Goal: Transaction & Acquisition: Obtain resource

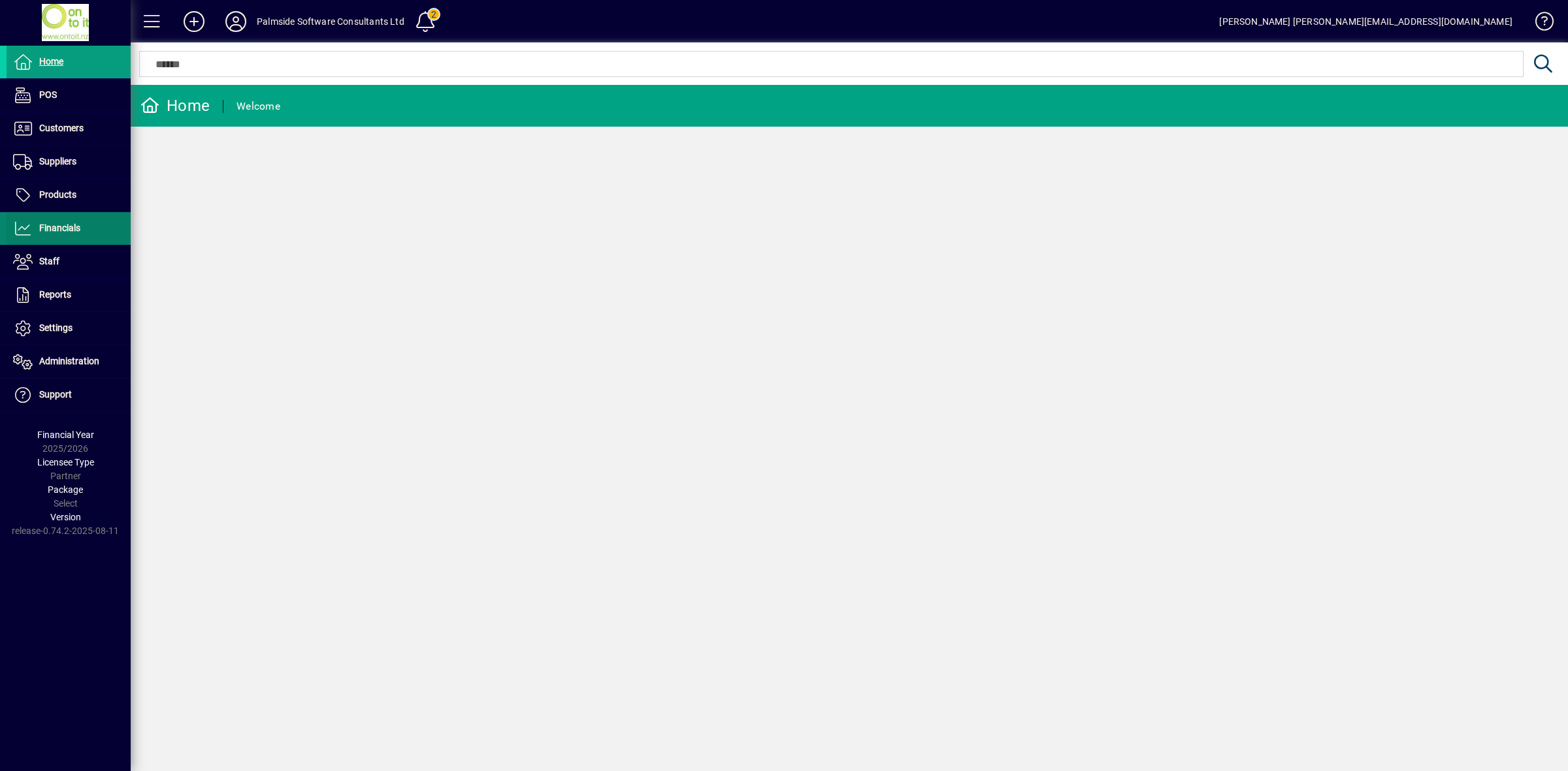
click at [60, 230] on span "Financials" at bounding box center [60, 228] width 41 height 10
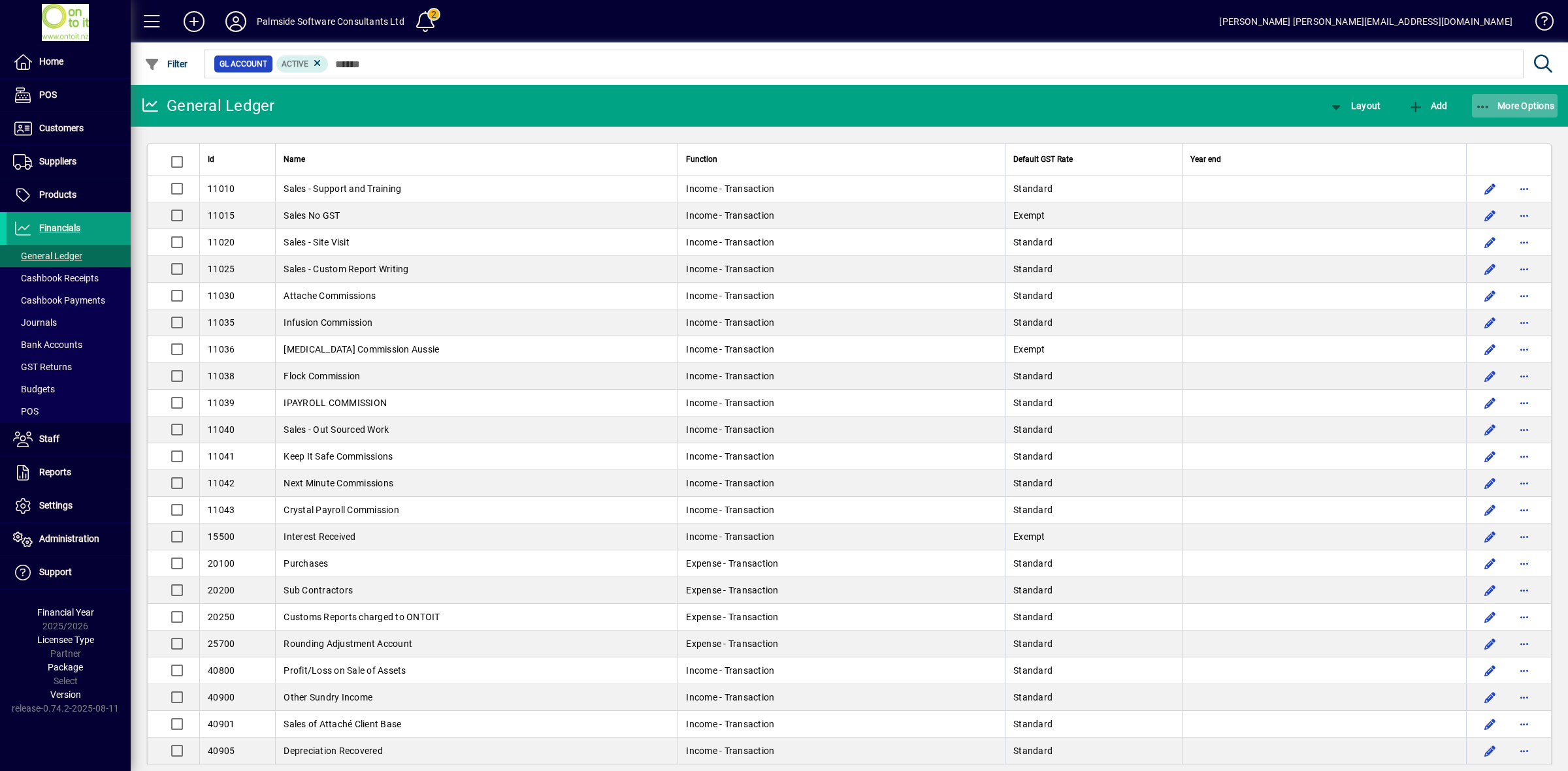
click at [1526, 101] on span "More Options" at bounding box center [1515, 106] width 80 height 10
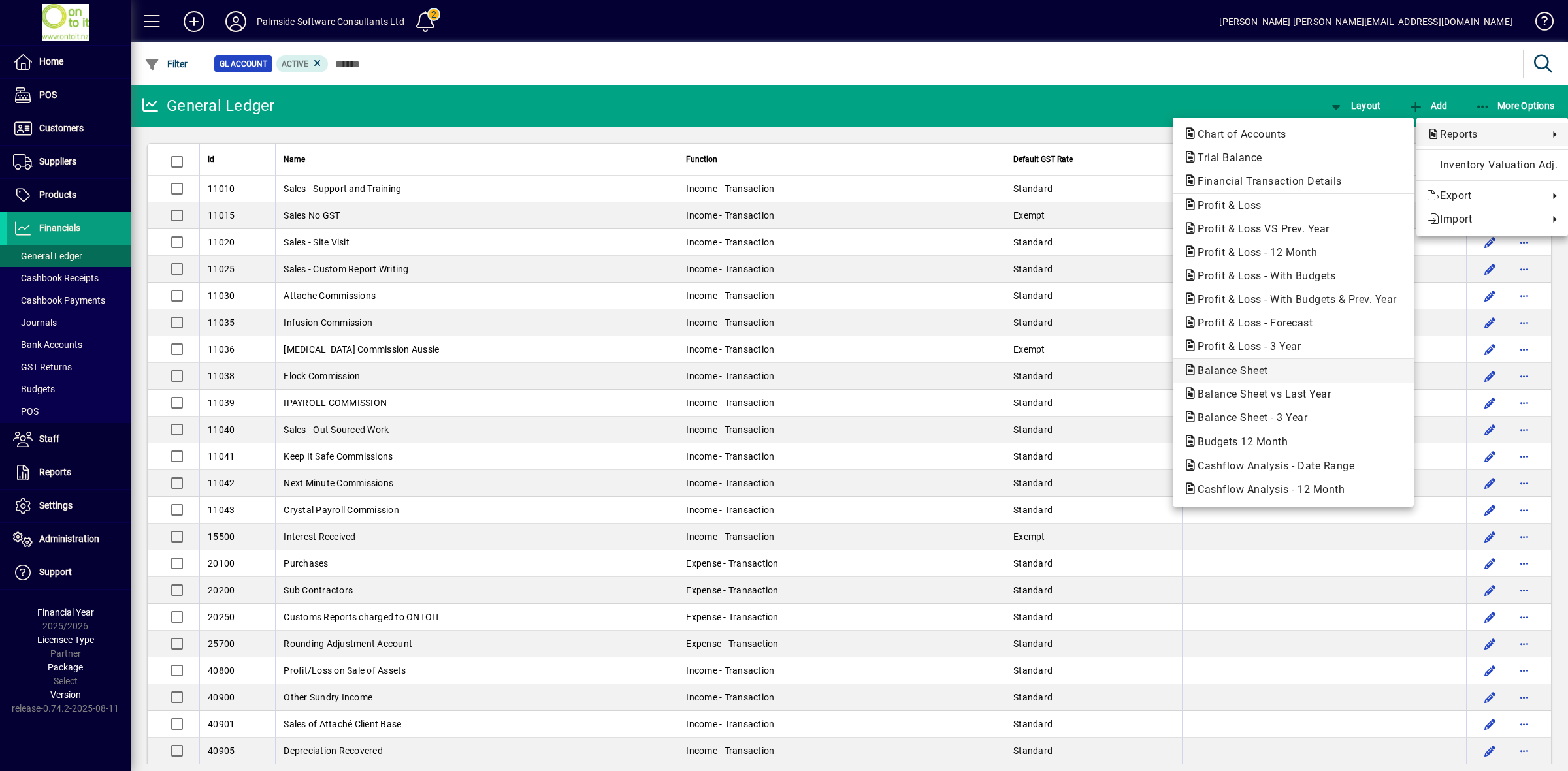
click at [1226, 377] on span "Balance Sheet" at bounding box center [1293, 370] width 220 height 15
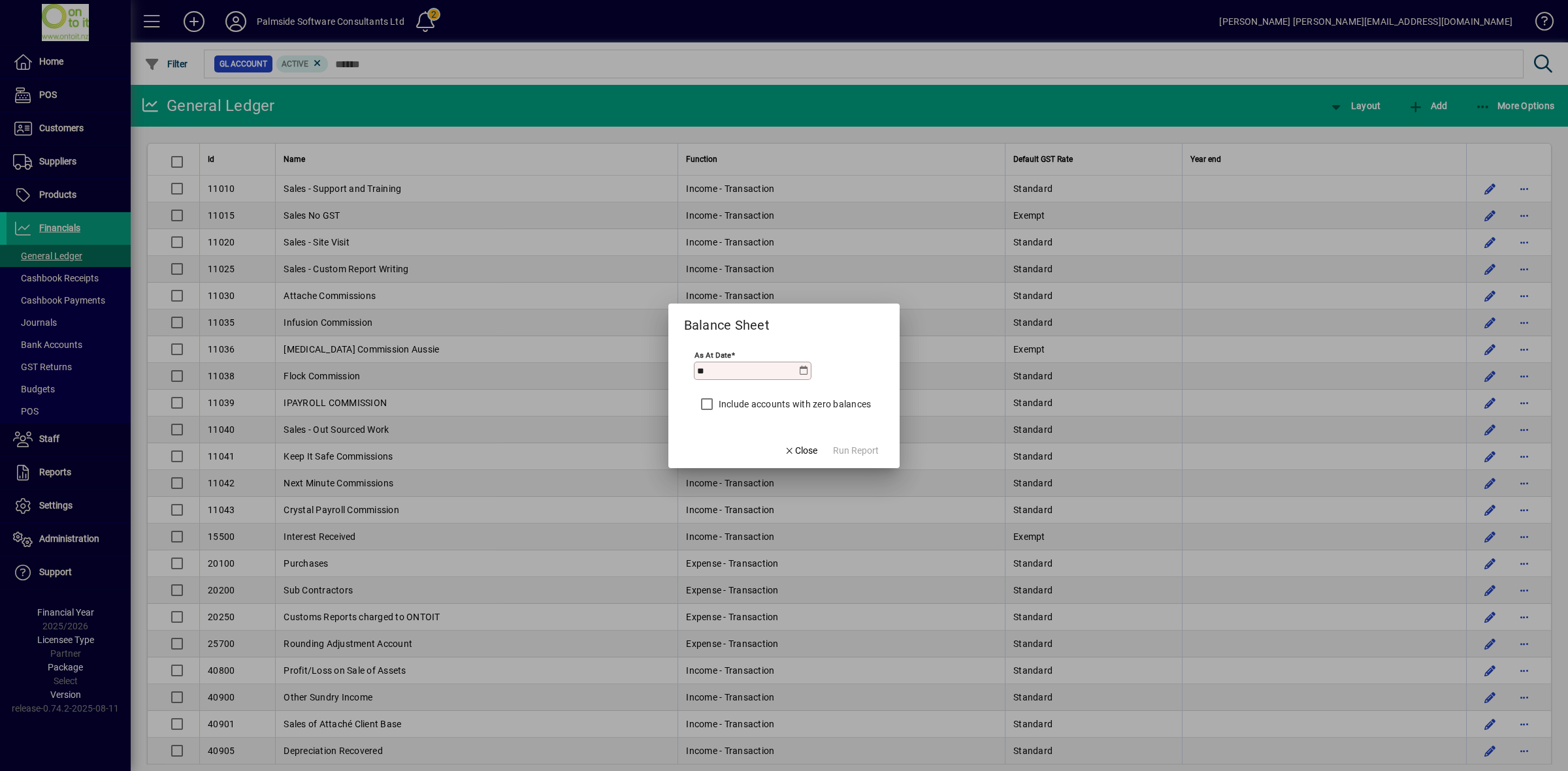
type input "*"
type input "**********"
click at [863, 447] on span "Run Report" at bounding box center [856, 451] width 46 height 14
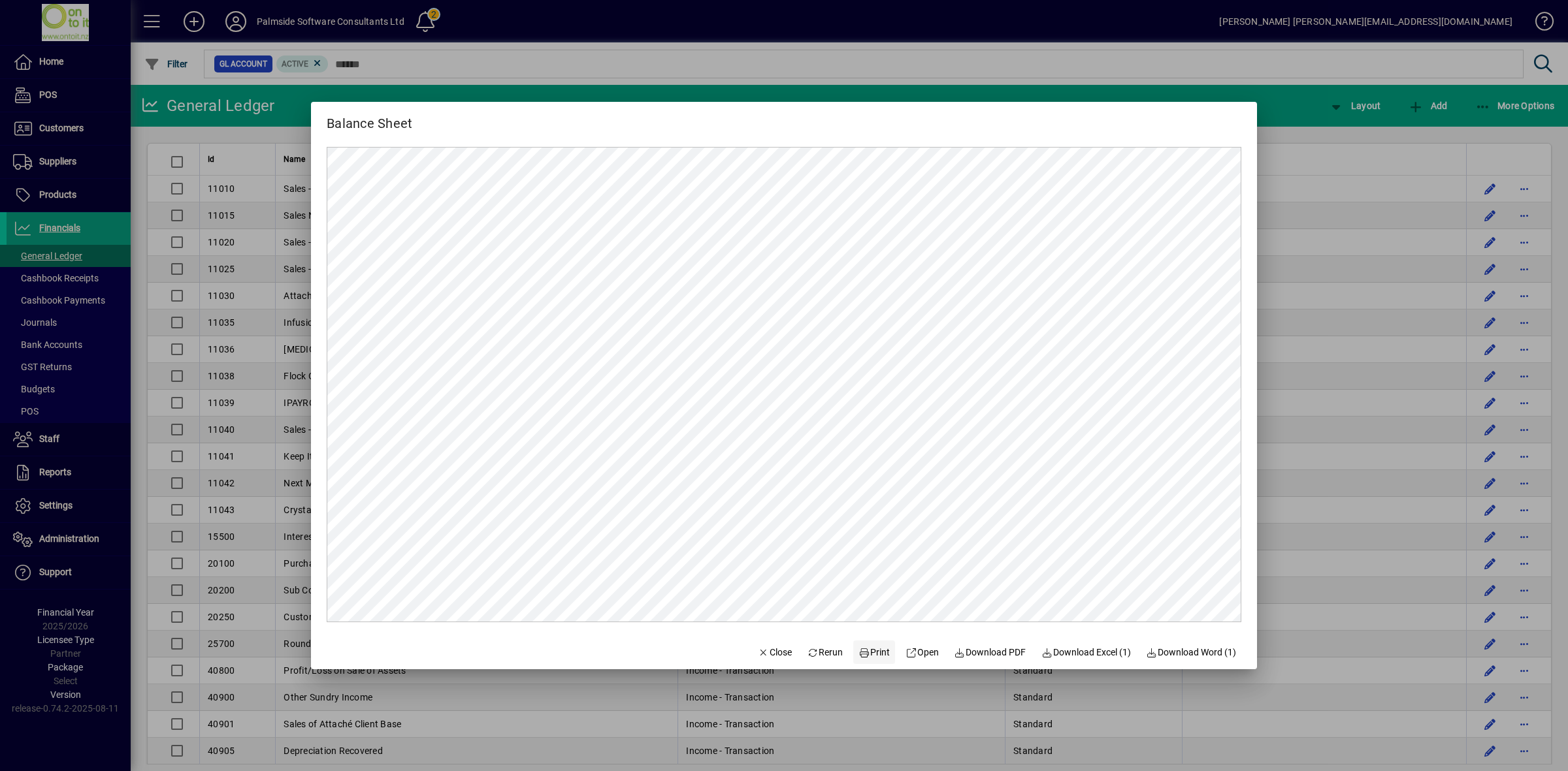
click at [873, 653] on span "Print" at bounding box center [874, 653] width 32 height 14
click at [771, 653] on span "Close" at bounding box center [775, 653] width 34 height 14
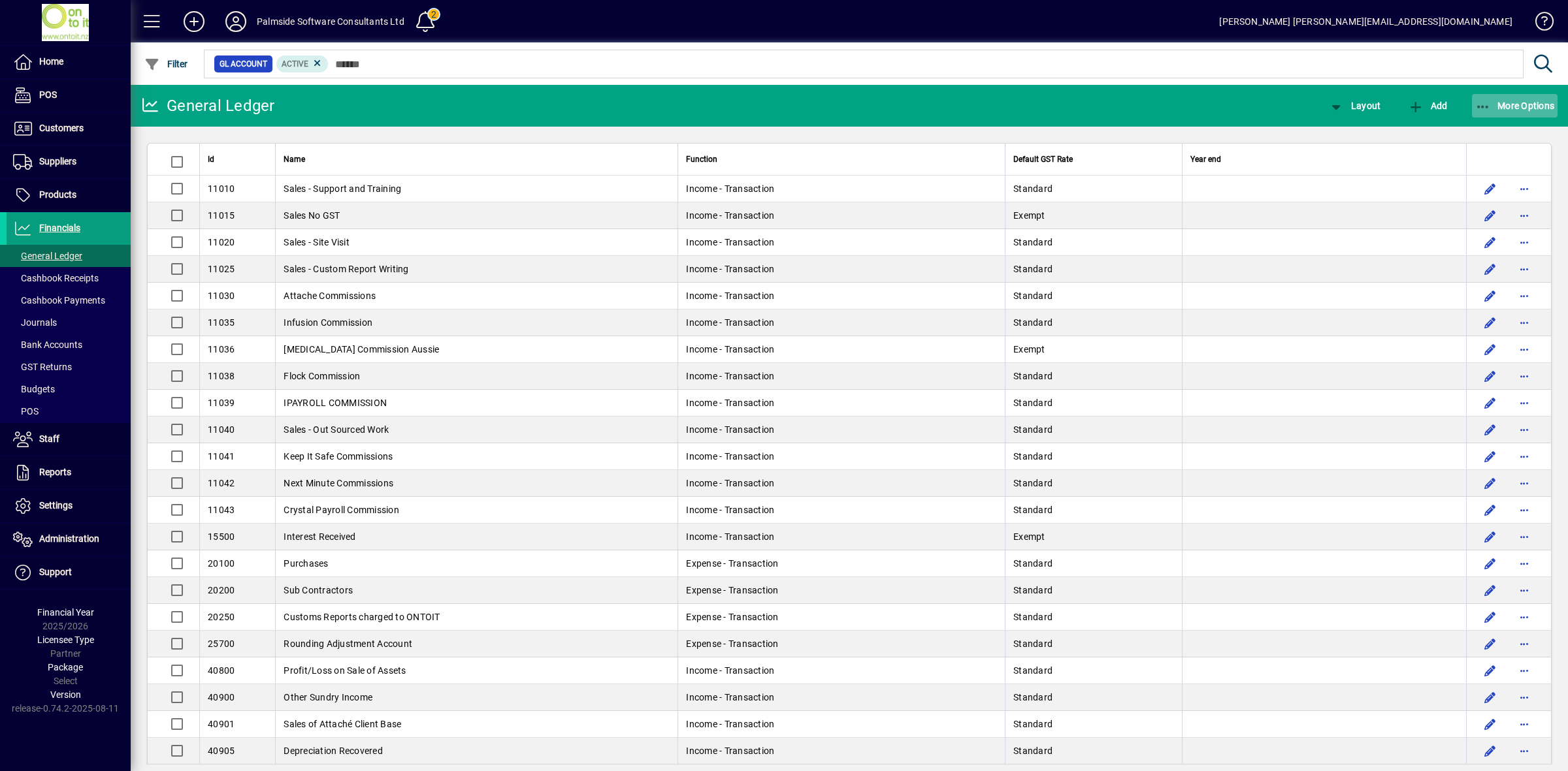
click at [1510, 104] on span "More Options" at bounding box center [1515, 106] width 80 height 10
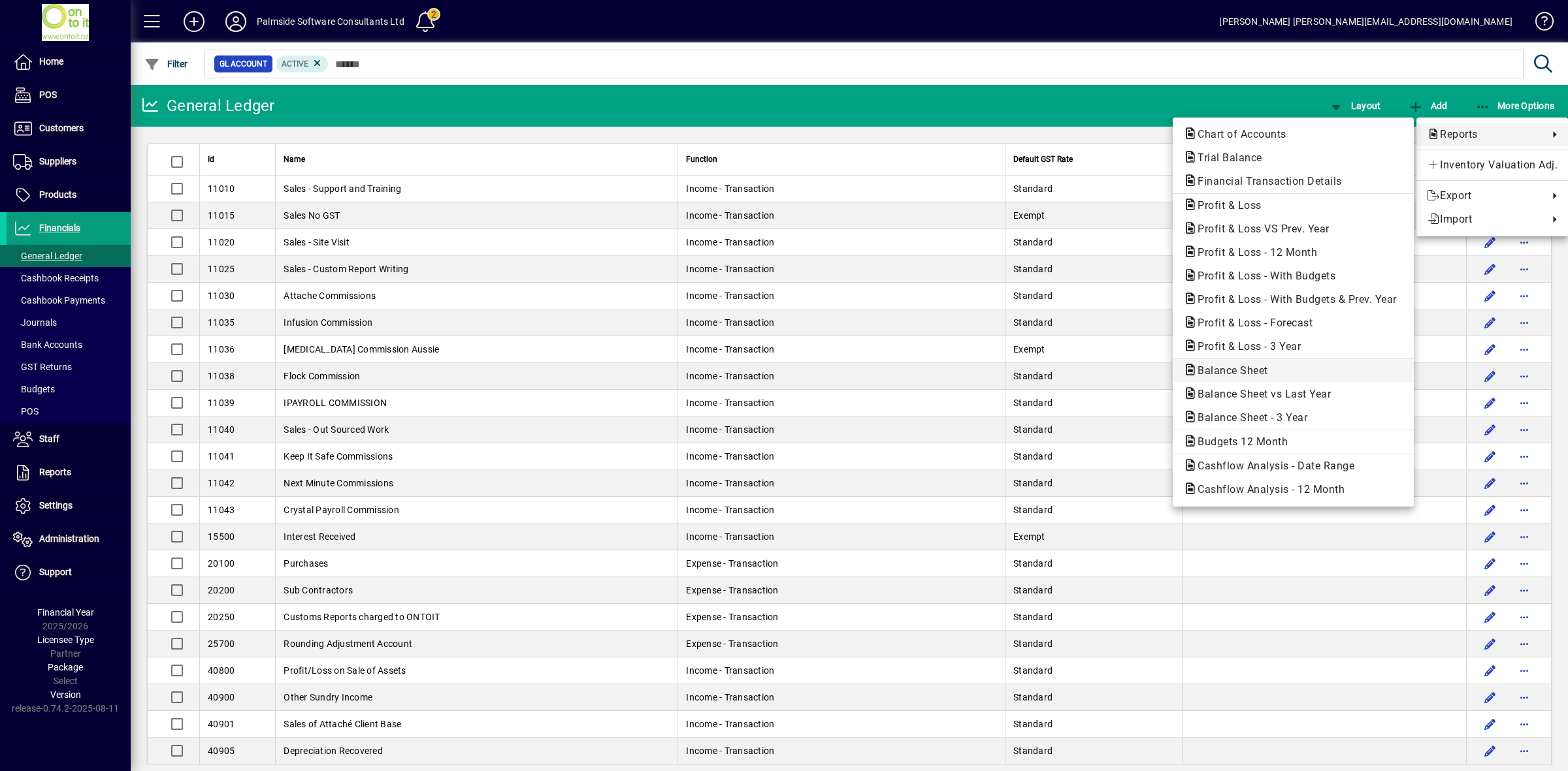
click at [1251, 369] on span "Balance Sheet" at bounding box center [1229, 370] width 91 height 13
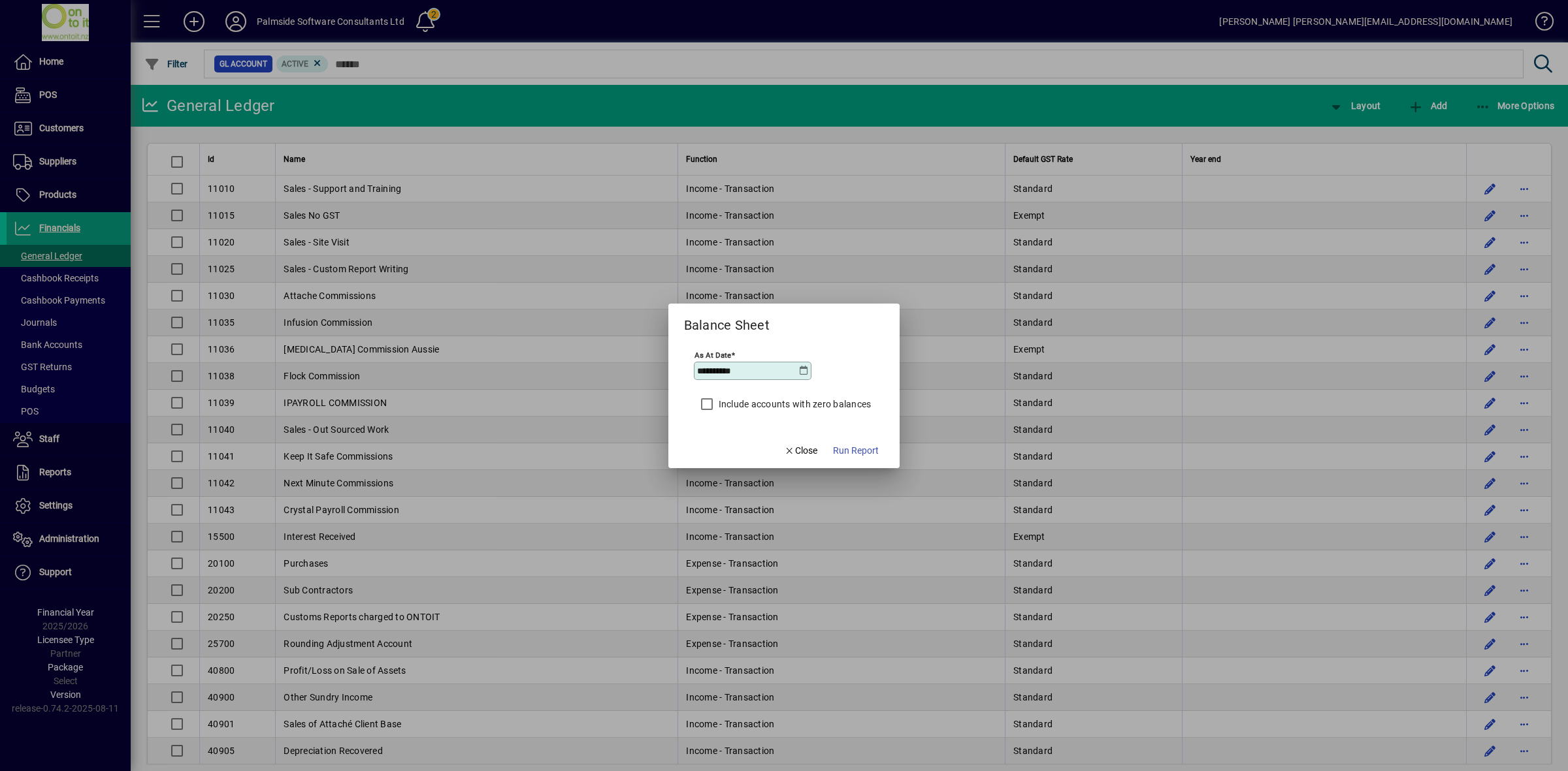
drag, startPoint x: 758, startPoint y: 367, endPoint x: 621, endPoint y: 389, distance: 138.8
click at [621, 389] on div "**********" at bounding box center [784, 386] width 1568 height 771
type input "**********"
click at [809, 455] on span "Close" at bounding box center [801, 451] width 34 height 14
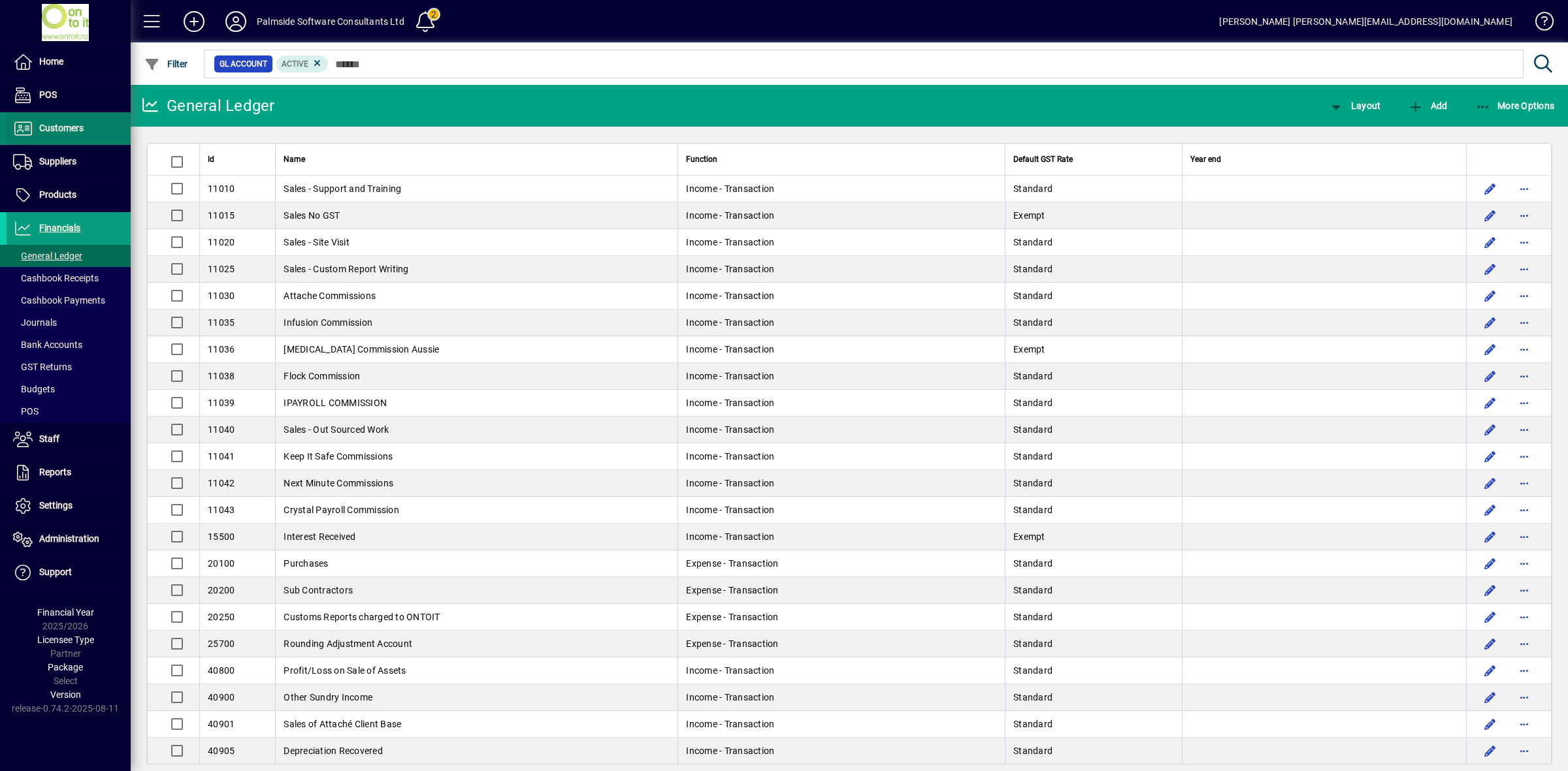
click at [80, 138] on span at bounding box center [68, 129] width 124 height 32
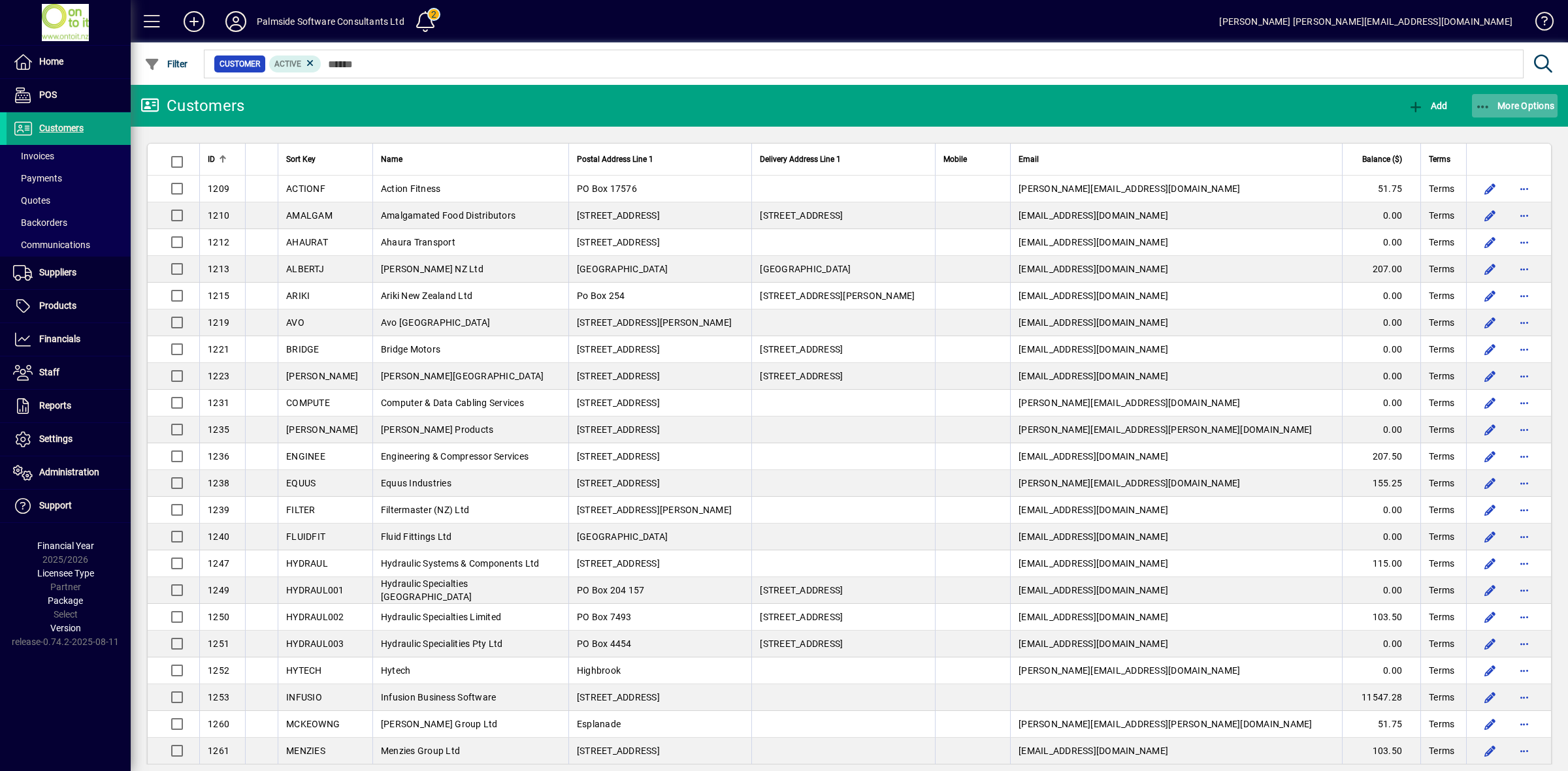
click at [1488, 102] on icon "button" at bounding box center [1483, 107] width 16 height 13
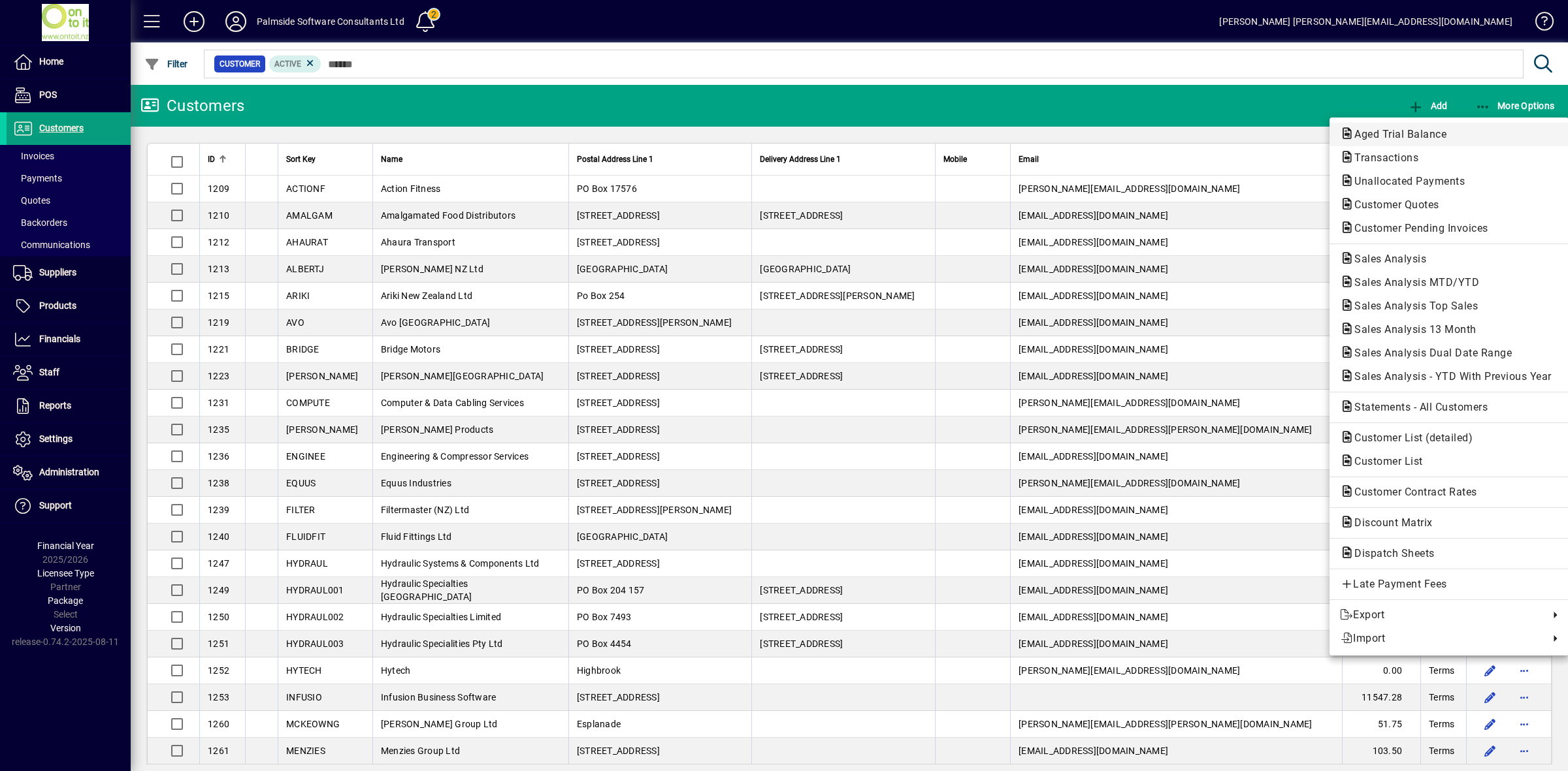
click at [1410, 132] on span "Aged Trial Balance" at bounding box center [1396, 134] width 113 height 13
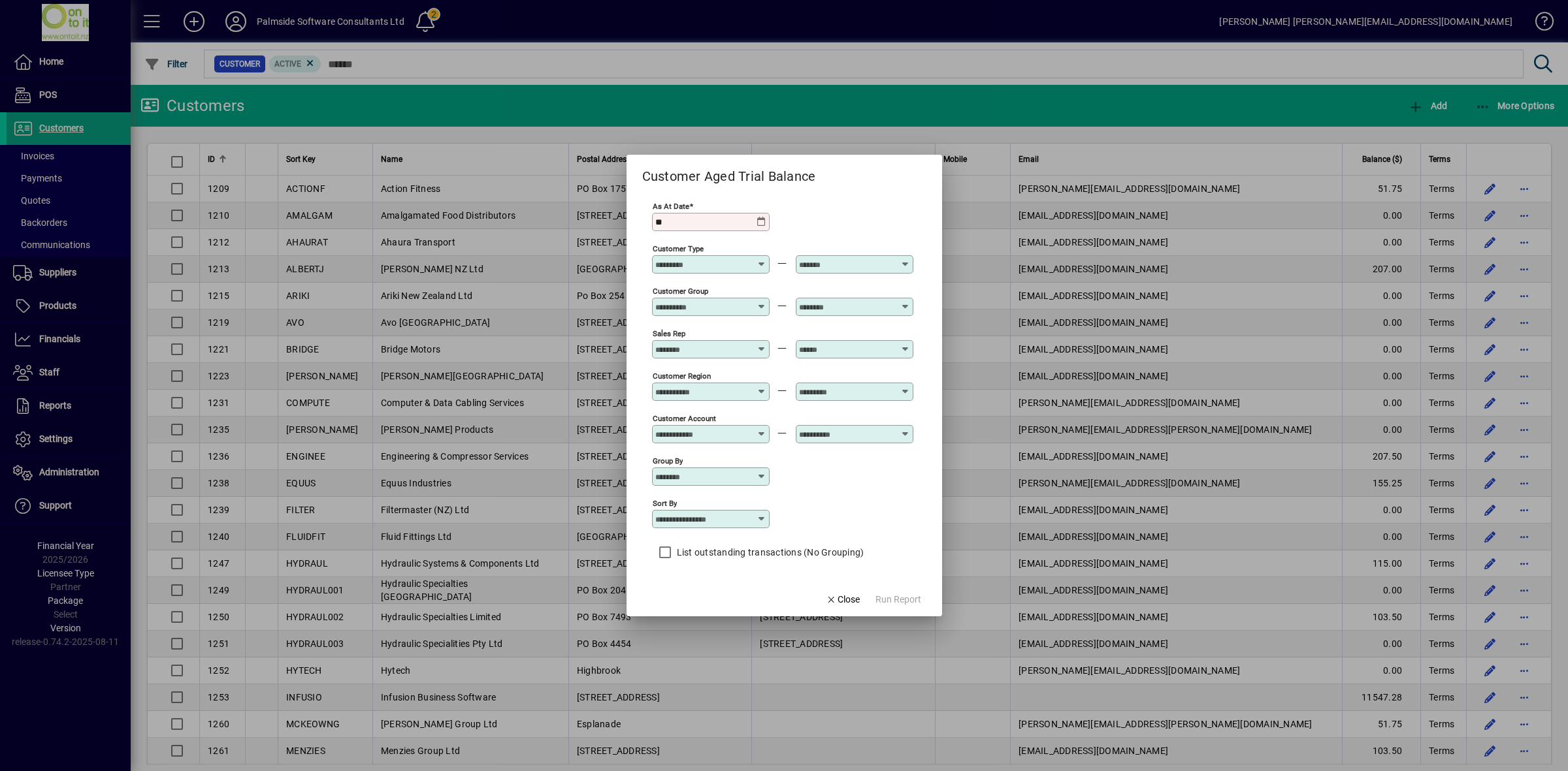
type input "*"
type input "**********"
click at [890, 588] on span "button" at bounding box center [898, 599] width 56 height 32
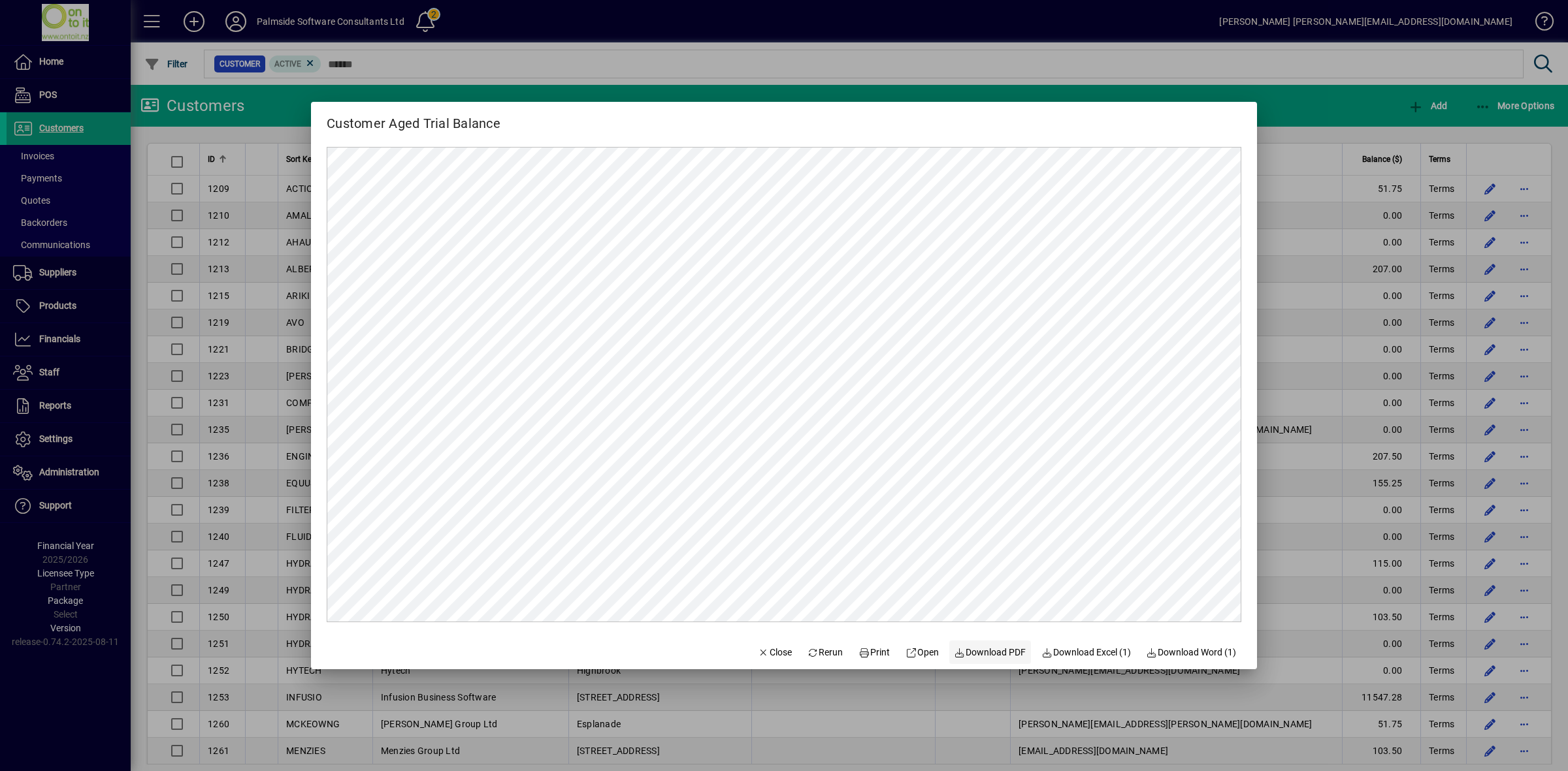
click at [978, 650] on span "Download PDF" at bounding box center [991, 653] width 72 height 14
click at [776, 654] on span "Close" at bounding box center [775, 653] width 34 height 14
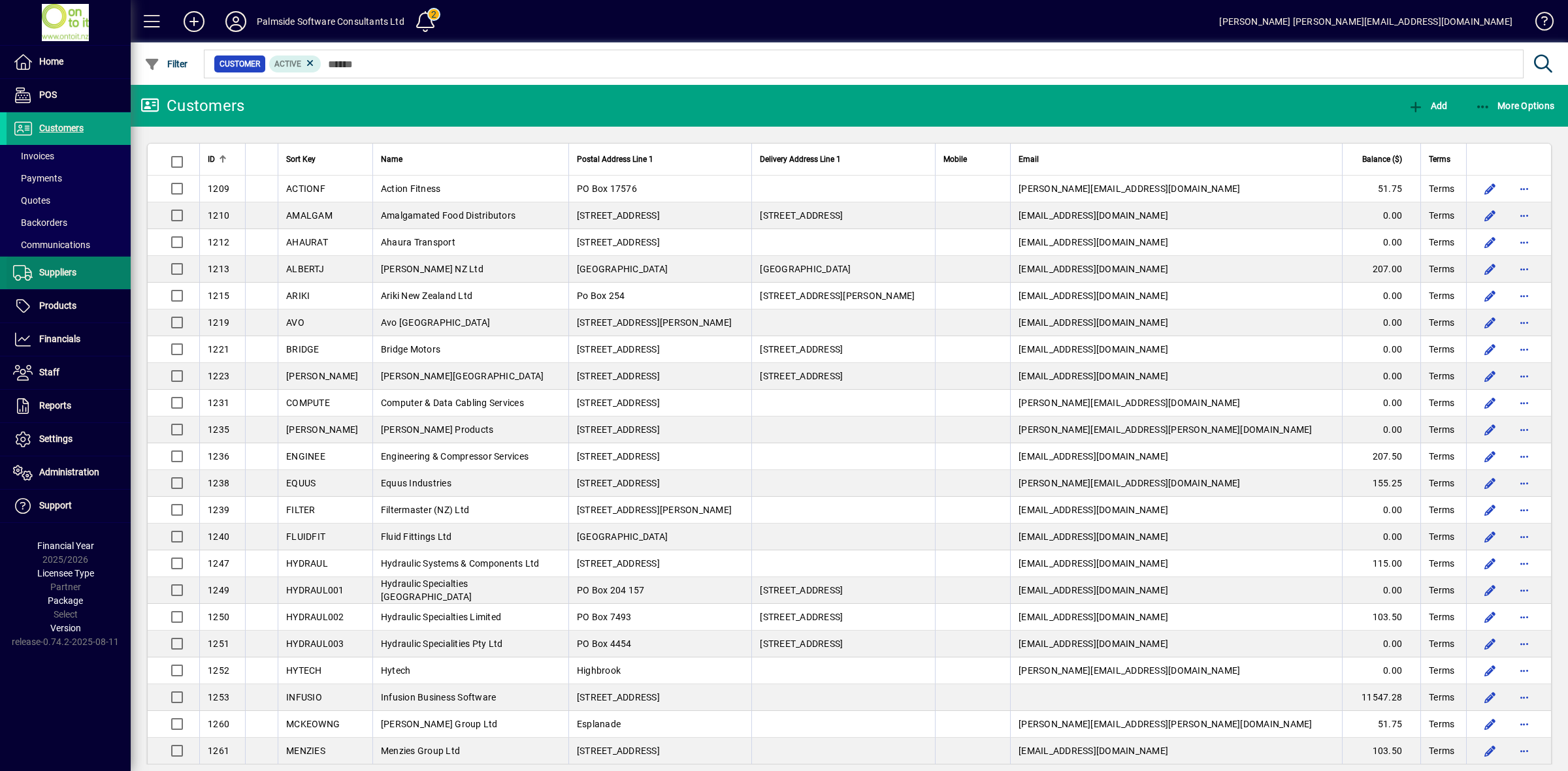
click at [48, 273] on span "Suppliers" at bounding box center [57, 272] width 38 height 10
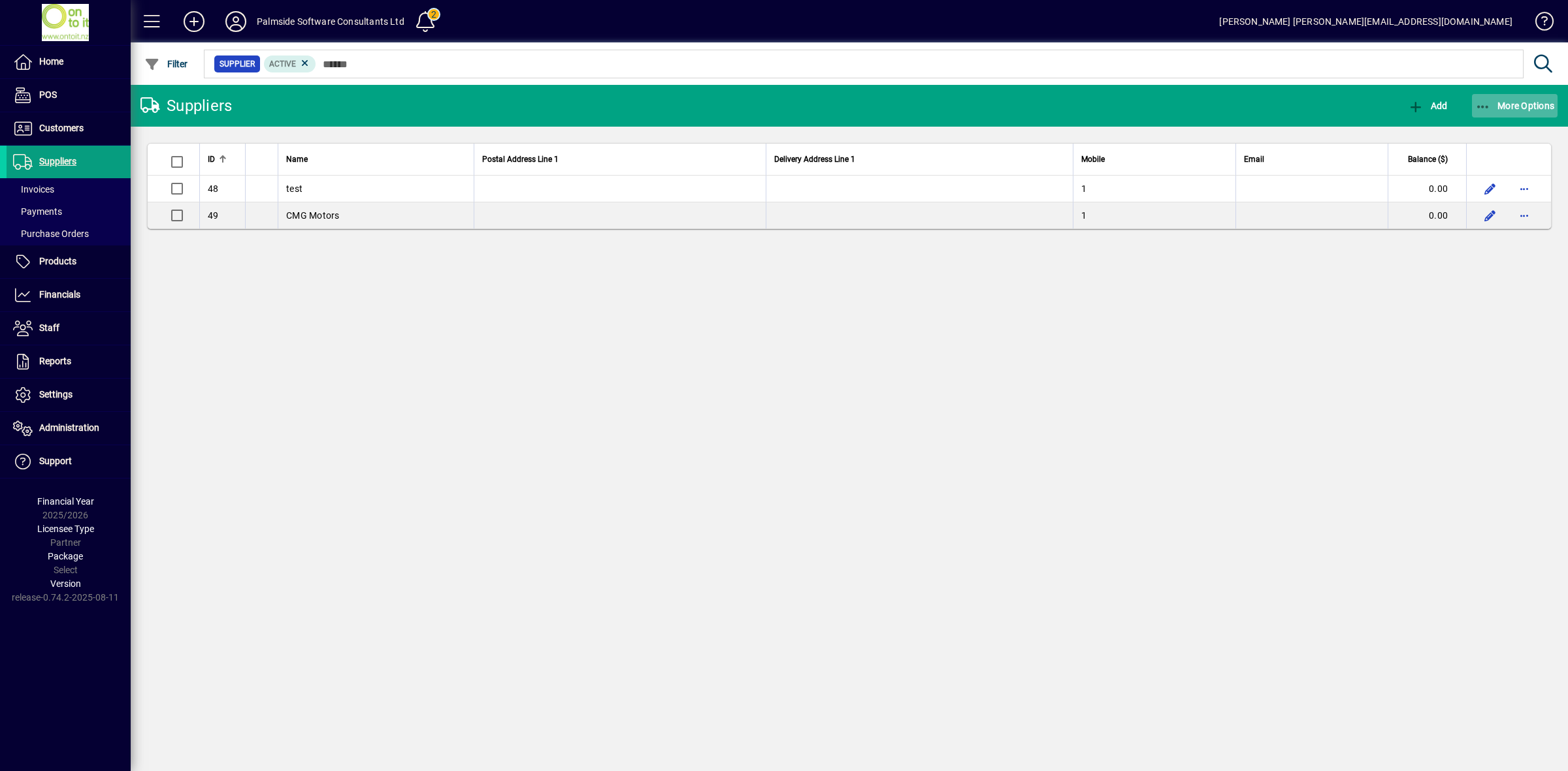
click at [1511, 99] on span "button" at bounding box center [1515, 105] width 86 height 32
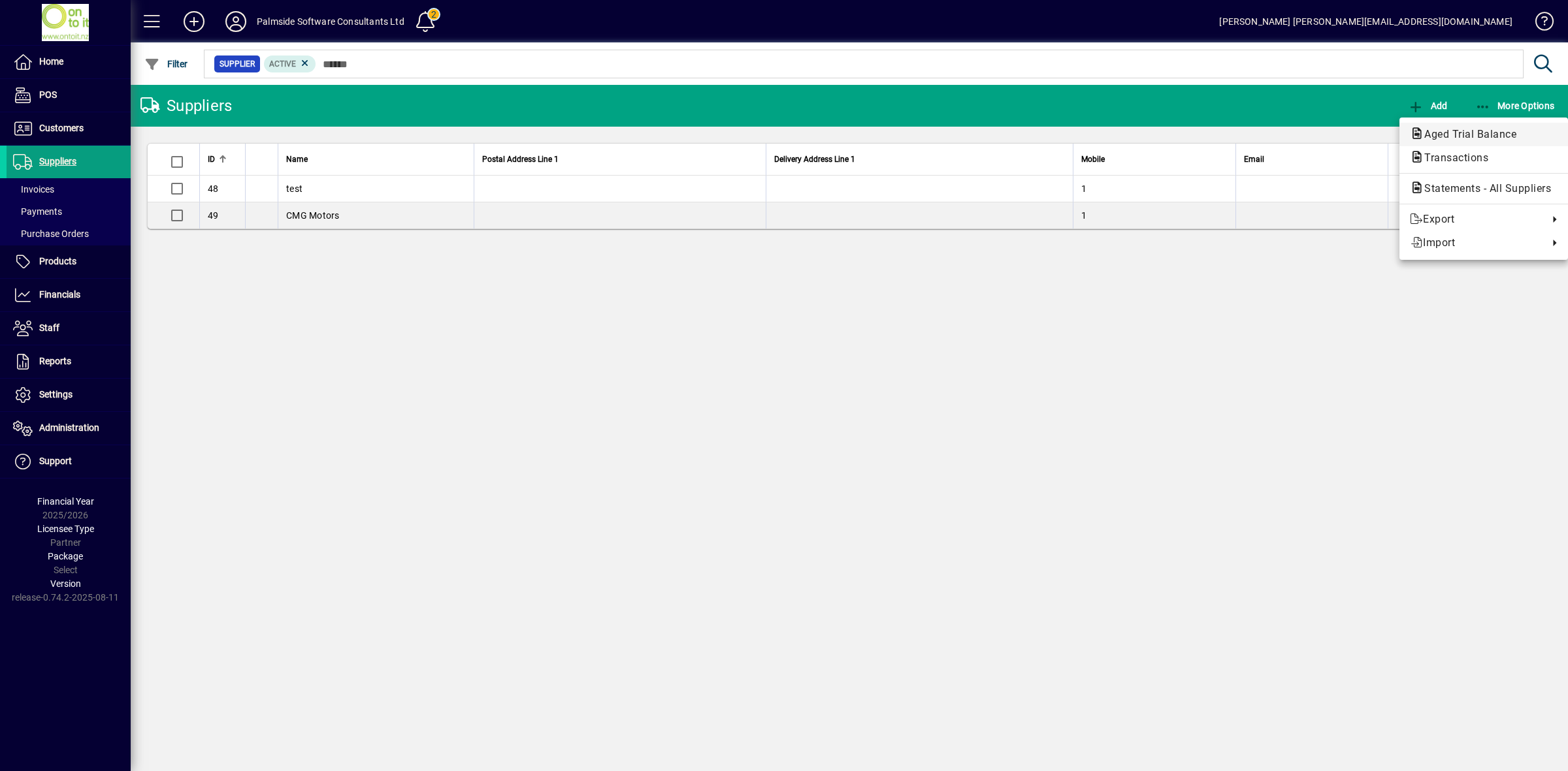
click at [1480, 134] on span "Aged Trial Balance" at bounding box center [1466, 134] width 113 height 13
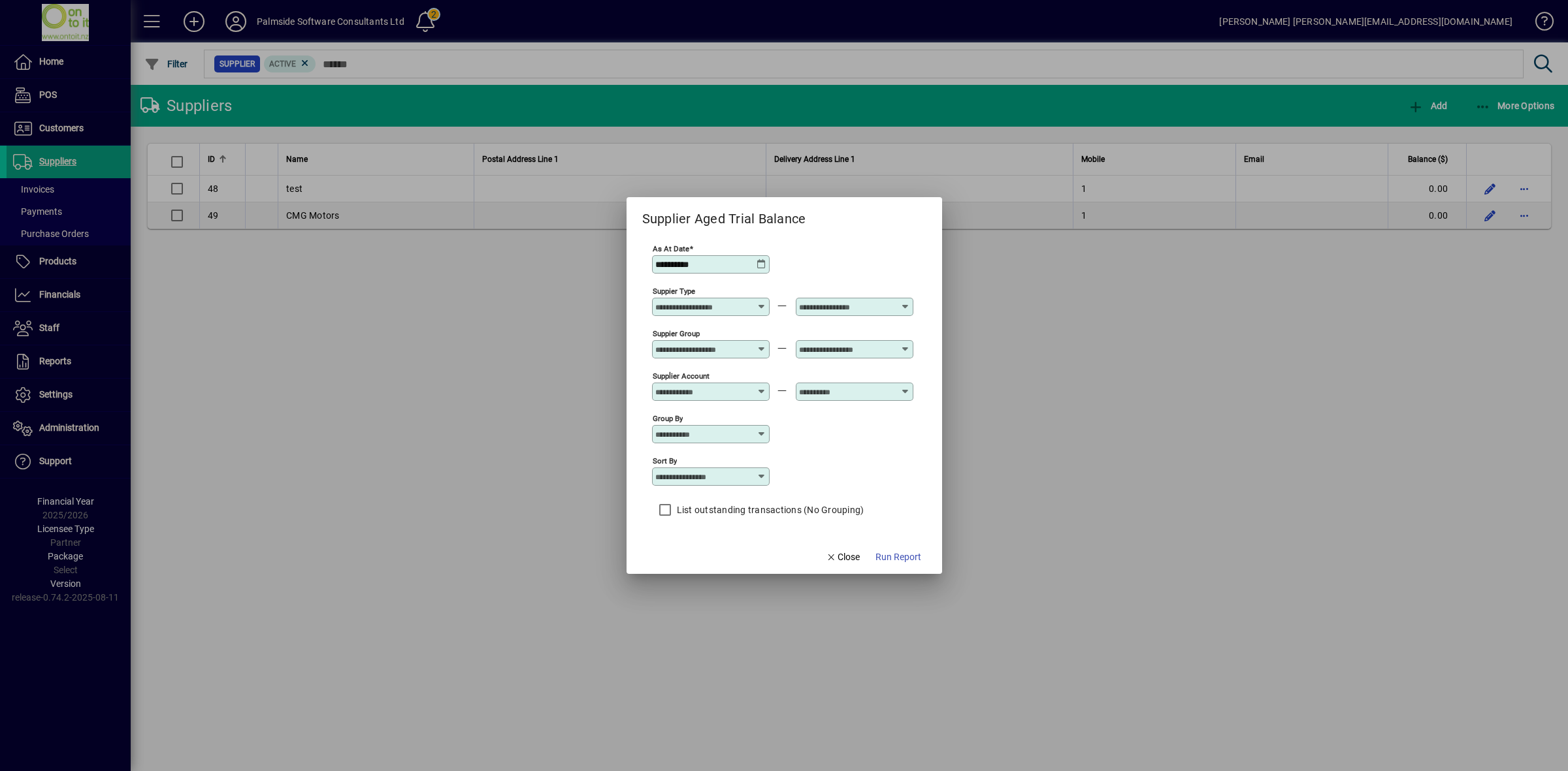
drag, startPoint x: 713, startPoint y: 258, endPoint x: 596, endPoint y: 252, distance: 117.2
click at [596, 252] on div "**********" at bounding box center [784, 386] width 1568 height 771
type input "**********"
click at [907, 559] on span "Run Report" at bounding box center [898, 557] width 46 height 14
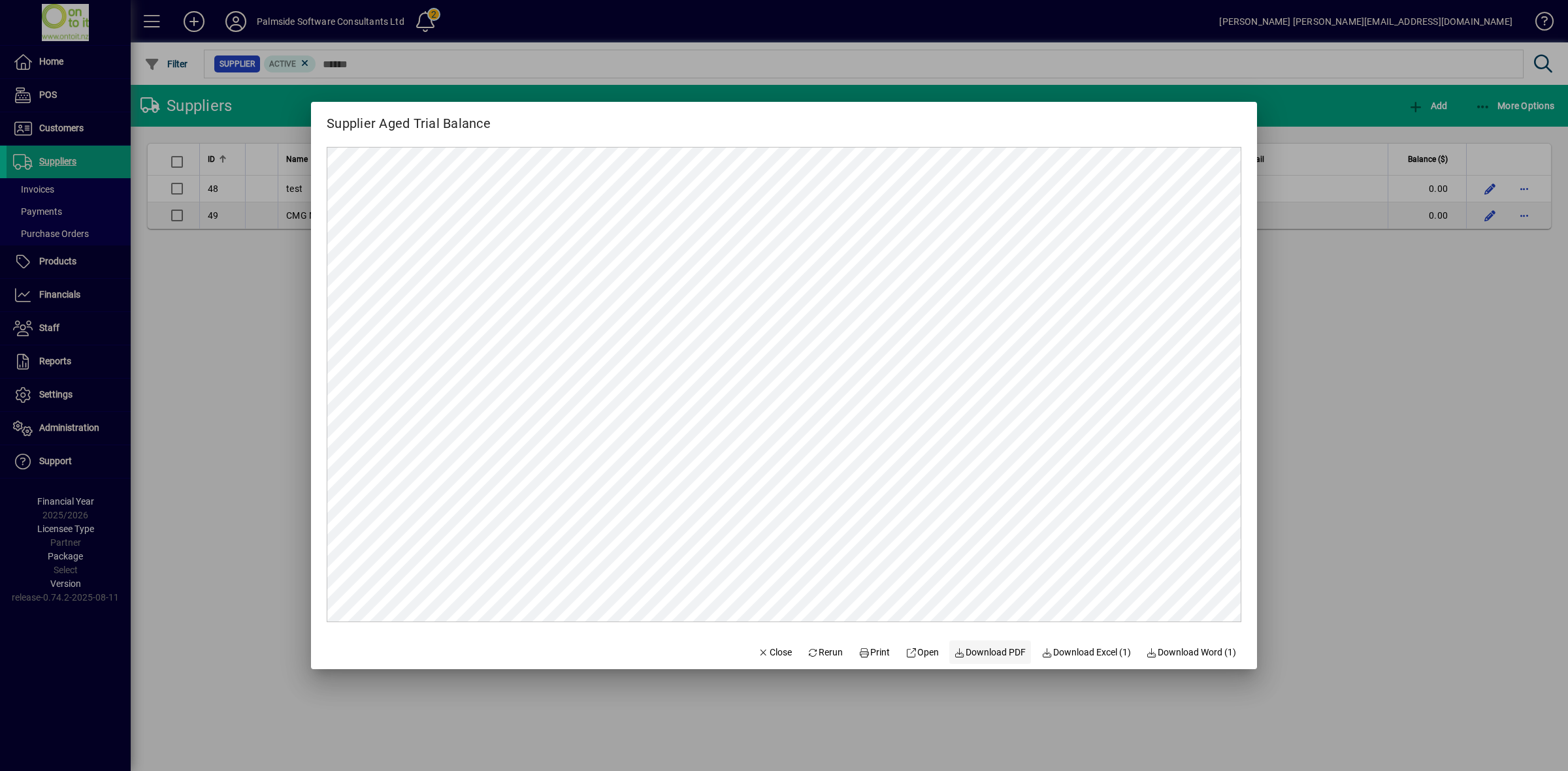
click at [975, 655] on span "Download PDF" at bounding box center [991, 653] width 72 height 14
click at [758, 648] on icon "button" at bounding box center [764, 653] width 12 height 9
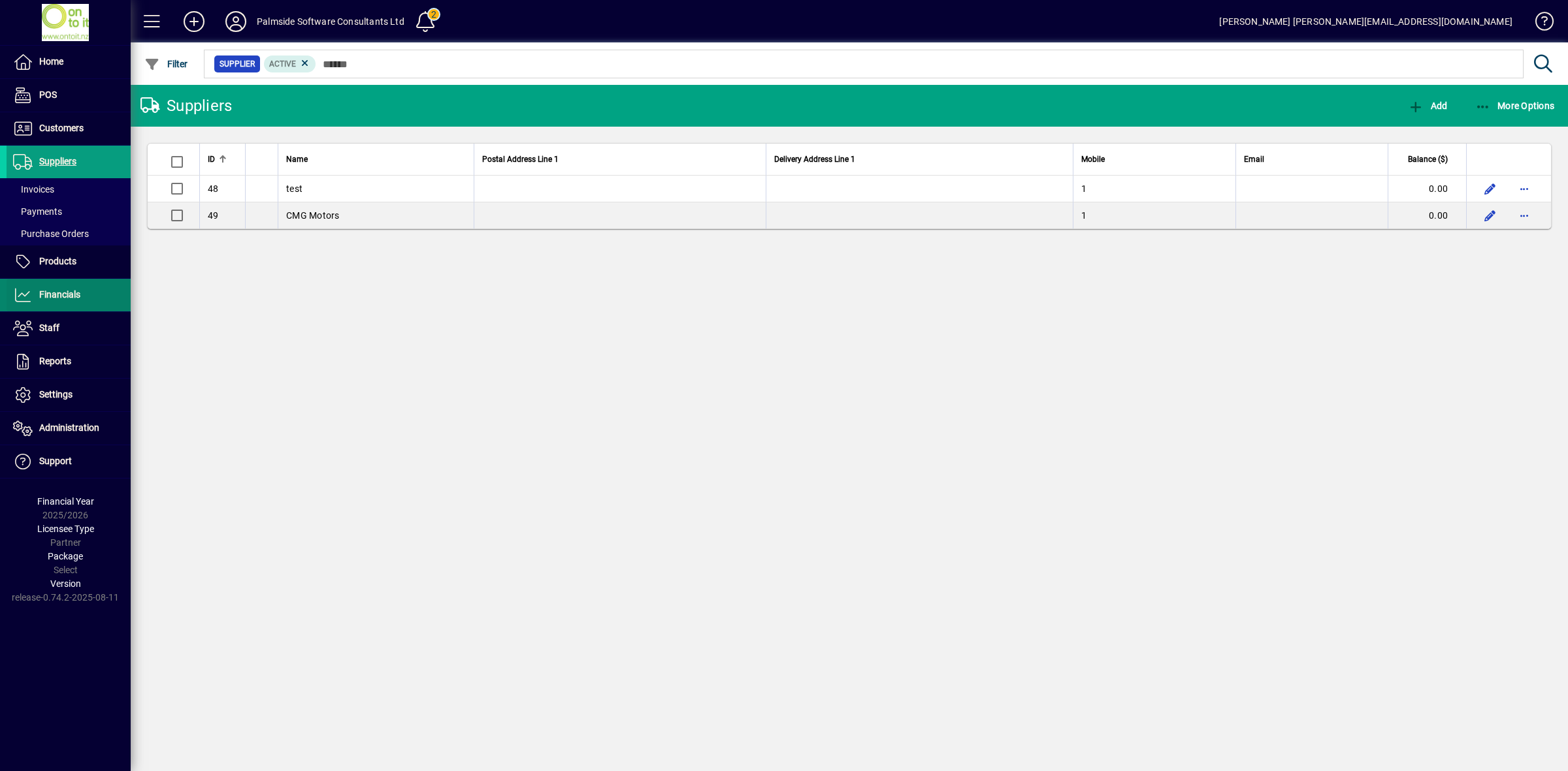
click at [74, 291] on span "Financials" at bounding box center [60, 294] width 41 height 10
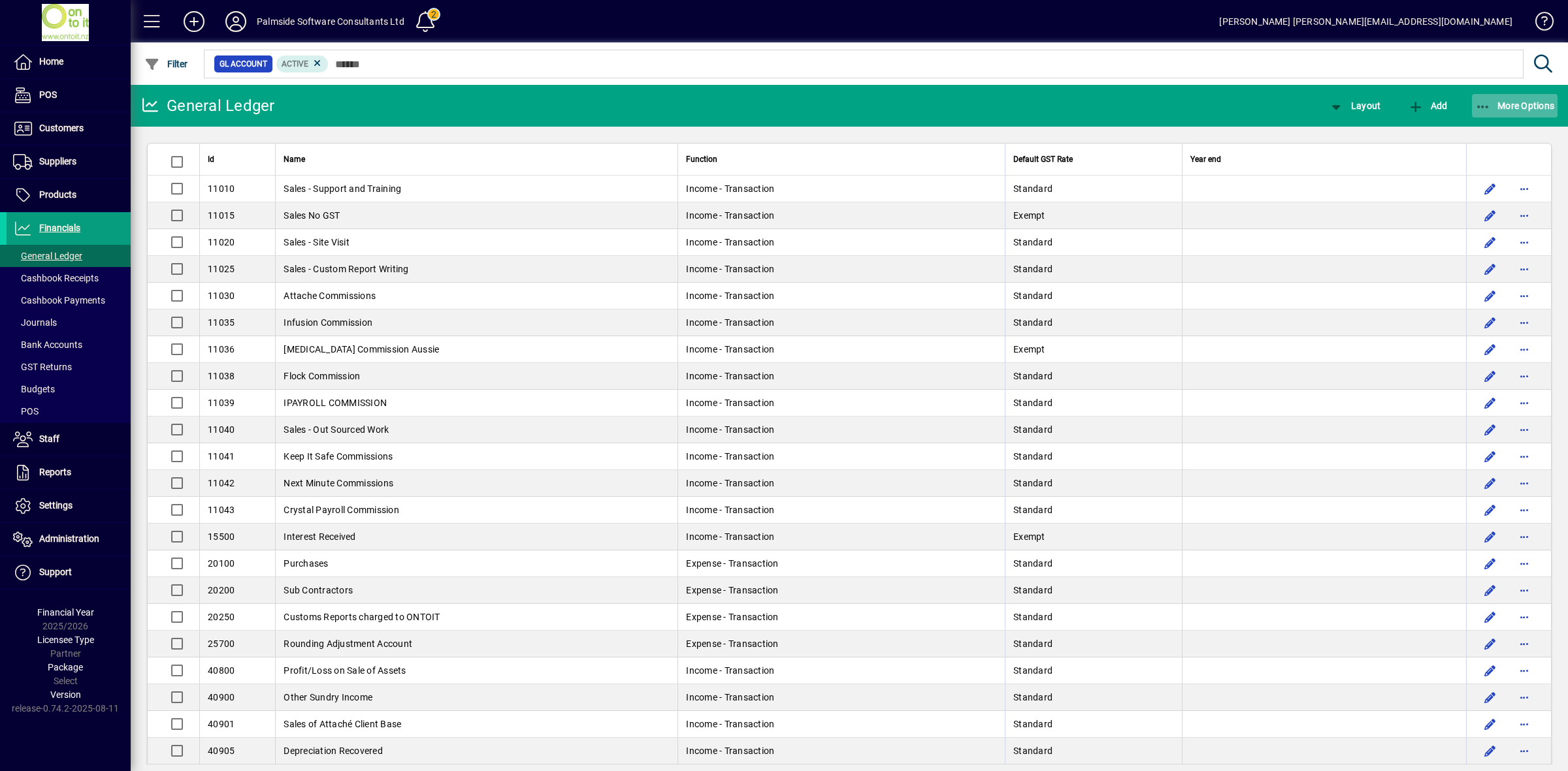
click at [1486, 104] on icon "button" at bounding box center [1483, 107] width 16 height 13
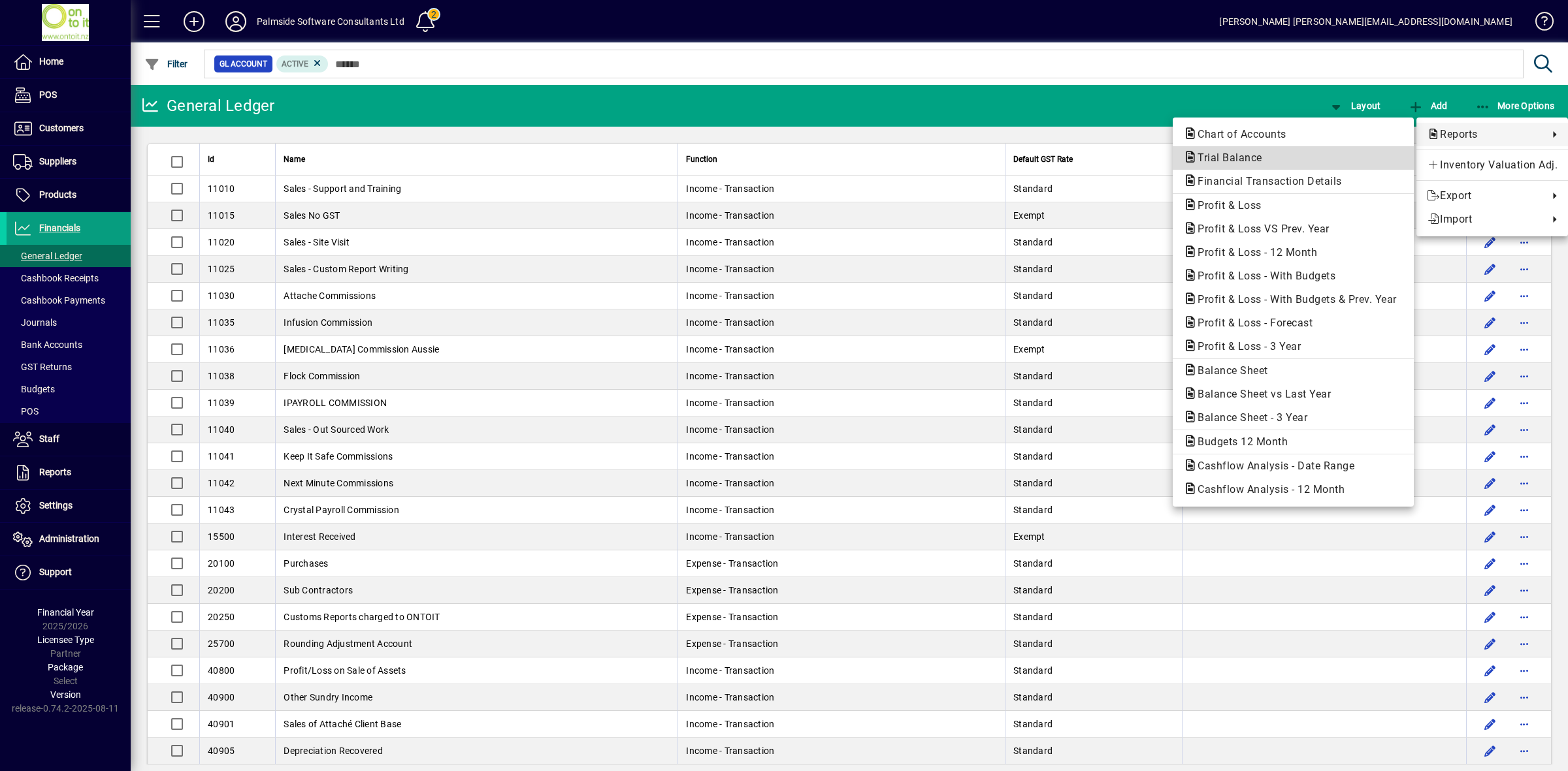
click at [1254, 158] on span "Trial Balance" at bounding box center [1226, 157] width 85 height 13
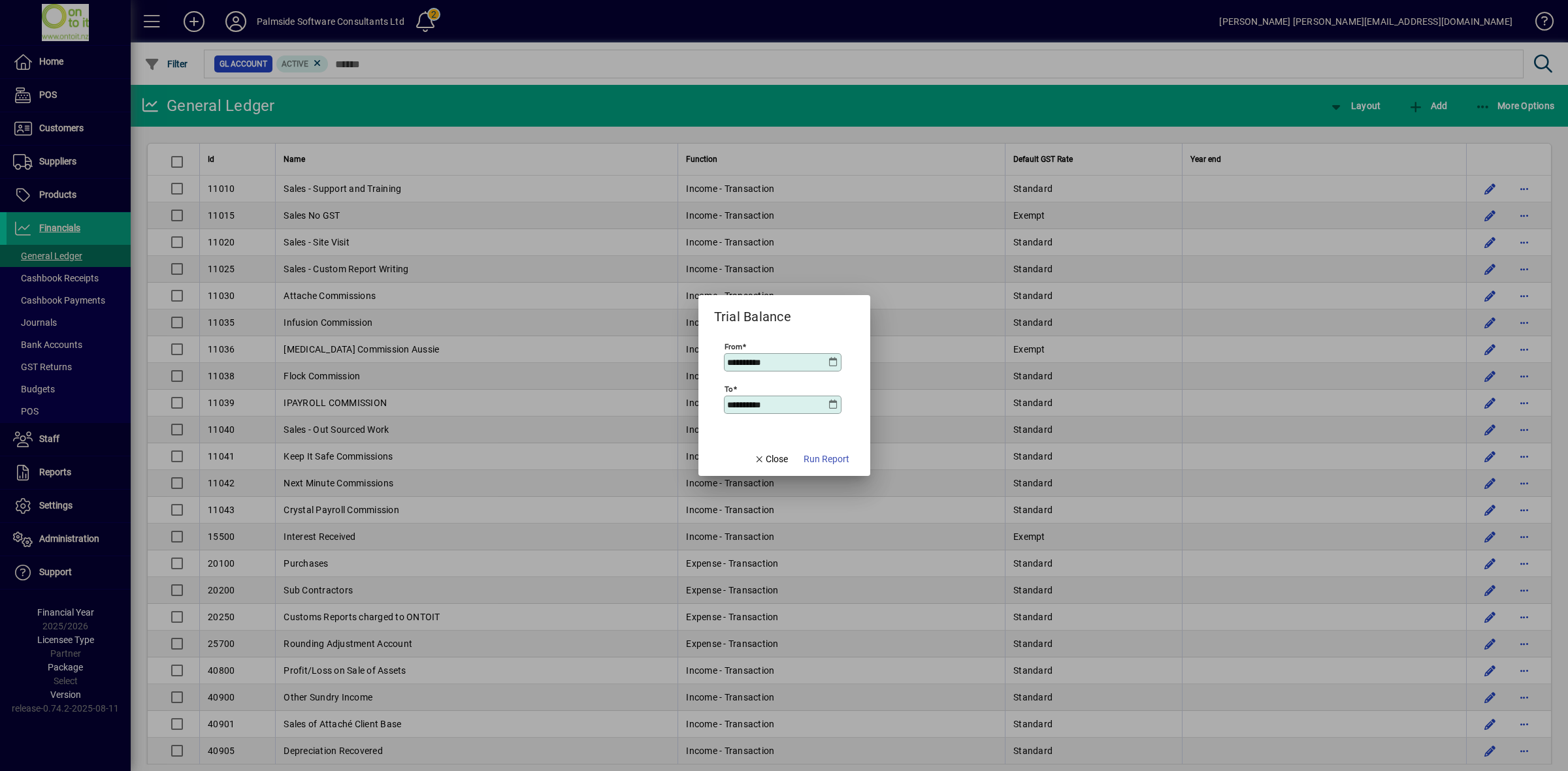
drag, startPoint x: 798, startPoint y: 357, endPoint x: 675, endPoint y: 347, distance: 123.4
click at [675, 347] on div "**********" at bounding box center [784, 386] width 1568 height 771
type input "**********"
click at [841, 459] on span "Run Report" at bounding box center [827, 459] width 46 height 14
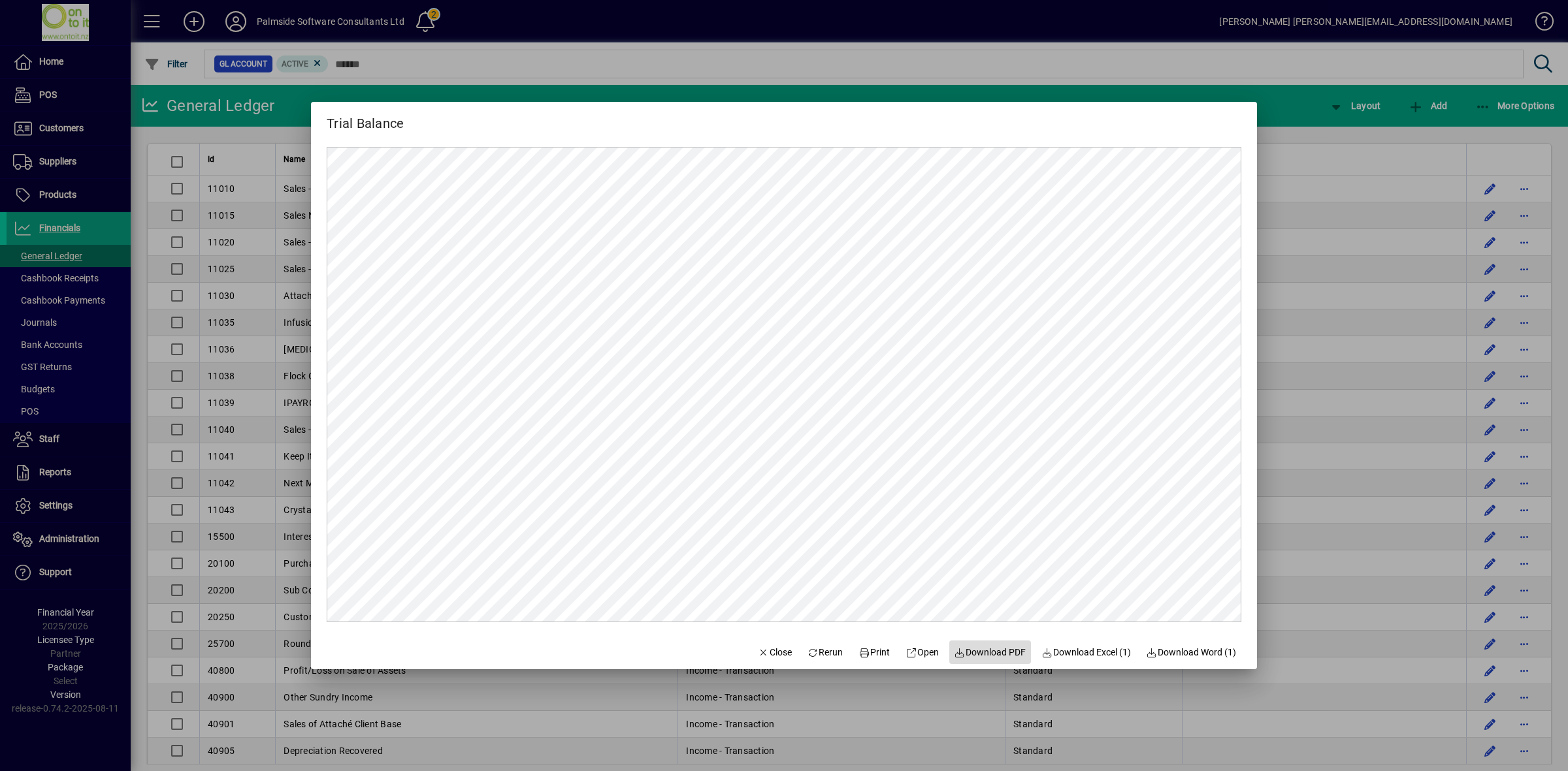
click at [981, 652] on span "Download PDF" at bounding box center [991, 653] width 72 height 14
click at [772, 655] on span "Close" at bounding box center [775, 653] width 34 height 14
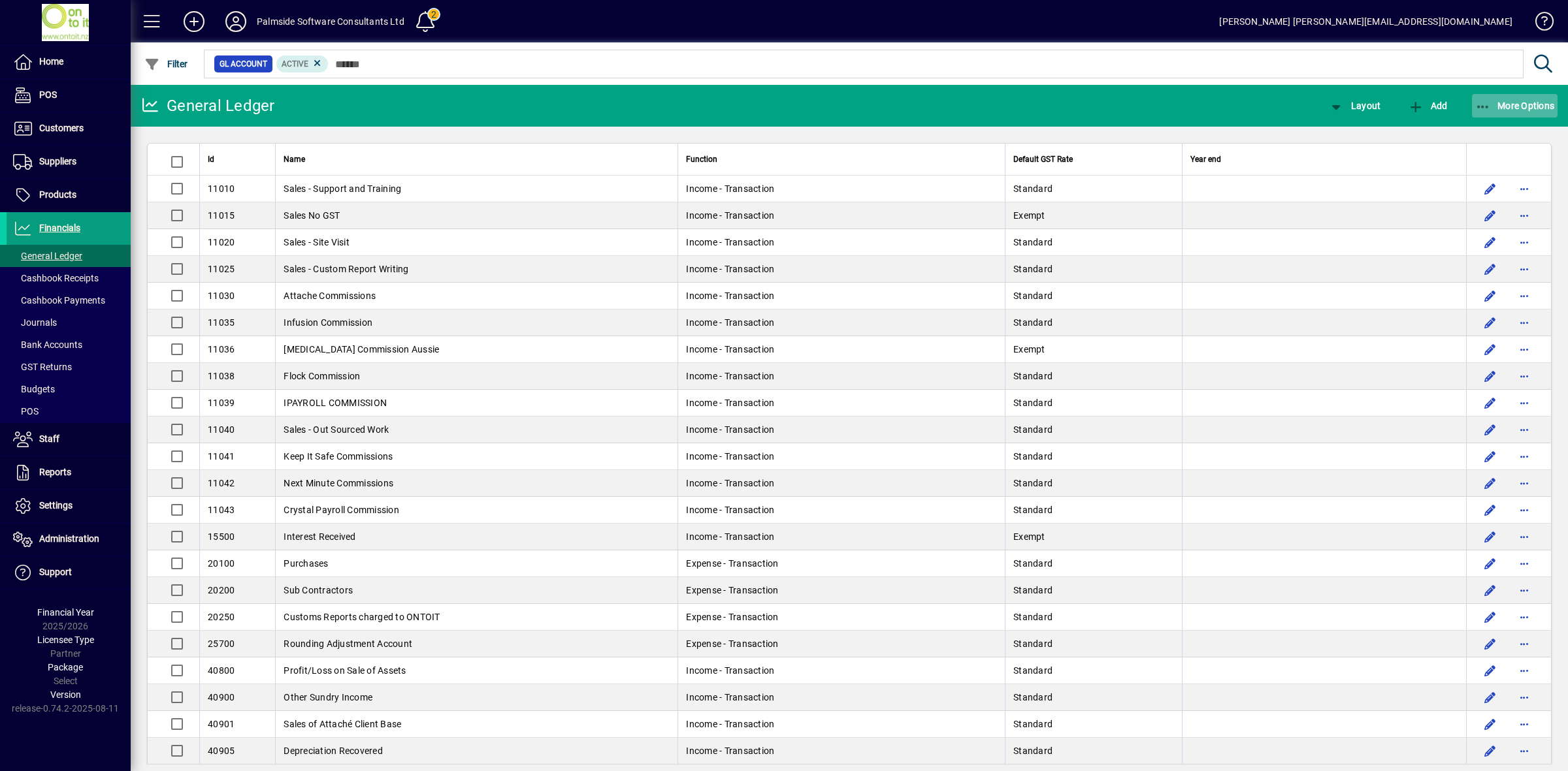
click at [1502, 112] on span "button" at bounding box center [1515, 105] width 86 height 32
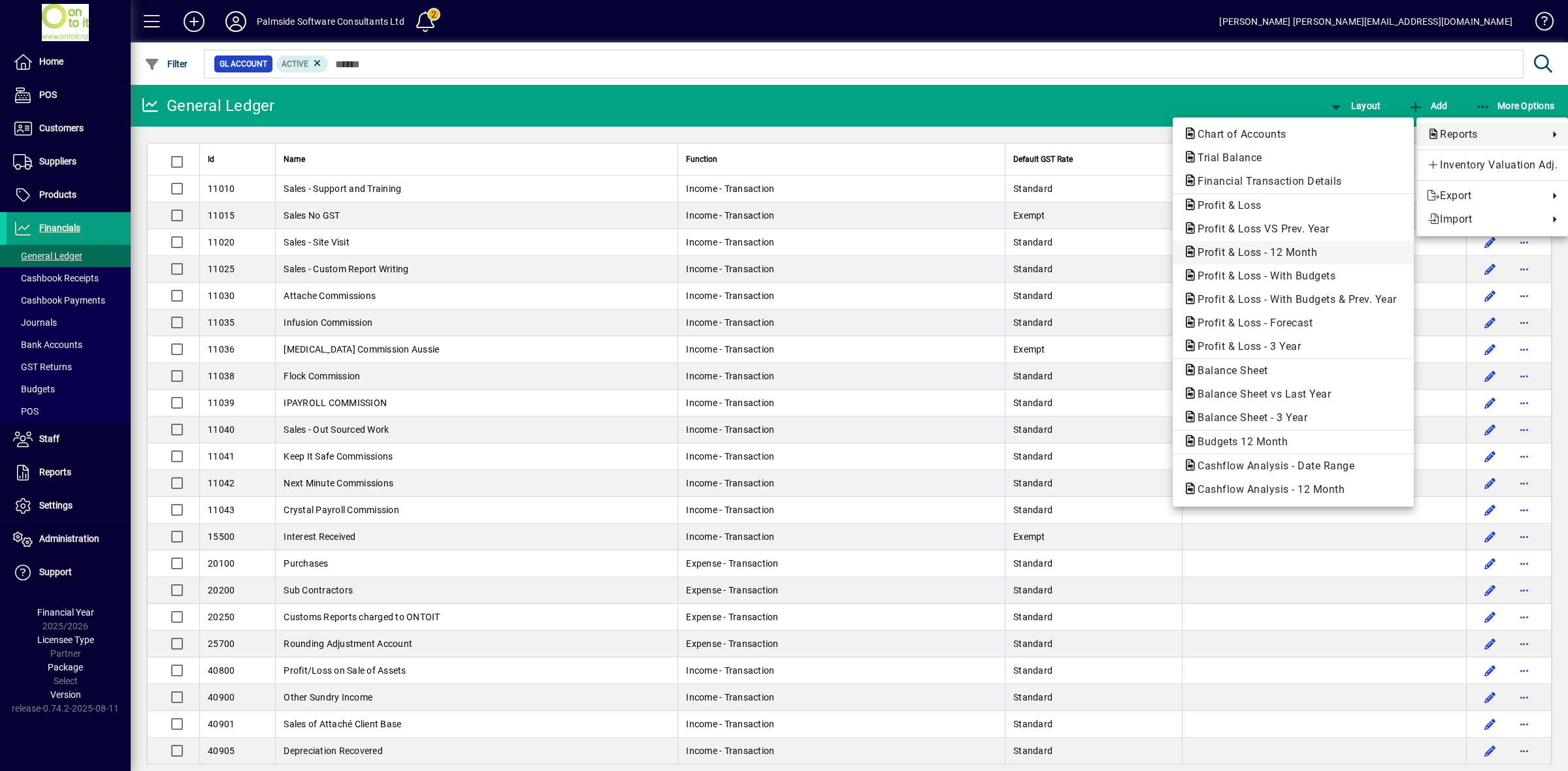
click at [1227, 253] on span "Profit & Loss - 12 Month" at bounding box center [1253, 252] width 141 height 13
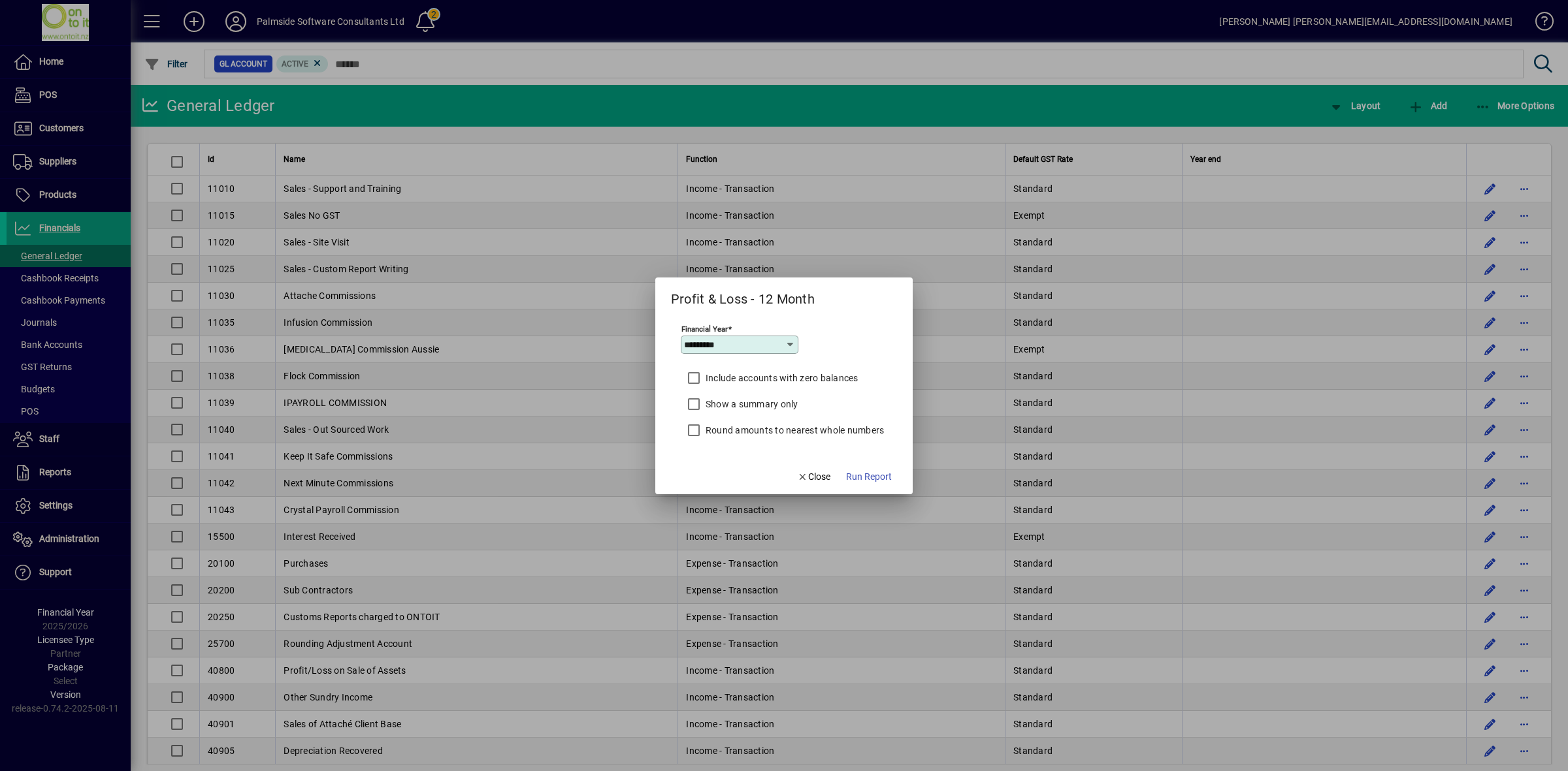
click at [788, 346] on icon at bounding box center [791, 345] width 10 height 10
click at [727, 527] on div "2025/2026" at bounding box center [714, 526] width 49 height 14
click at [785, 345] on icon at bounding box center [791, 345] width 10 height 10
click at [723, 491] on div "2024/2025" at bounding box center [714, 491] width 49 height 14
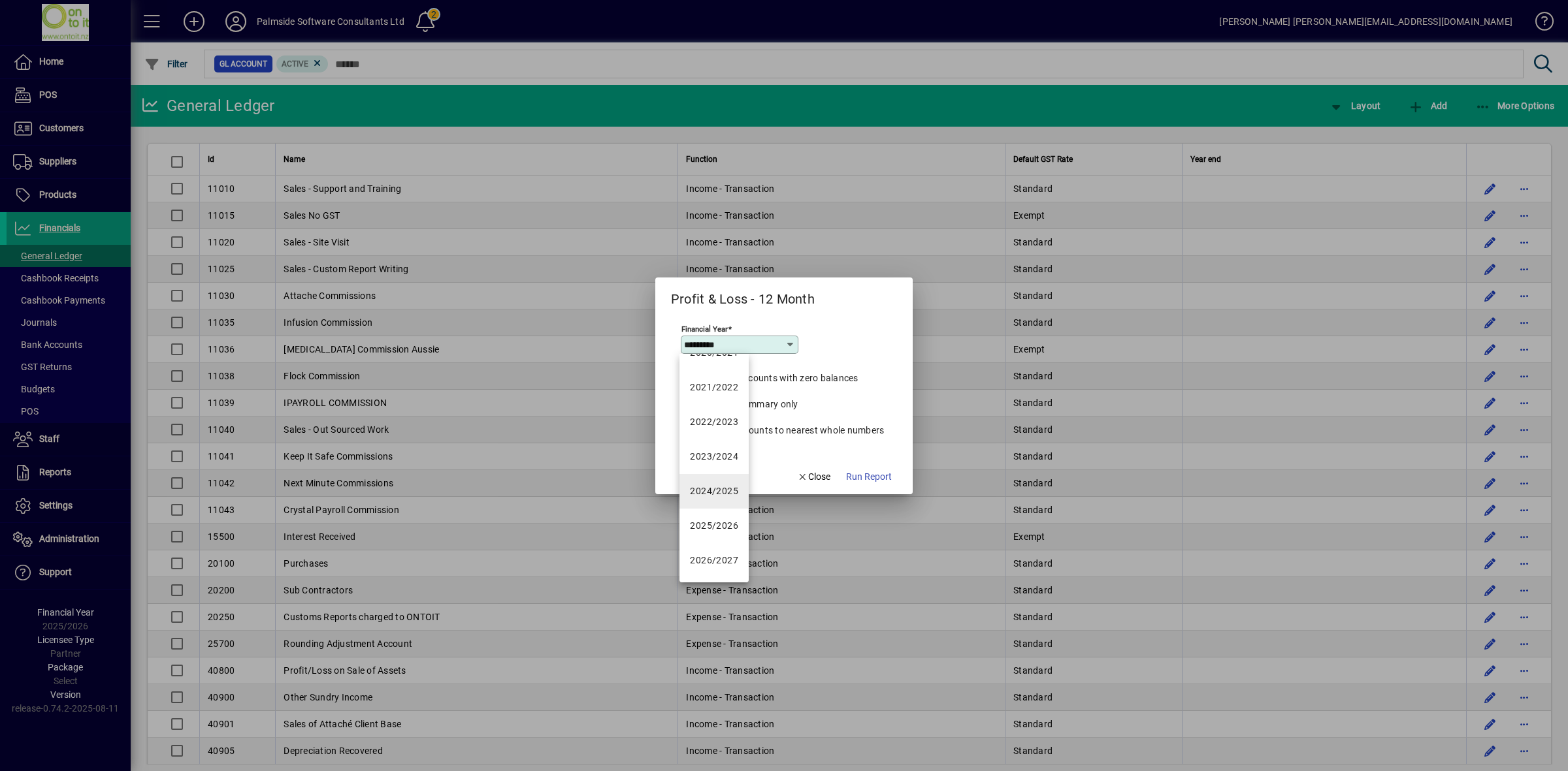
type input "*********"
click at [891, 475] on span "Run Report" at bounding box center [869, 477] width 46 height 14
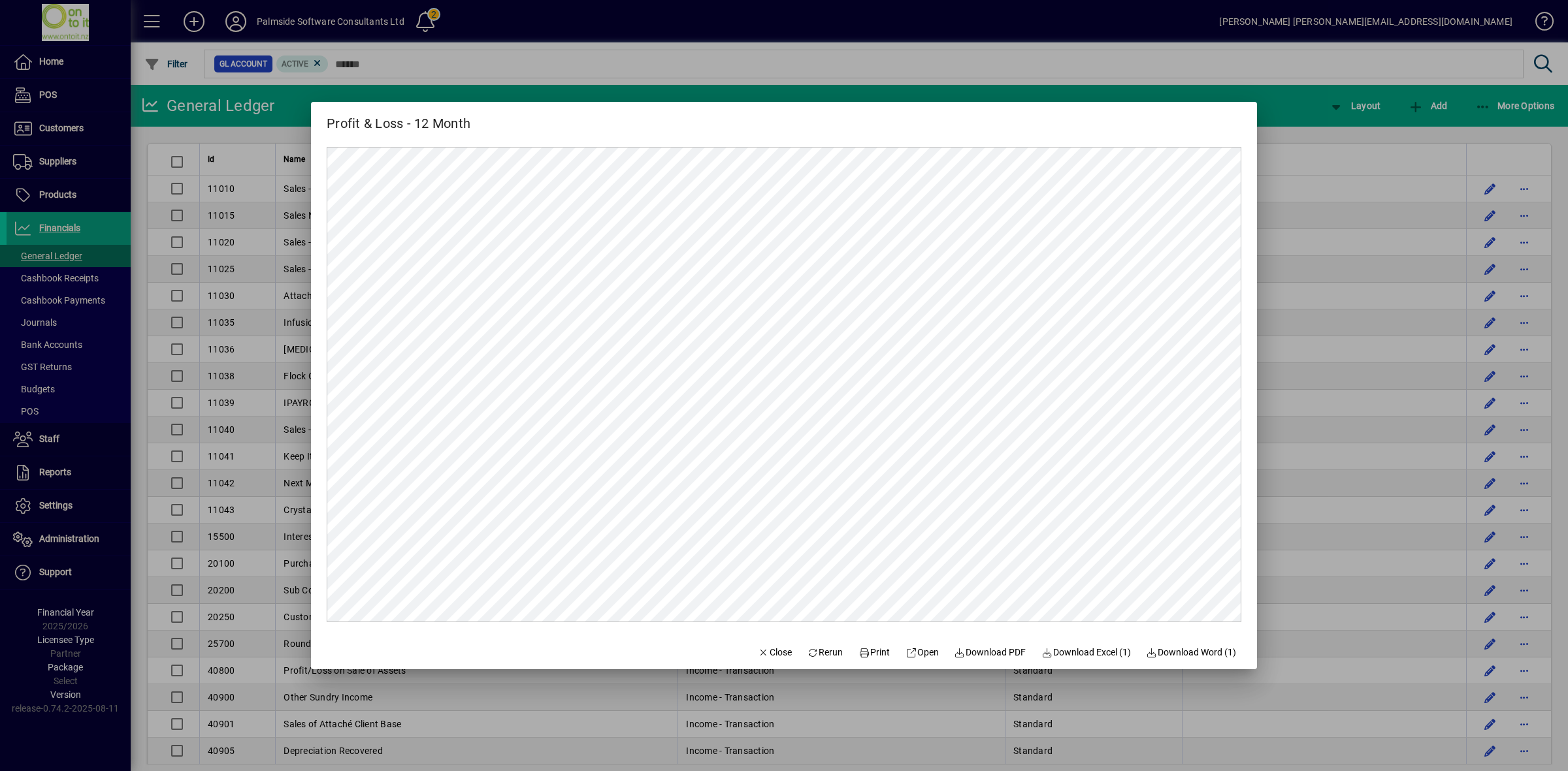
scroll to position [0, 0]
click at [992, 654] on span "Download PDF" at bounding box center [991, 653] width 72 height 14
click at [770, 648] on span "Close" at bounding box center [775, 653] width 34 height 14
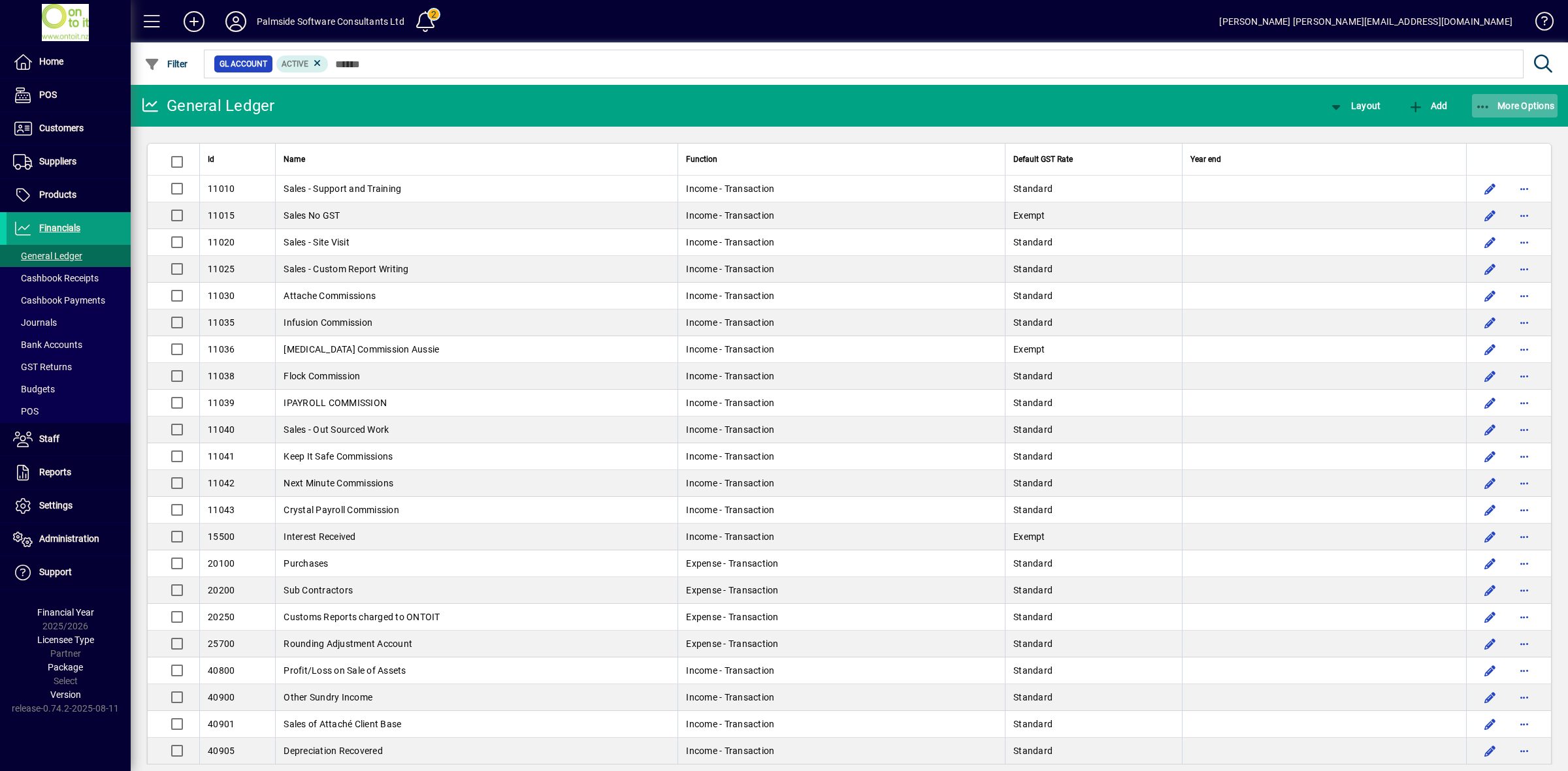
click at [1514, 113] on span "button" at bounding box center [1515, 105] width 86 height 32
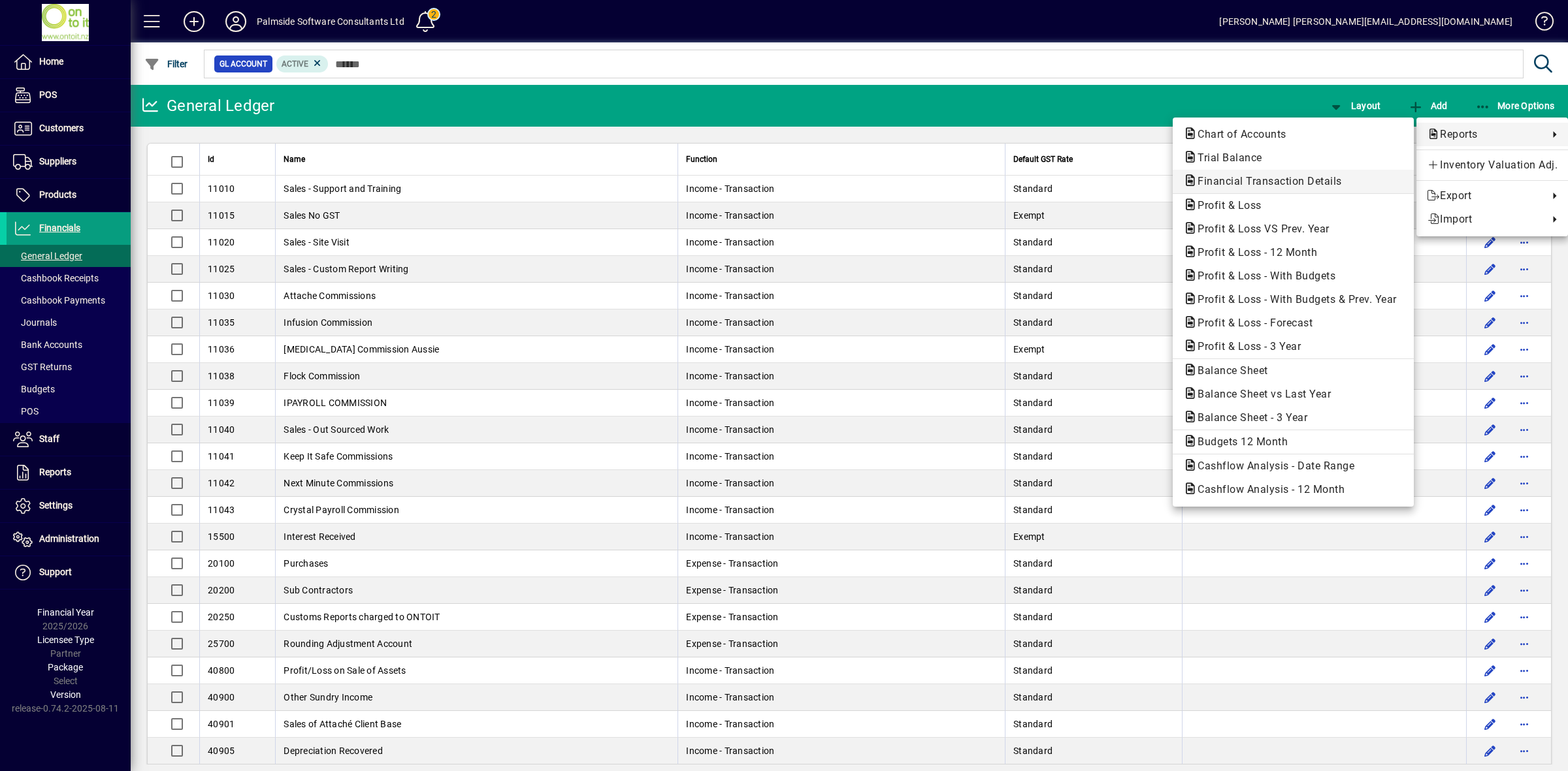
click at [1262, 180] on span "Financial Transaction Details" at bounding box center [1265, 181] width 166 height 13
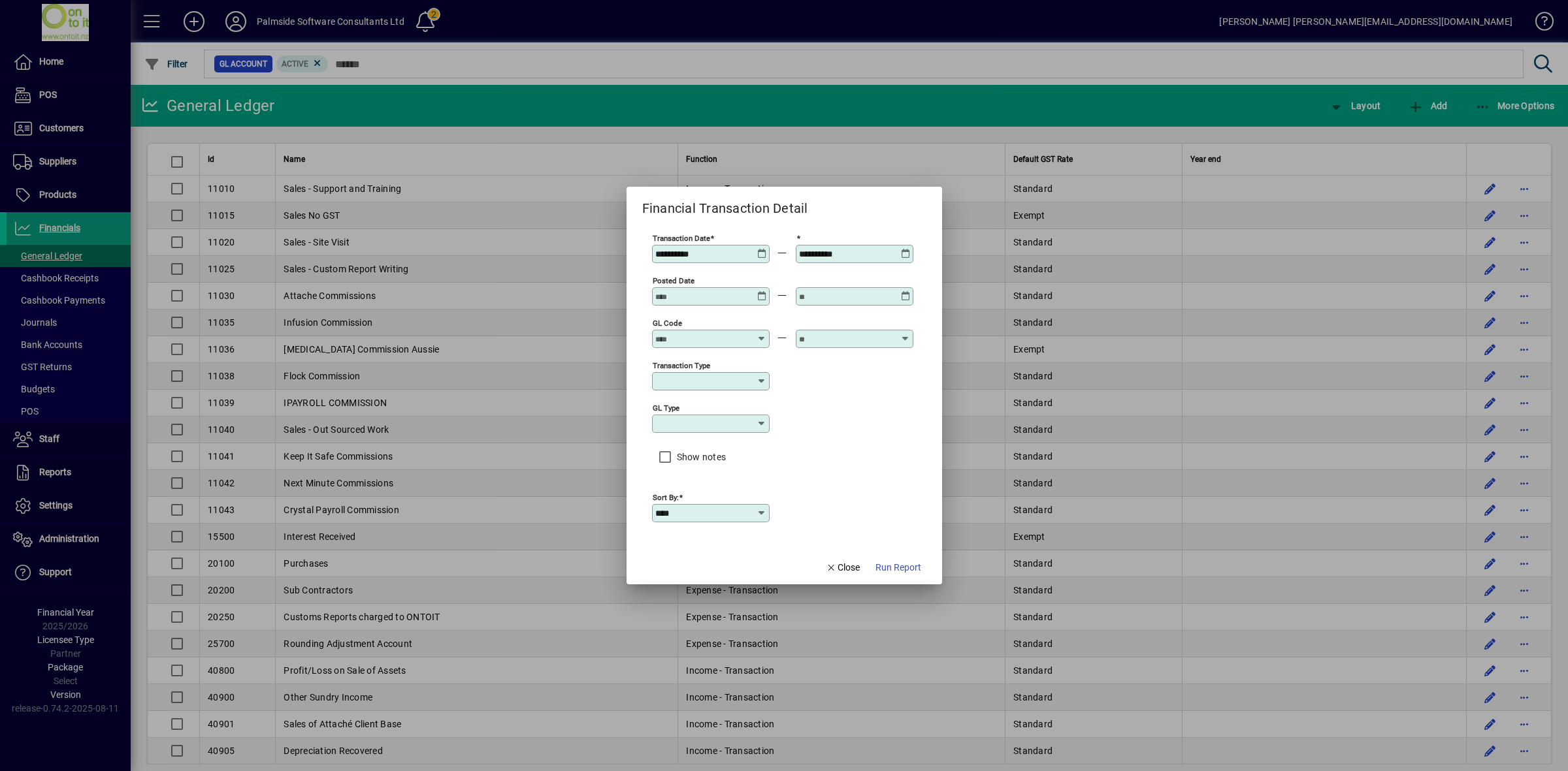
drag, startPoint x: 724, startPoint y: 253, endPoint x: 631, endPoint y: 241, distance: 93.8
click at [631, 241] on mat-dialog-content "**********" at bounding box center [784, 384] width 316 height 331
type input "**********"
click at [903, 569] on span "Run Report" at bounding box center [898, 567] width 46 height 14
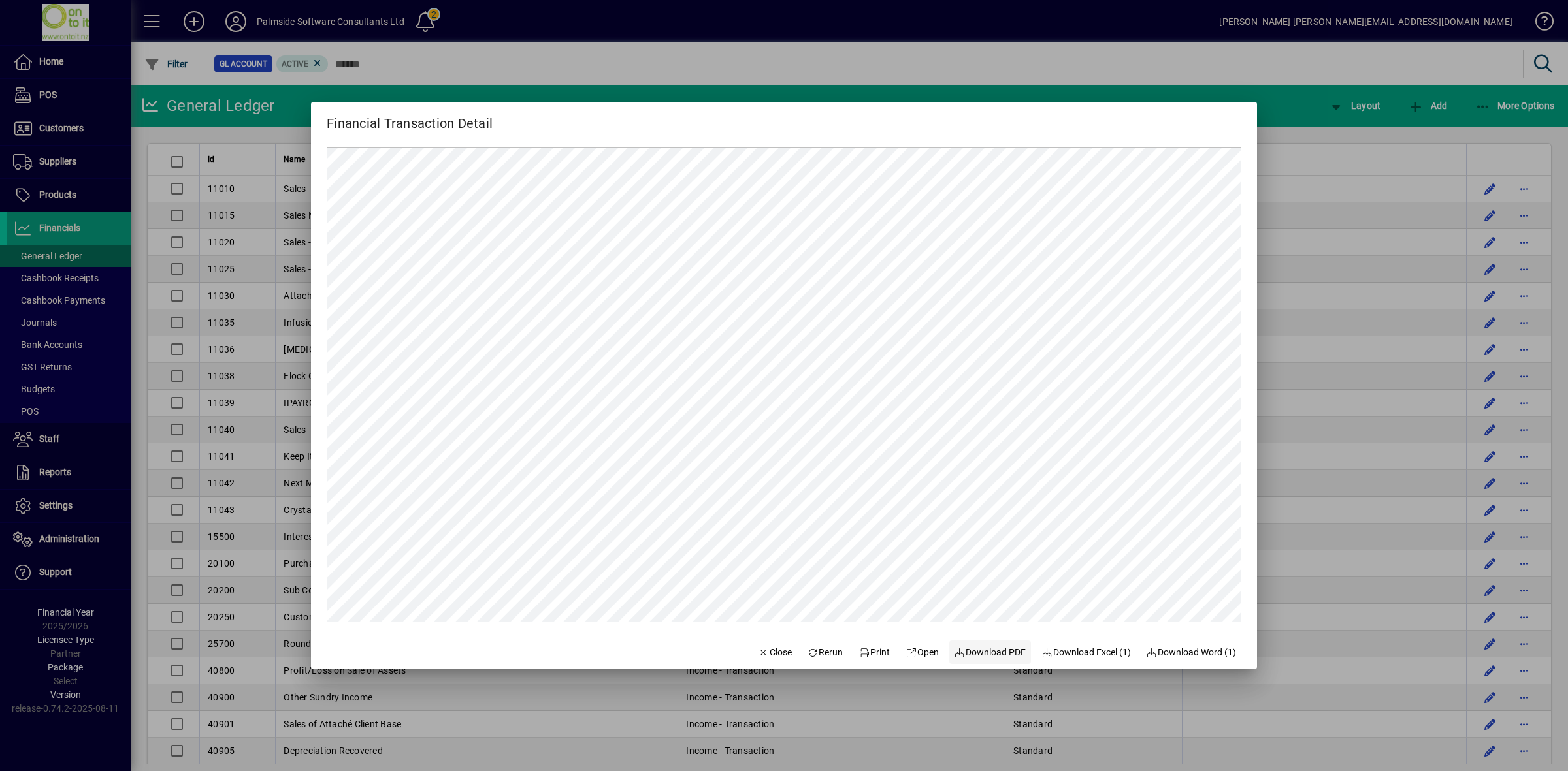
click at [992, 654] on span "Download PDF" at bounding box center [991, 653] width 72 height 14
click at [760, 653] on span "Close" at bounding box center [775, 653] width 34 height 14
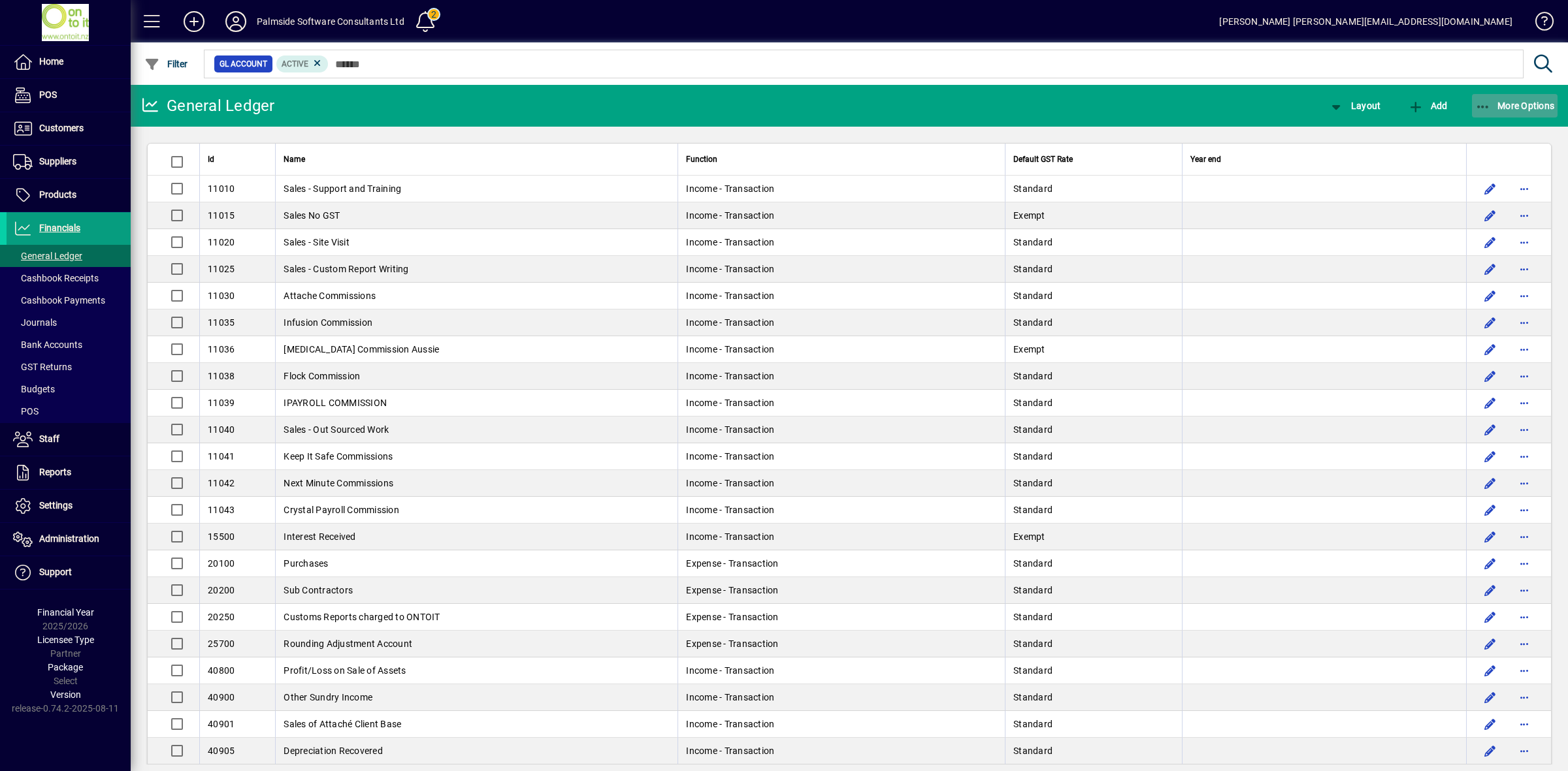
click at [1500, 102] on span "More Options" at bounding box center [1515, 106] width 80 height 10
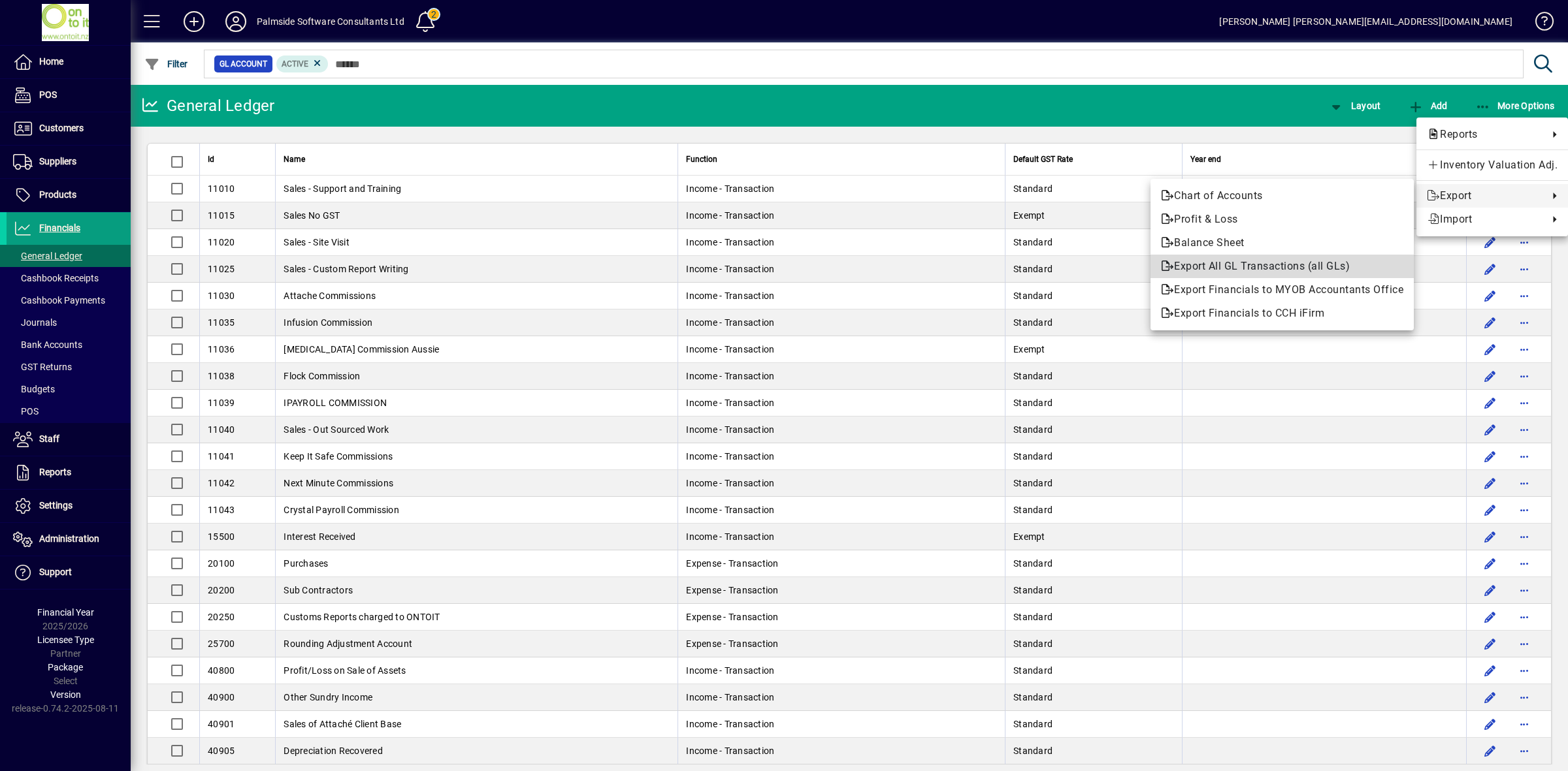
click at [1217, 266] on span "Export All GL Transactions (all GLs)" at bounding box center [1282, 266] width 242 height 15
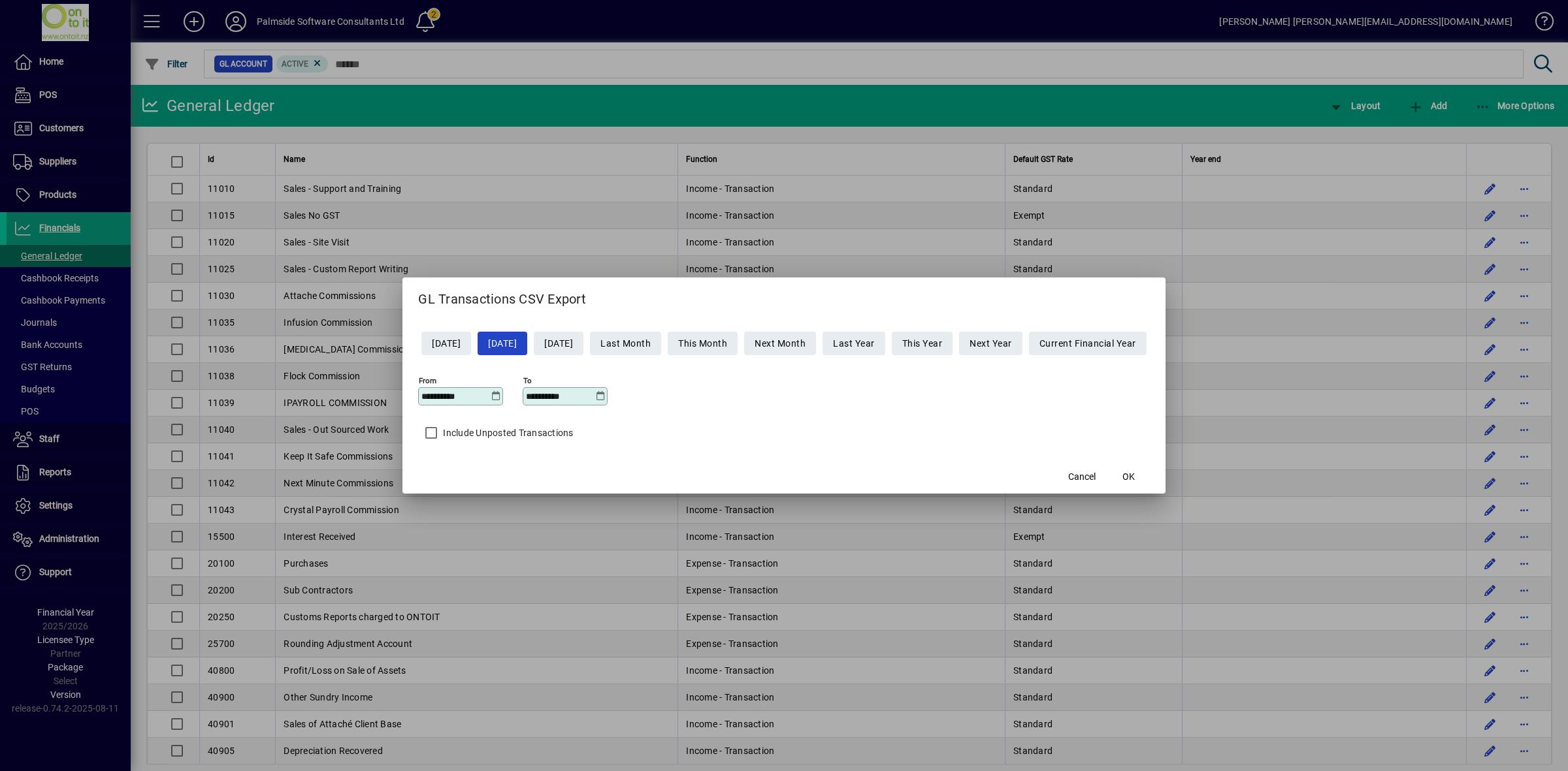
drag, startPoint x: 464, startPoint y: 397, endPoint x: 345, endPoint y: 380, distance: 120.2
click at [345, 380] on div "**********" at bounding box center [784, 386] width 1568 height 771
type input "**********"
click at [1135, 471] on span "OK" at bounding box center [1129, 477] width 13 height 14
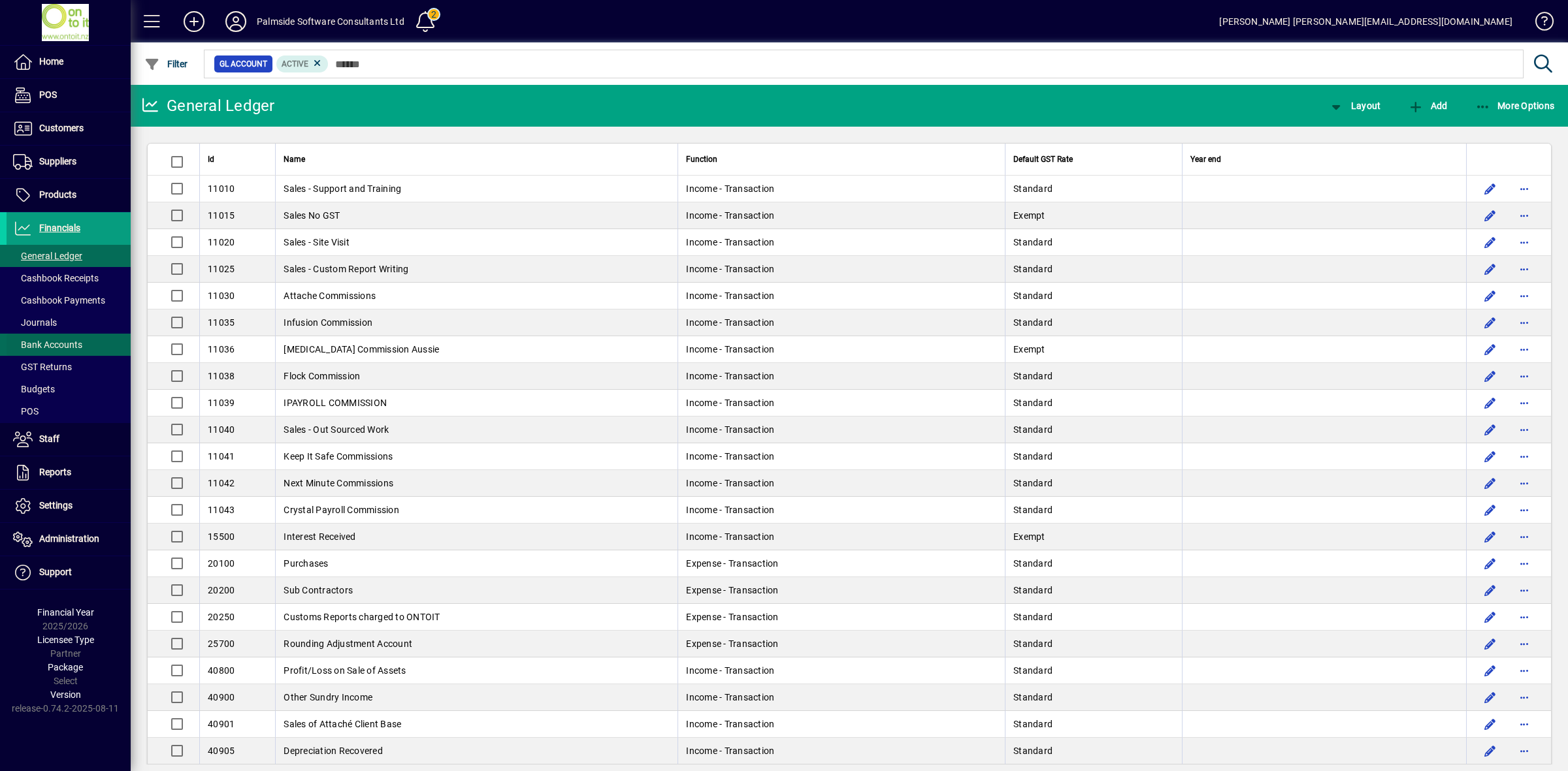
click at [57, 347] on span "Bank Accounts" at bounding box center [48, 345] width 69 height 10
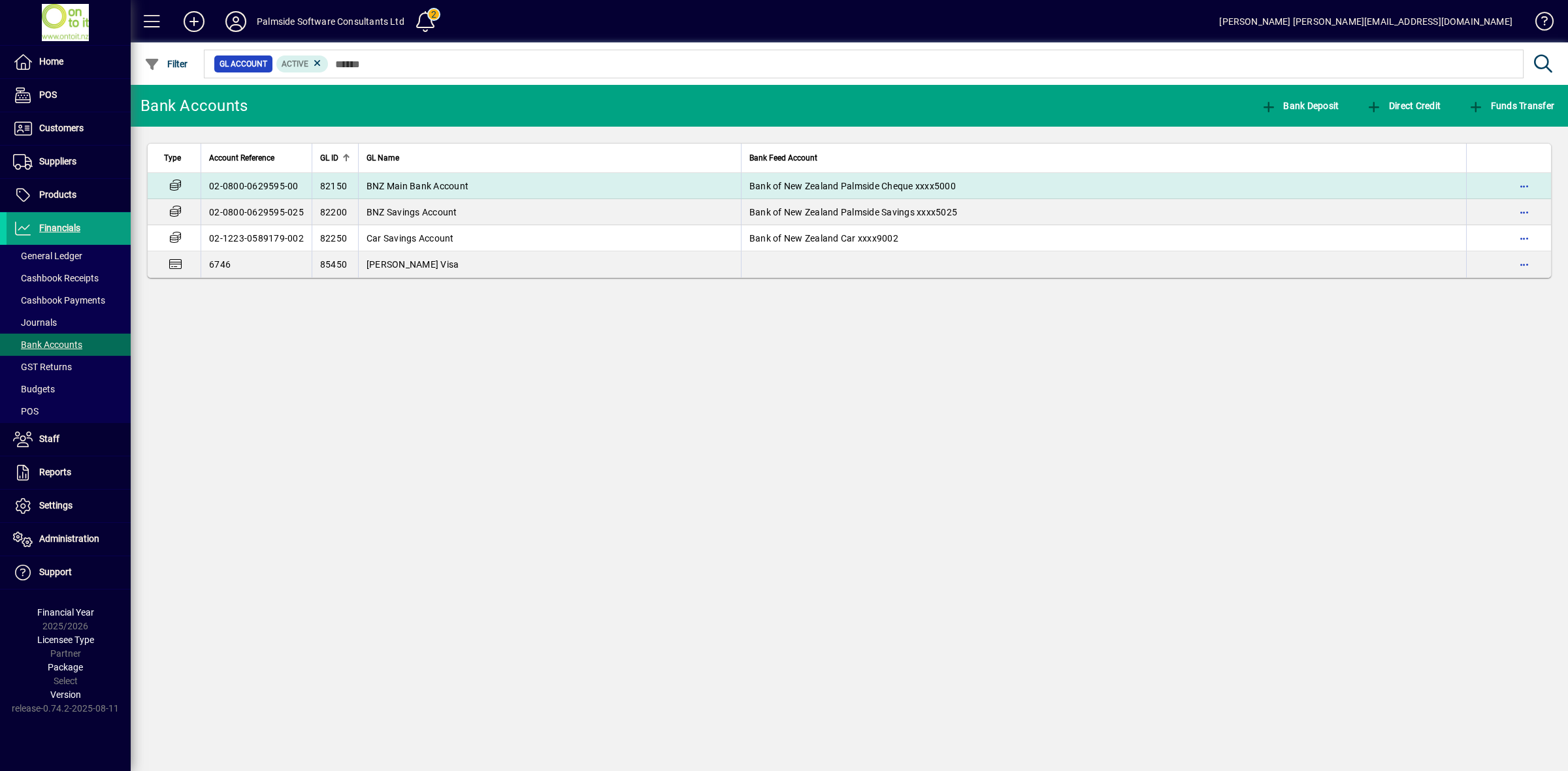
click at [445, 188] on span "BNZ Main Bank Account" at bounding box center [417, 186] width 102 height 10
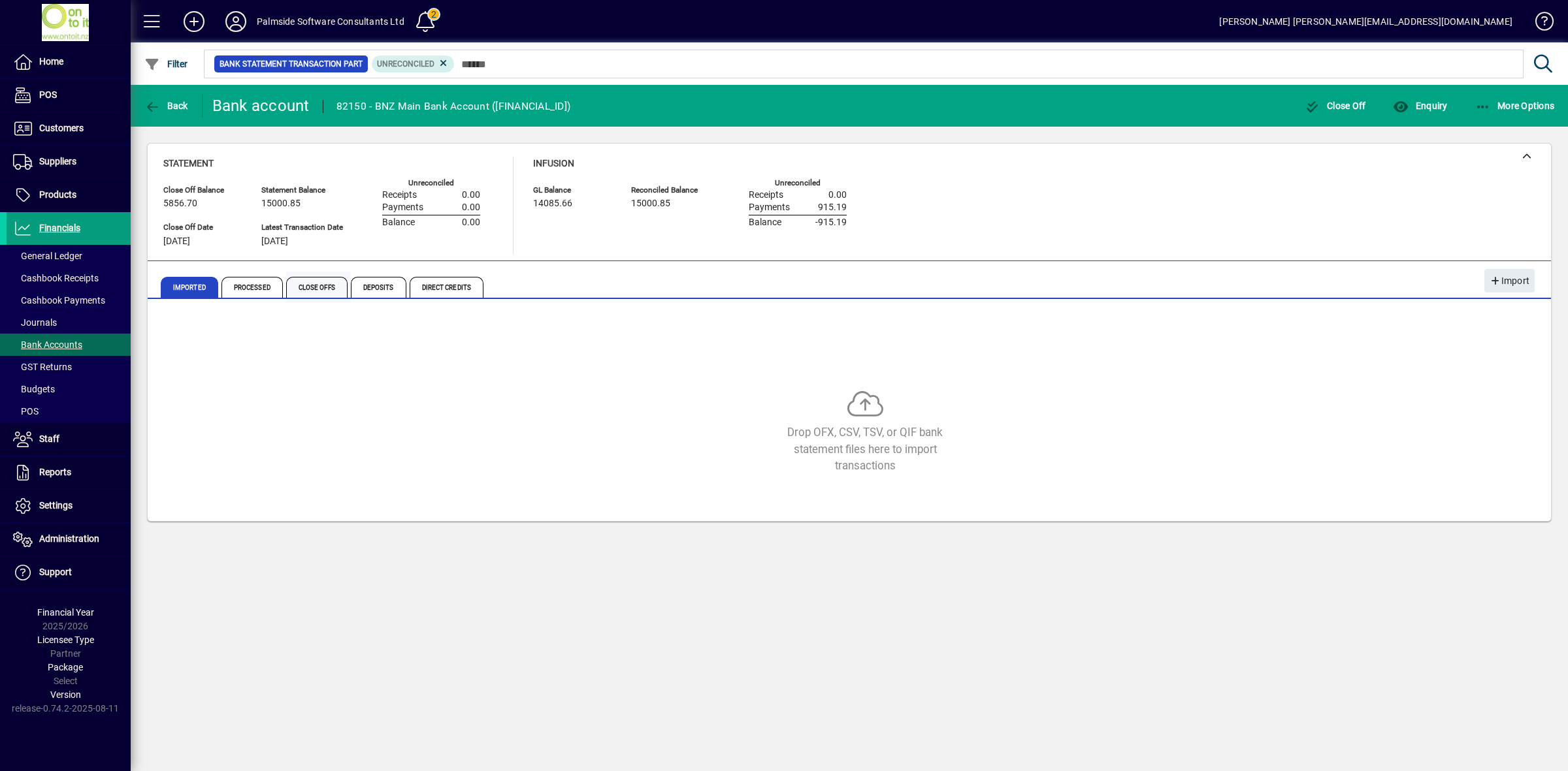
click at [316, 288] on span "Close Offs" at bounding box center [317, 287] width 61 height 21
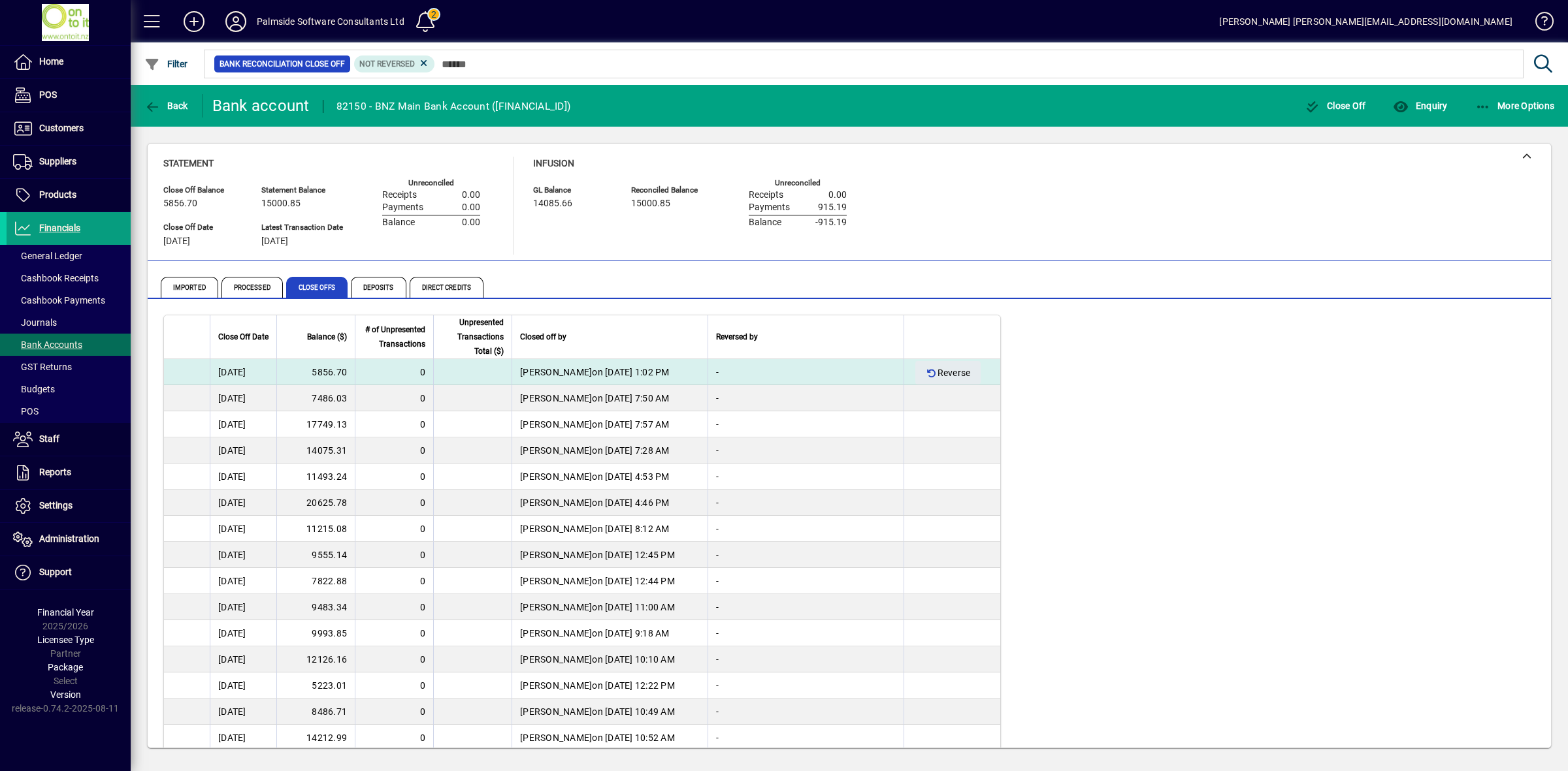
click at [249, 369] on td "31/03/2025" at bounding box center [243, 372] width 67 height 26
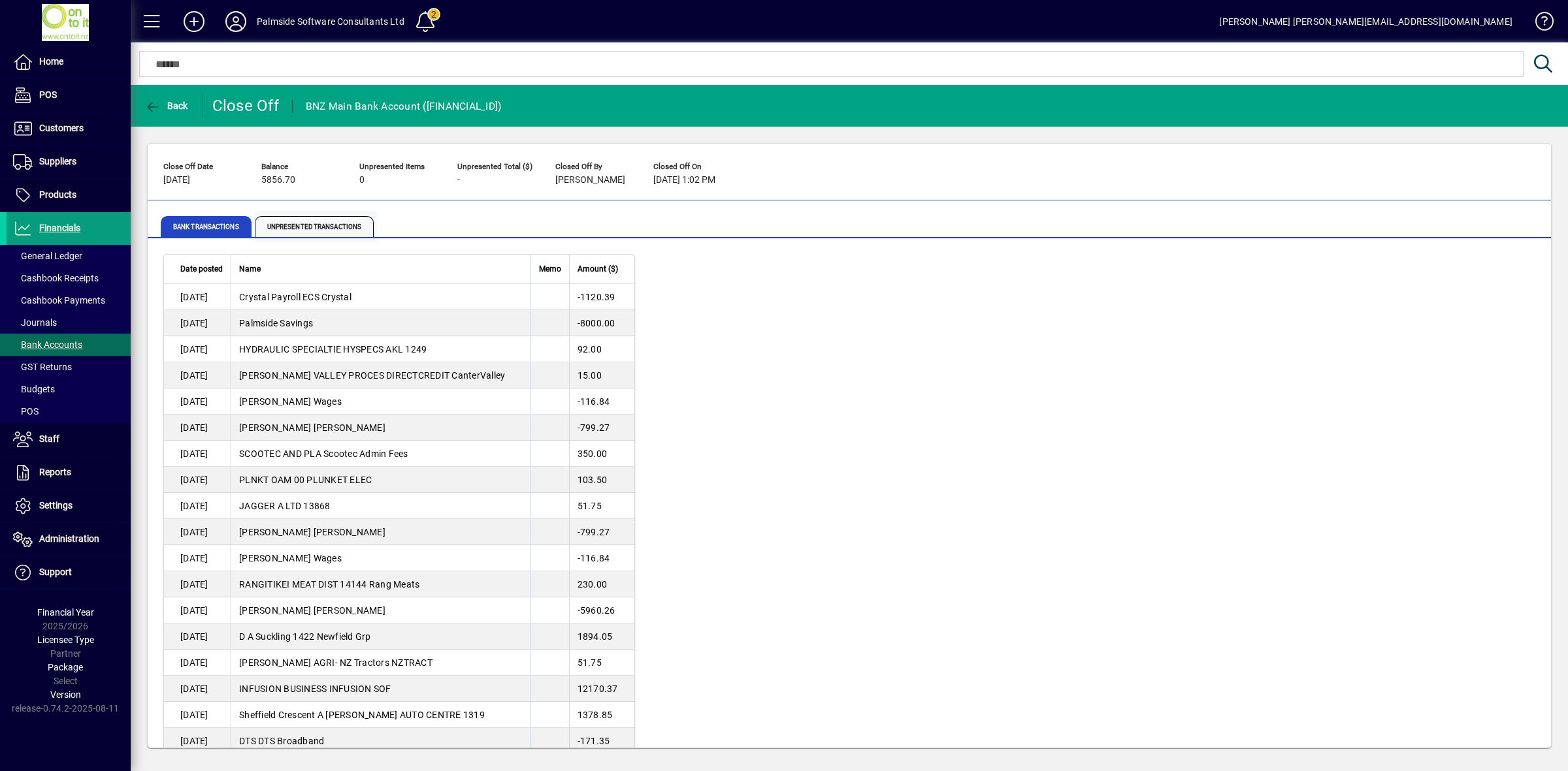
click at [325, 230] on span "Unpresented Transactions" at bounding box center [314, 227] width 119 height 21
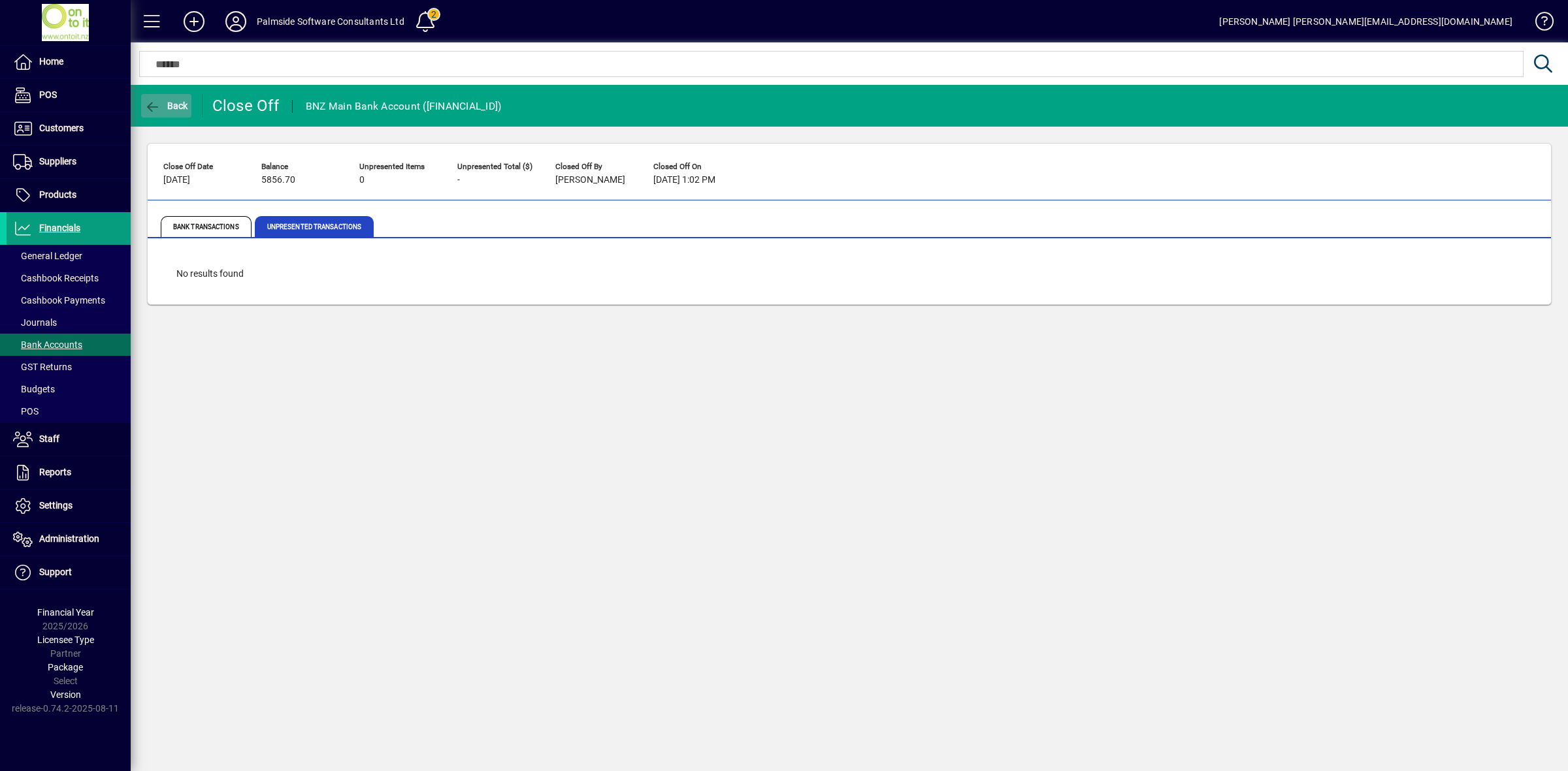
click at [184, 106] on span "Back" at bounding box center [166, 106] width 43 height 10
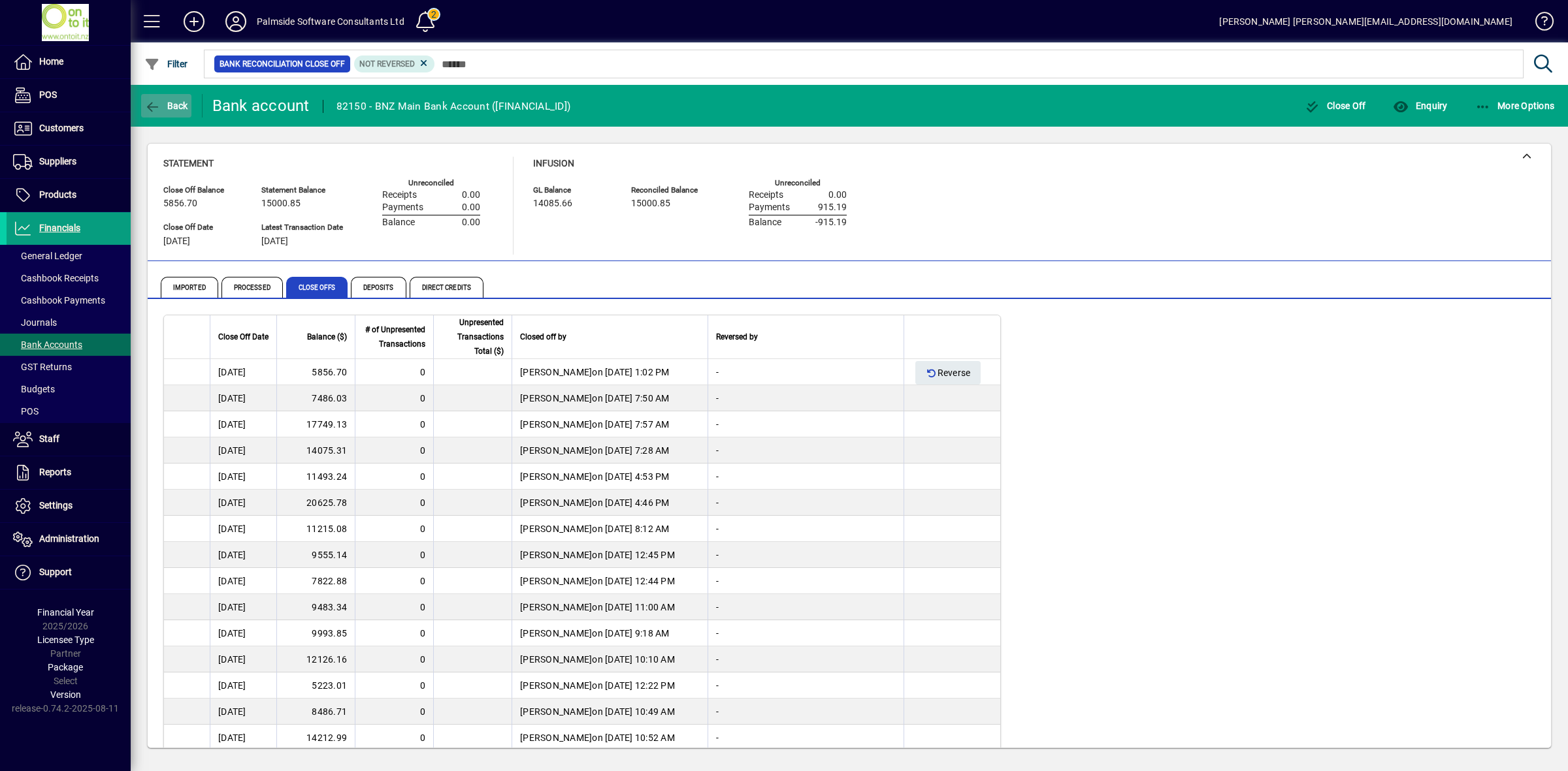
click at [177, 102] on span "Back" at bounding box center [166, 106] width 43 height 10
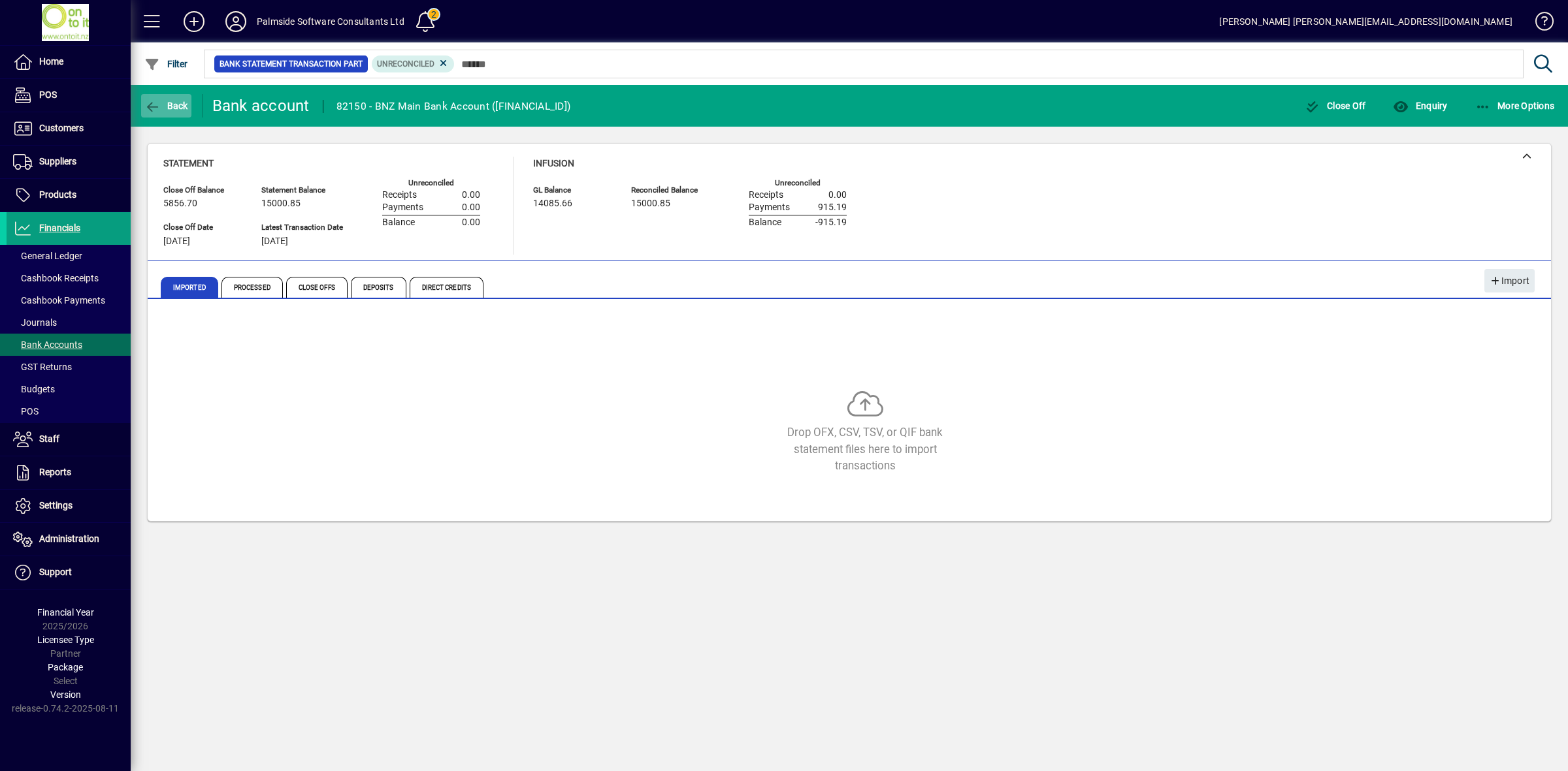
click at [177, 102] on span "Back" at bounding box center [166, 106] width 43 height 10
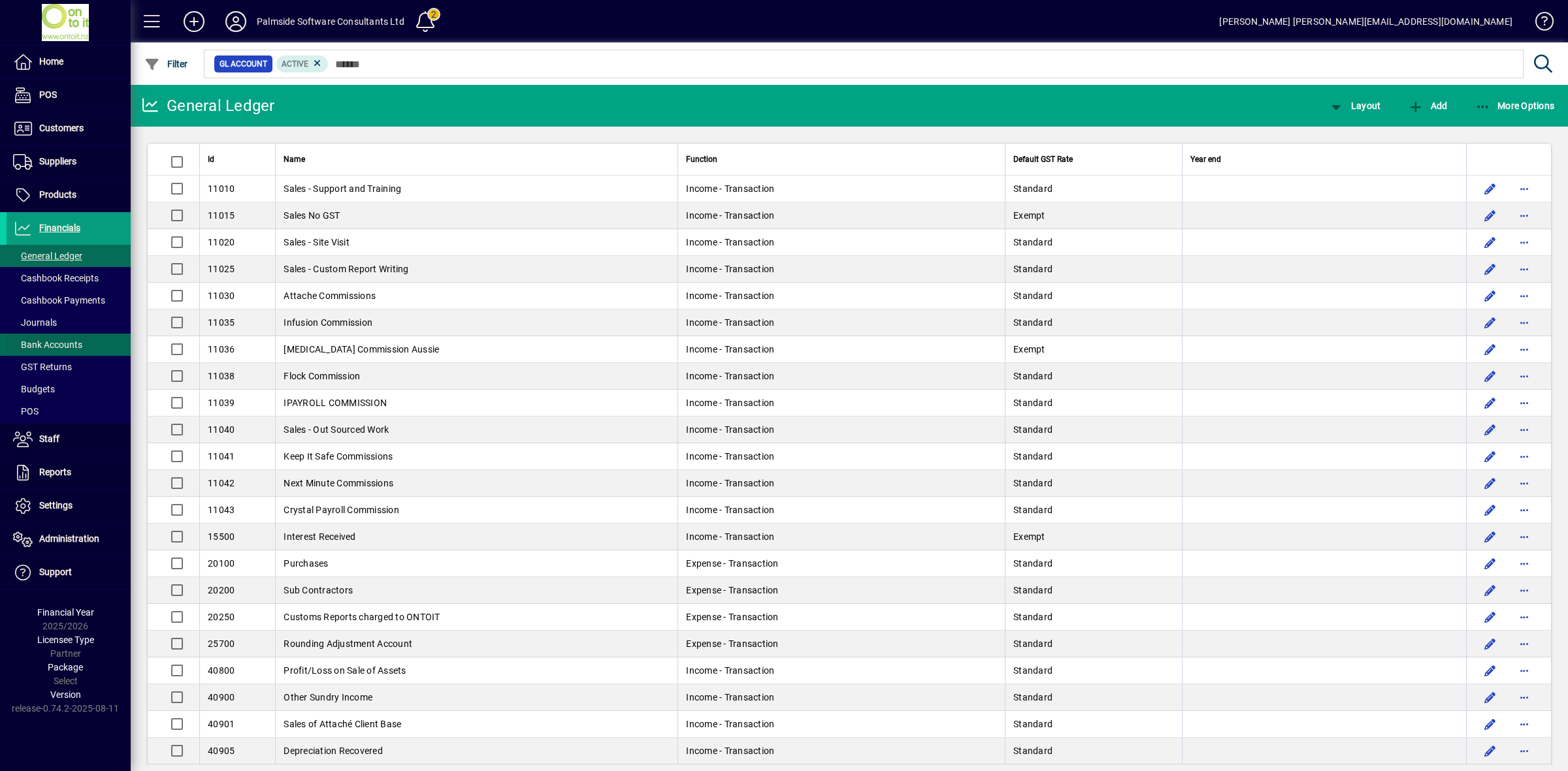
click at [40, 347] on span "Bank Accounts" at bounding box center [48, 345] width 69 height 10
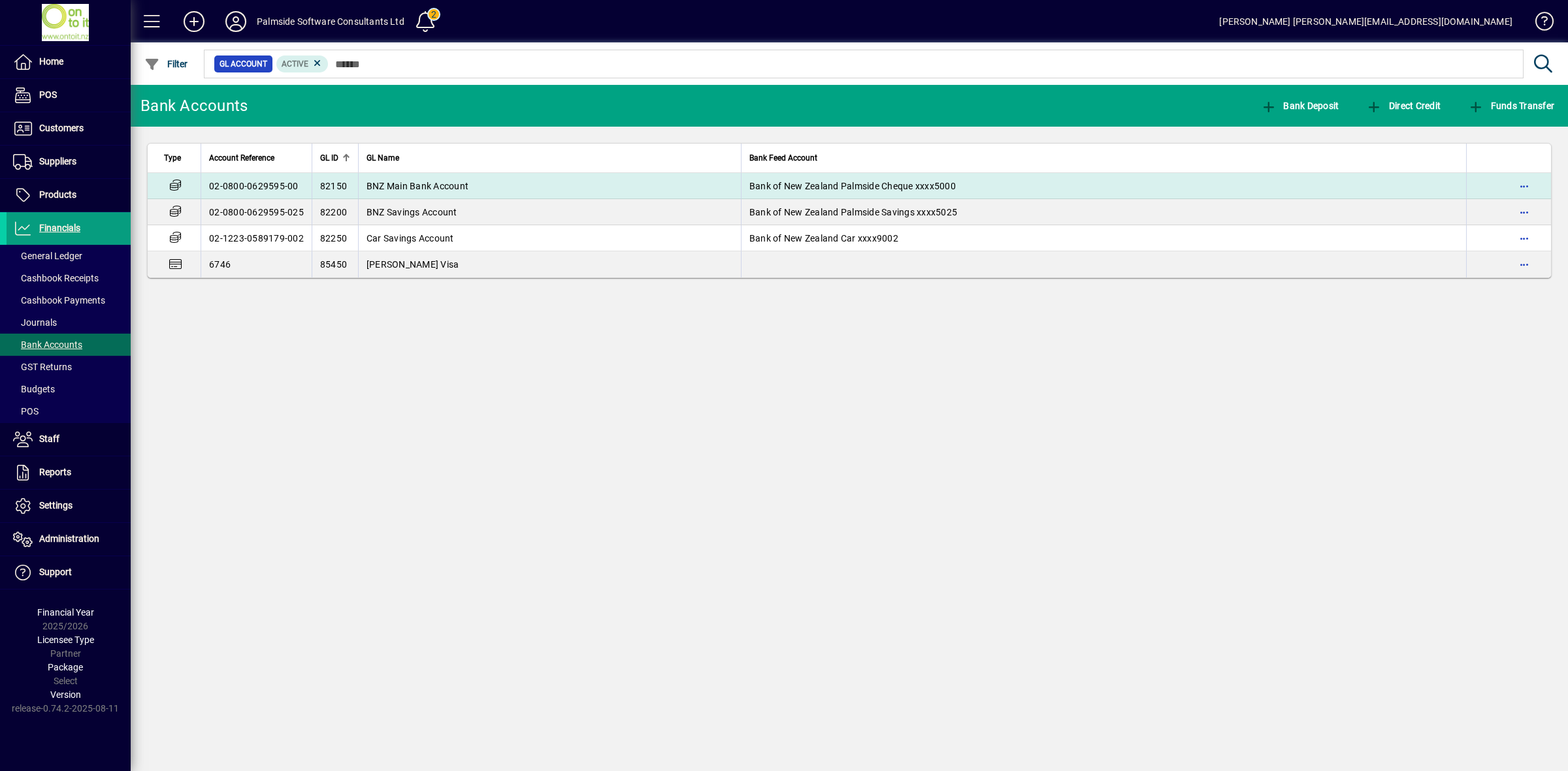
click at [383, 187] on span "BNZ Main Bank Account" at bounding box center [417, 186] width 102 height 10
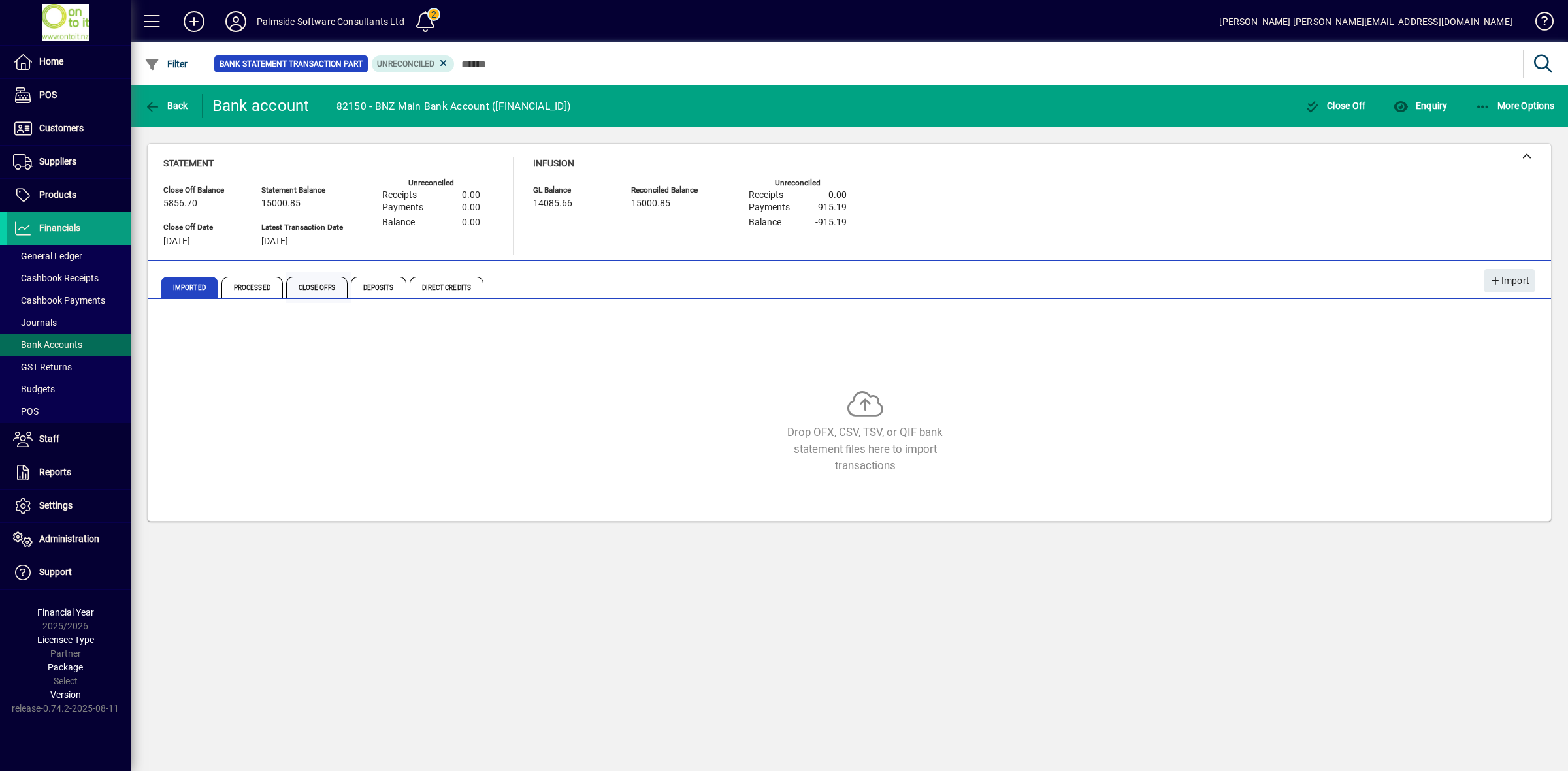
click at [307, 288] on span "Close Offs" at bounding box center [317, 287] width 61 height 21
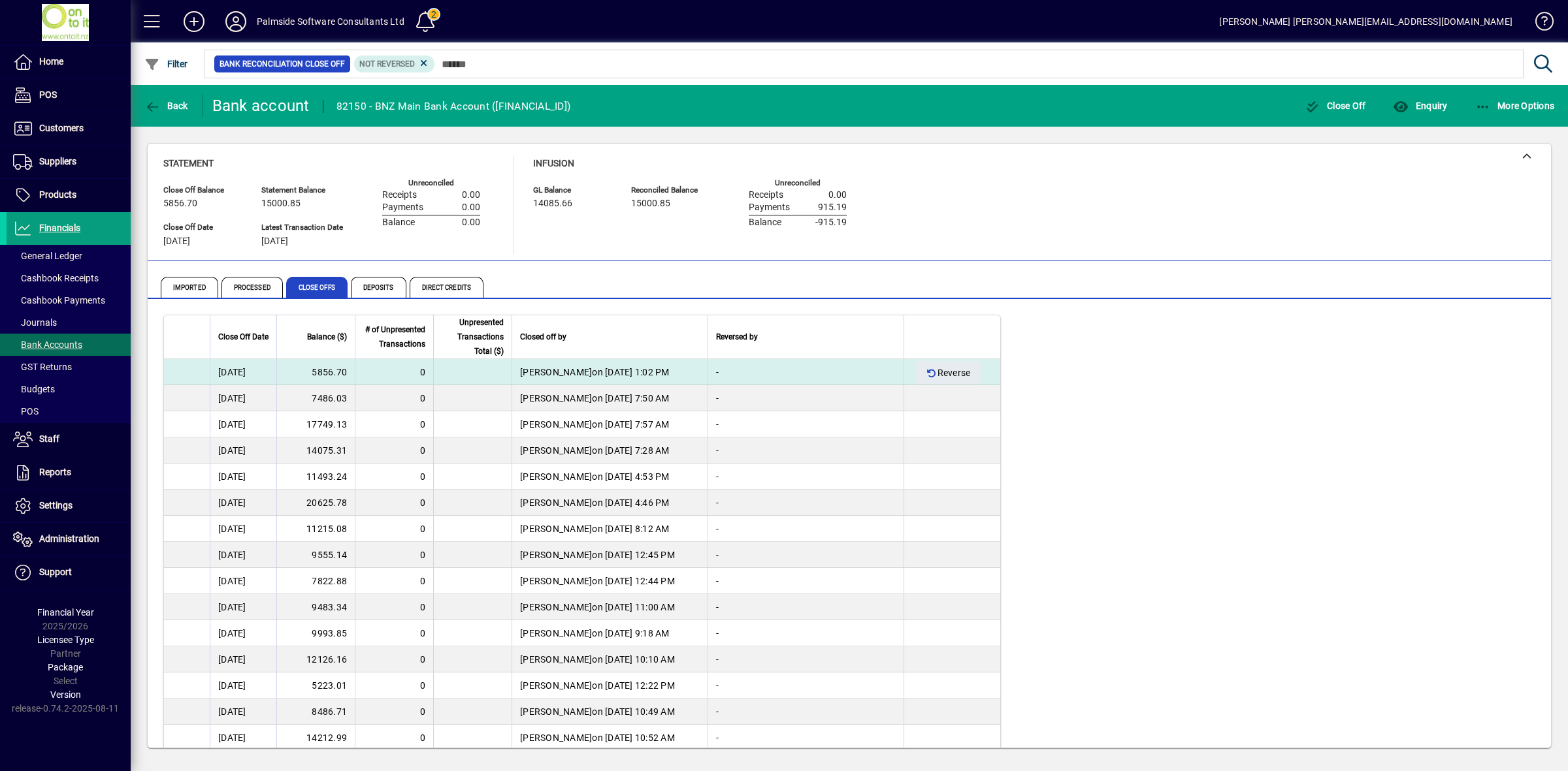
click at [253, 374] on td "31/03/2025" at bounding box center [243, 372] width 67 height 26
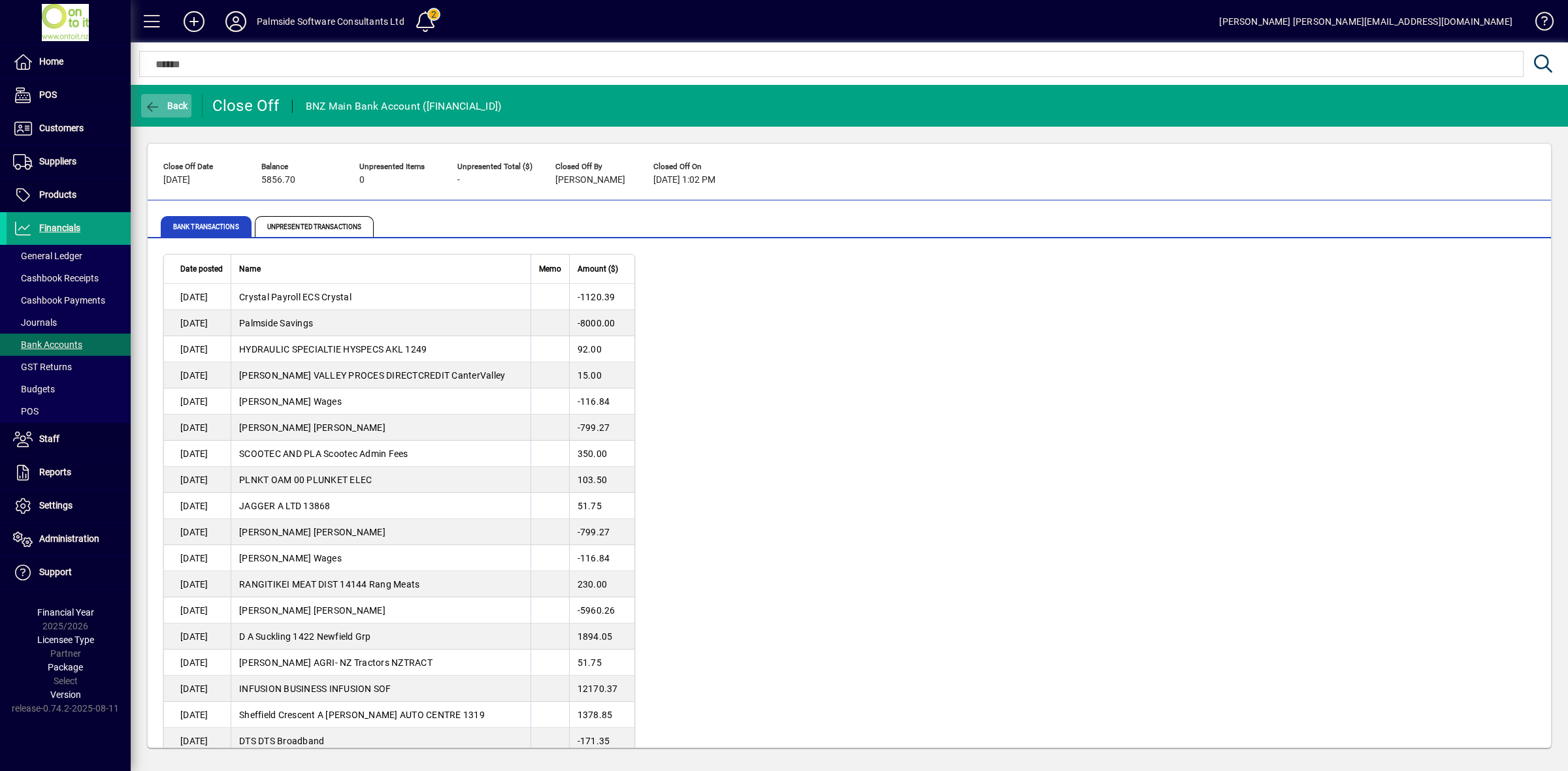
click at [171, 101] on span "Back" at bounding box center [166, 106] width 43 height 10
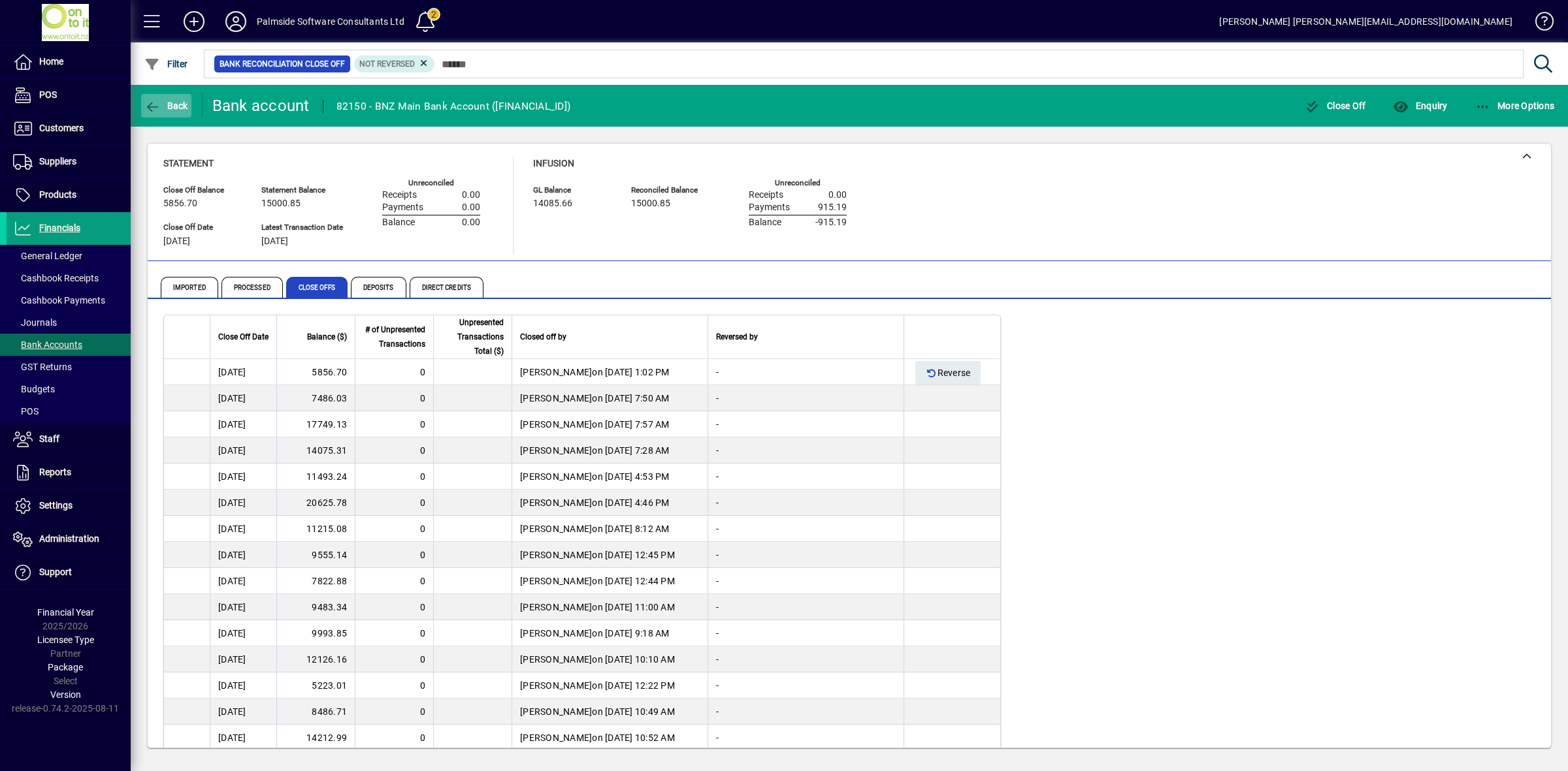
click at [163, 96] on span "button" at bounding box center [166, 105] width 50 height 32
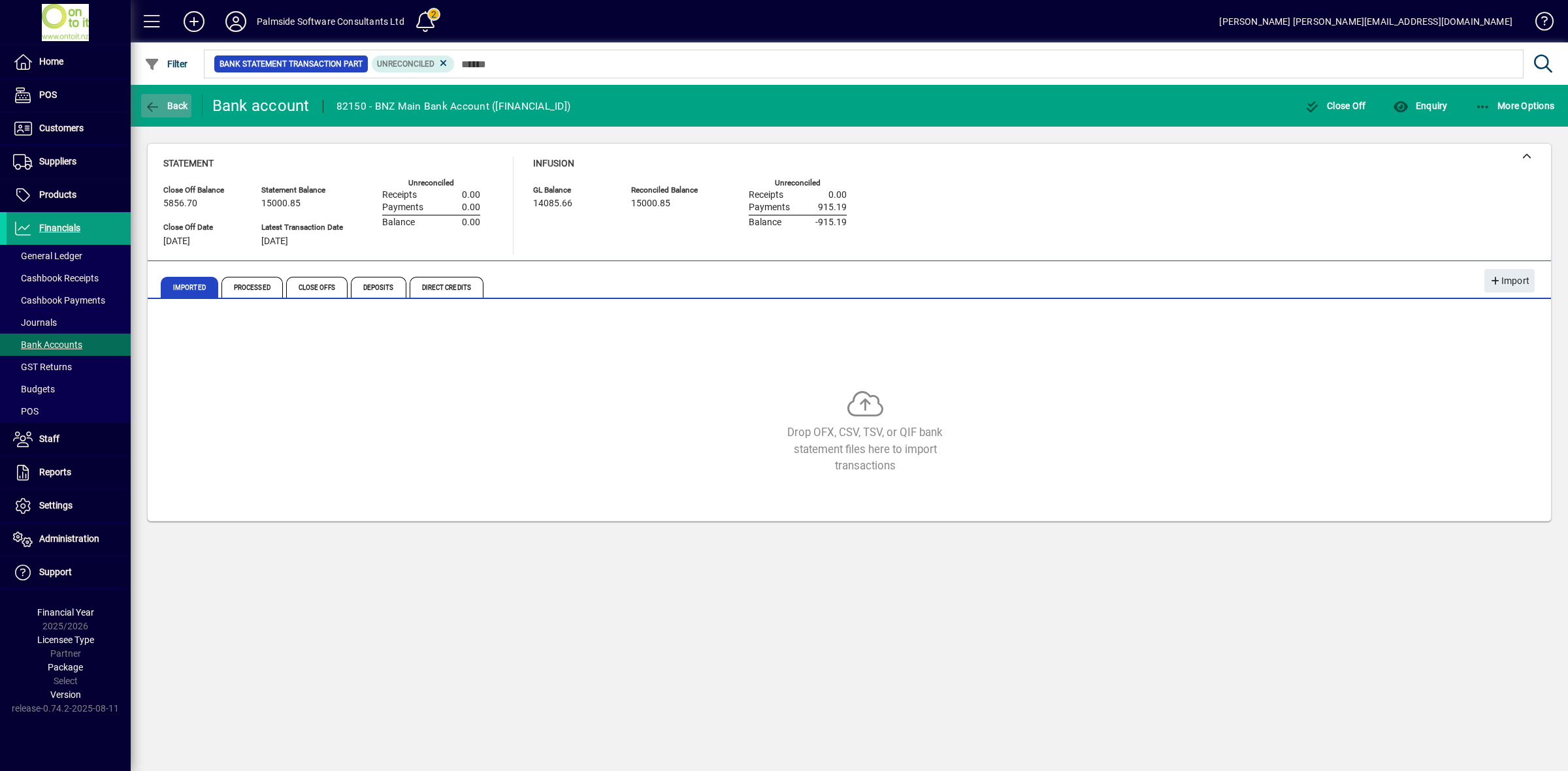
click at [158, 95] on span "button" at bounding box center [166, 105] width 50 height 32
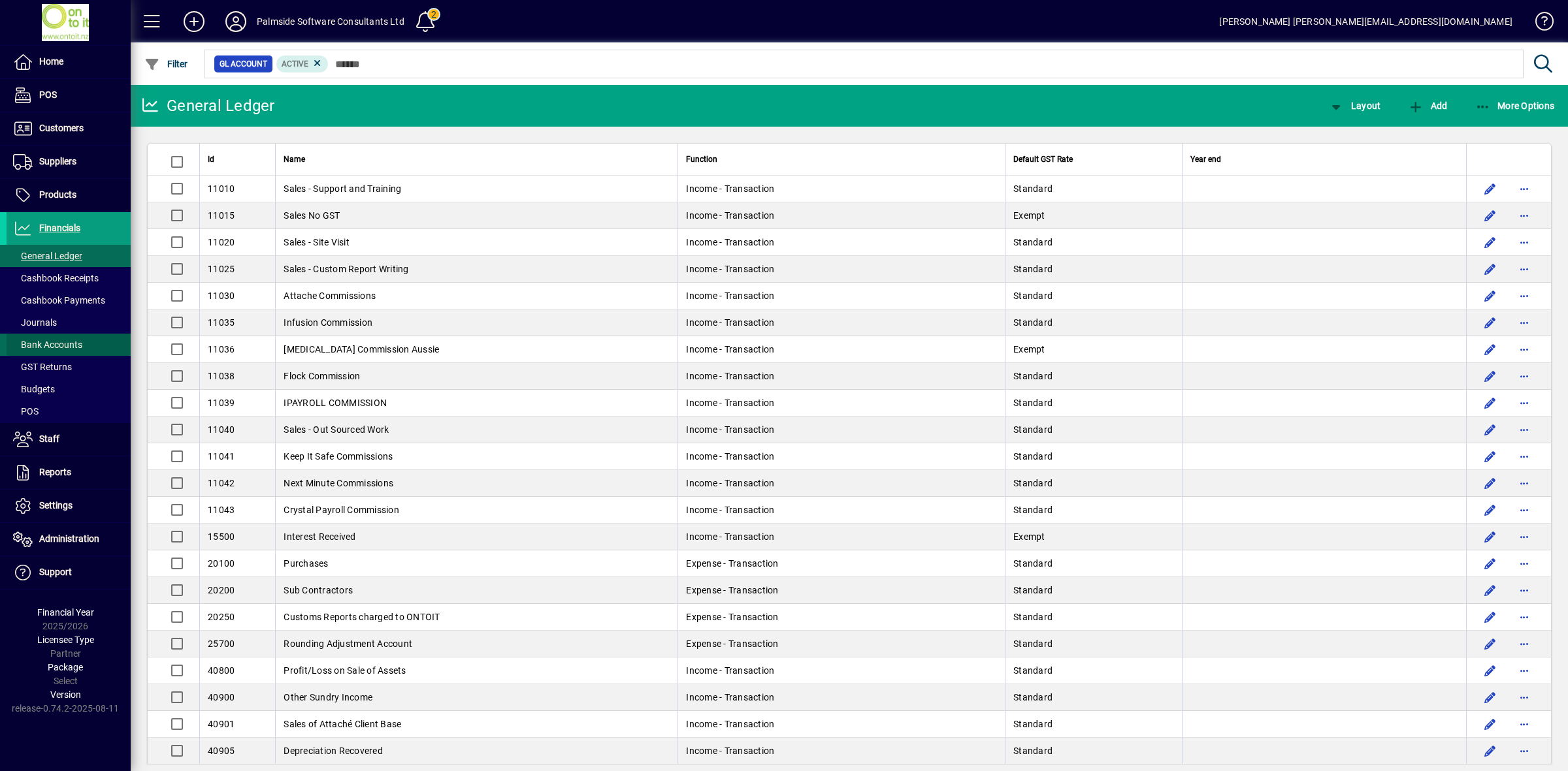
click at [73, 343] on span "Bank Accounts" at bounding box center [48, 345] width 69 height 10
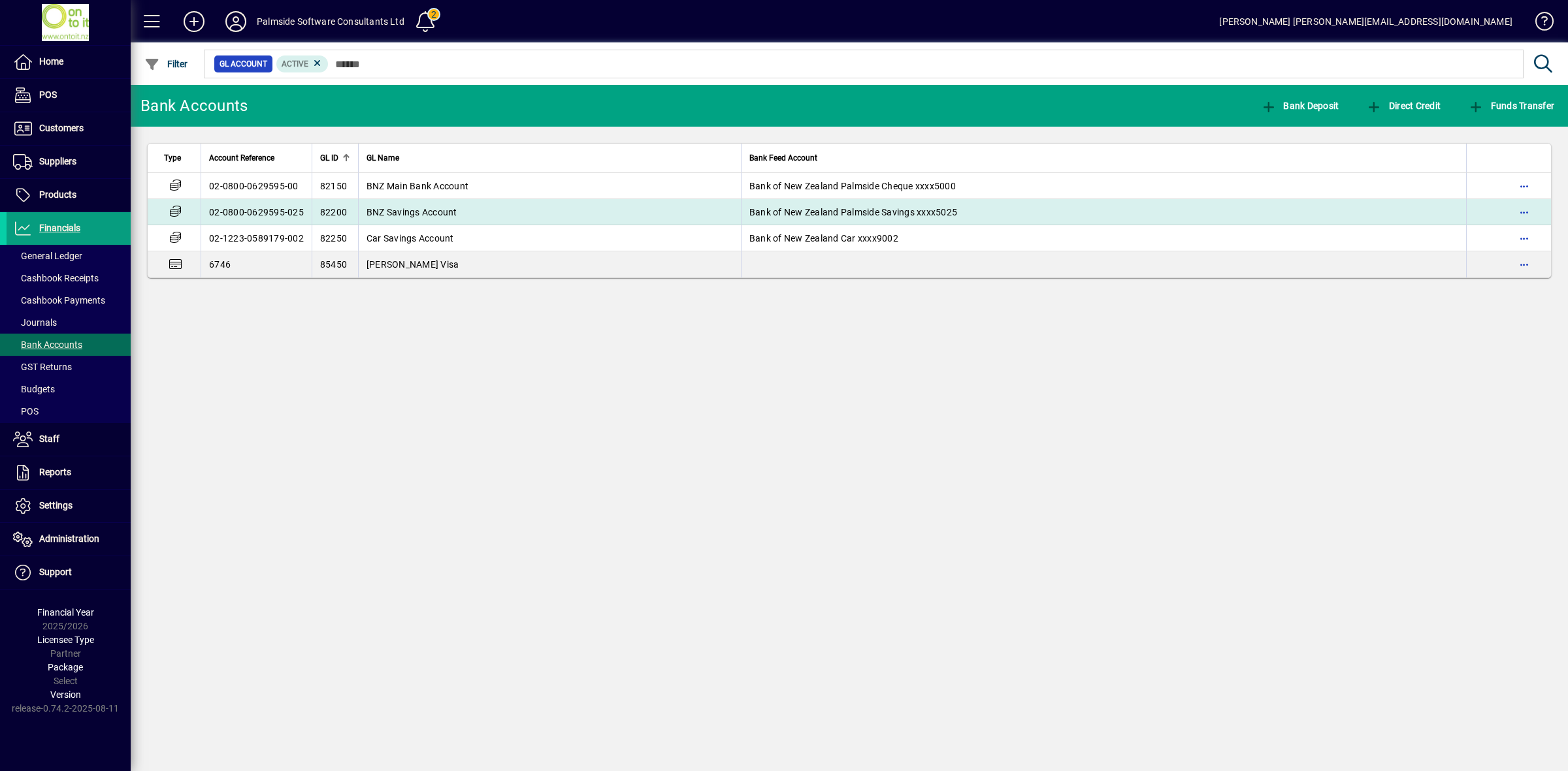
click at [292, 216] on td "02-0800-0629595-025" at bounding box center [255, 213] width 111 height 26
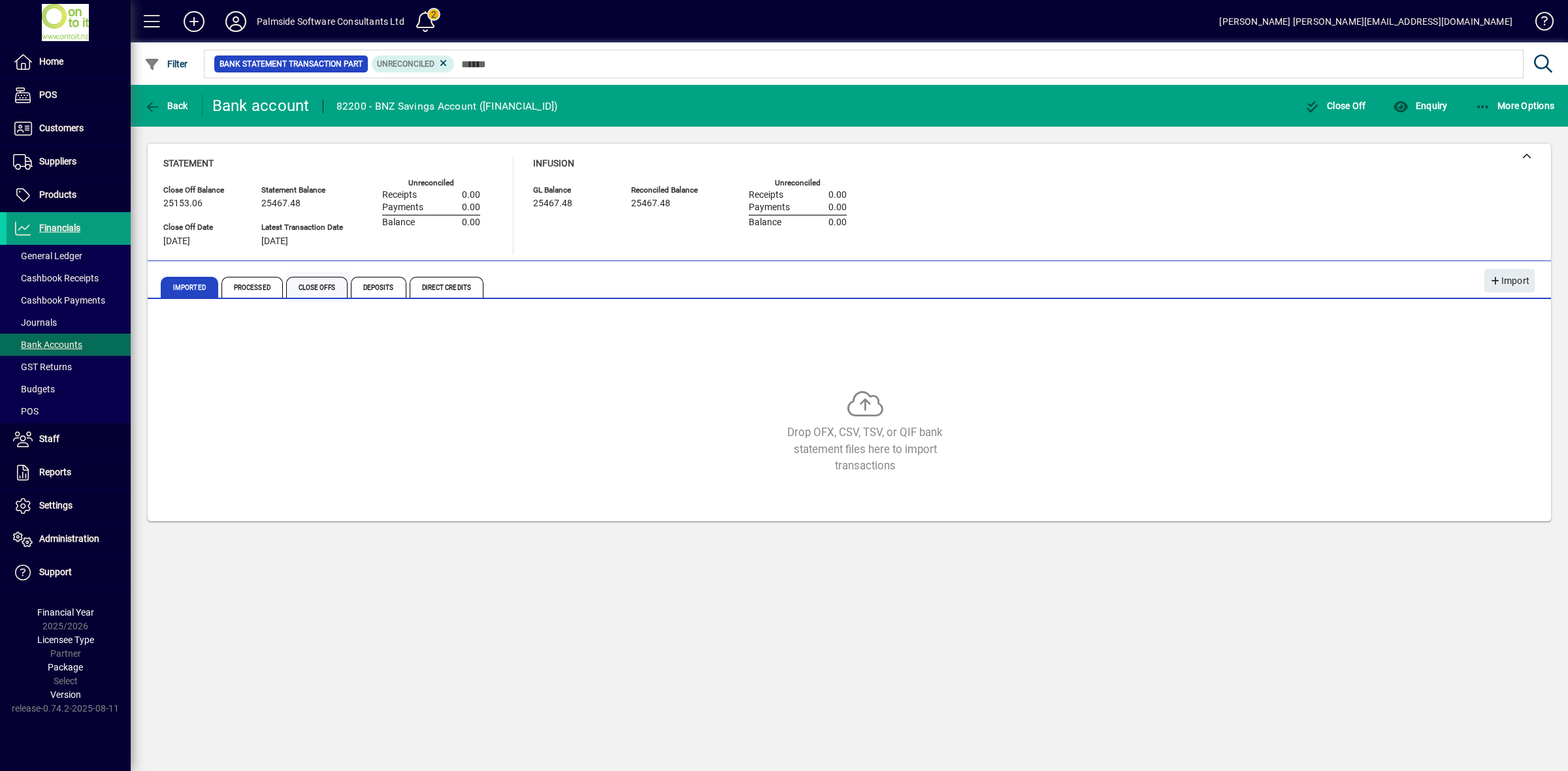
click at [322, 288] on span "Close Offs" at bounding box center [317, 287] width 61 height 21
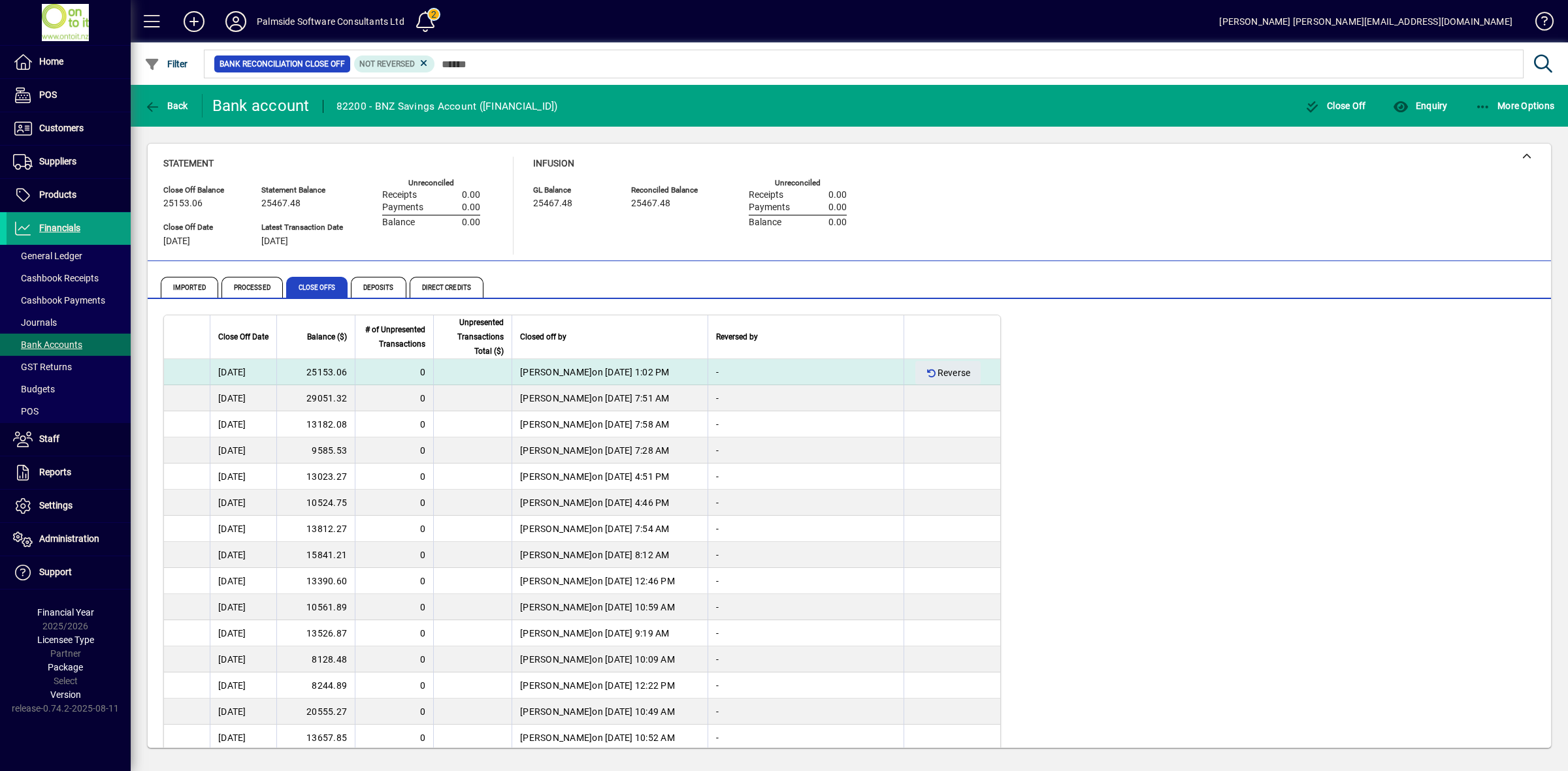
click at [335, 377] on td "25153.06" at bounding box center [315, 372] width 79 height 26
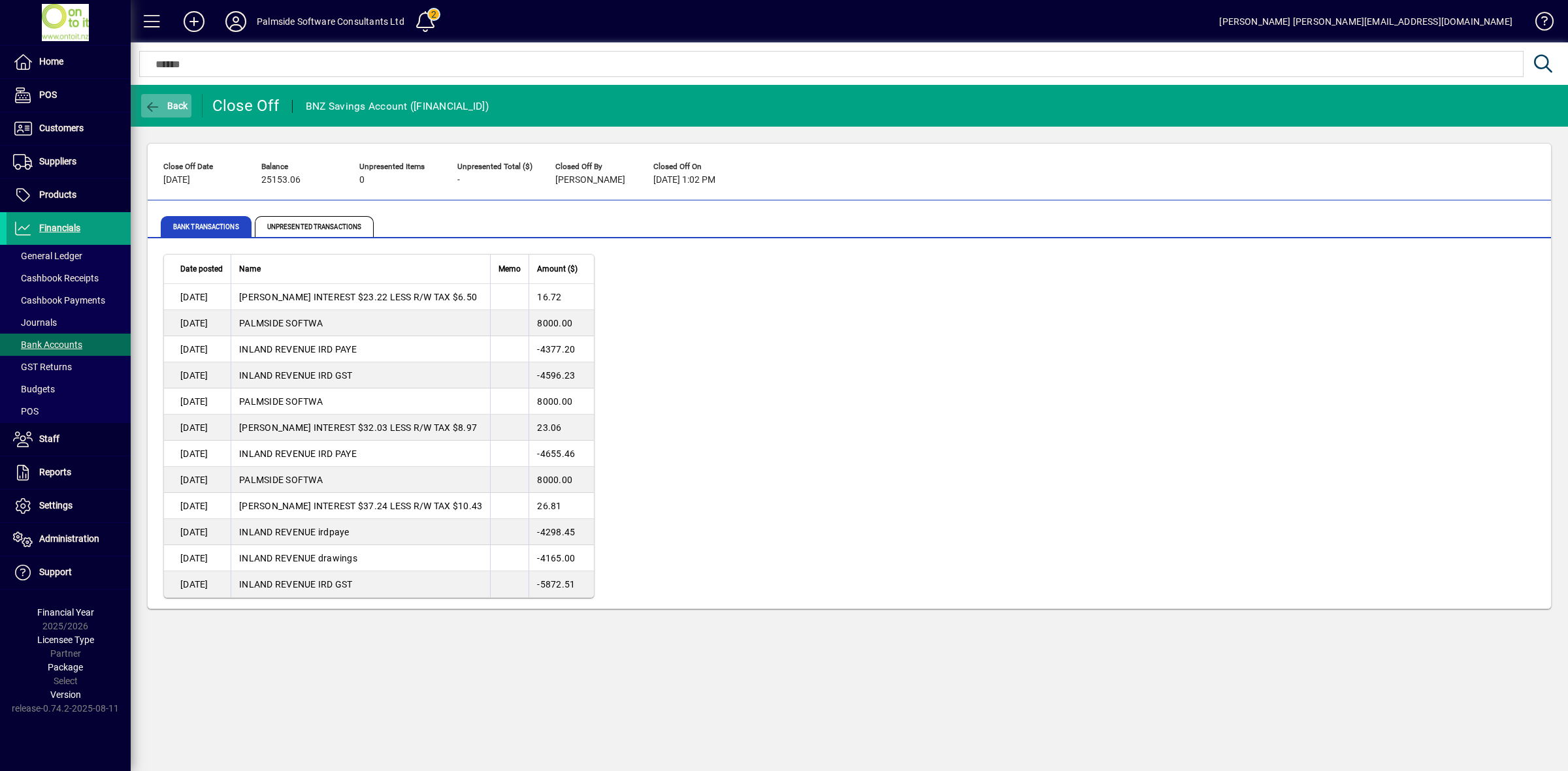
click at [151, 107] on icon "button" at bounding box center [152, 107] width 16 height 13
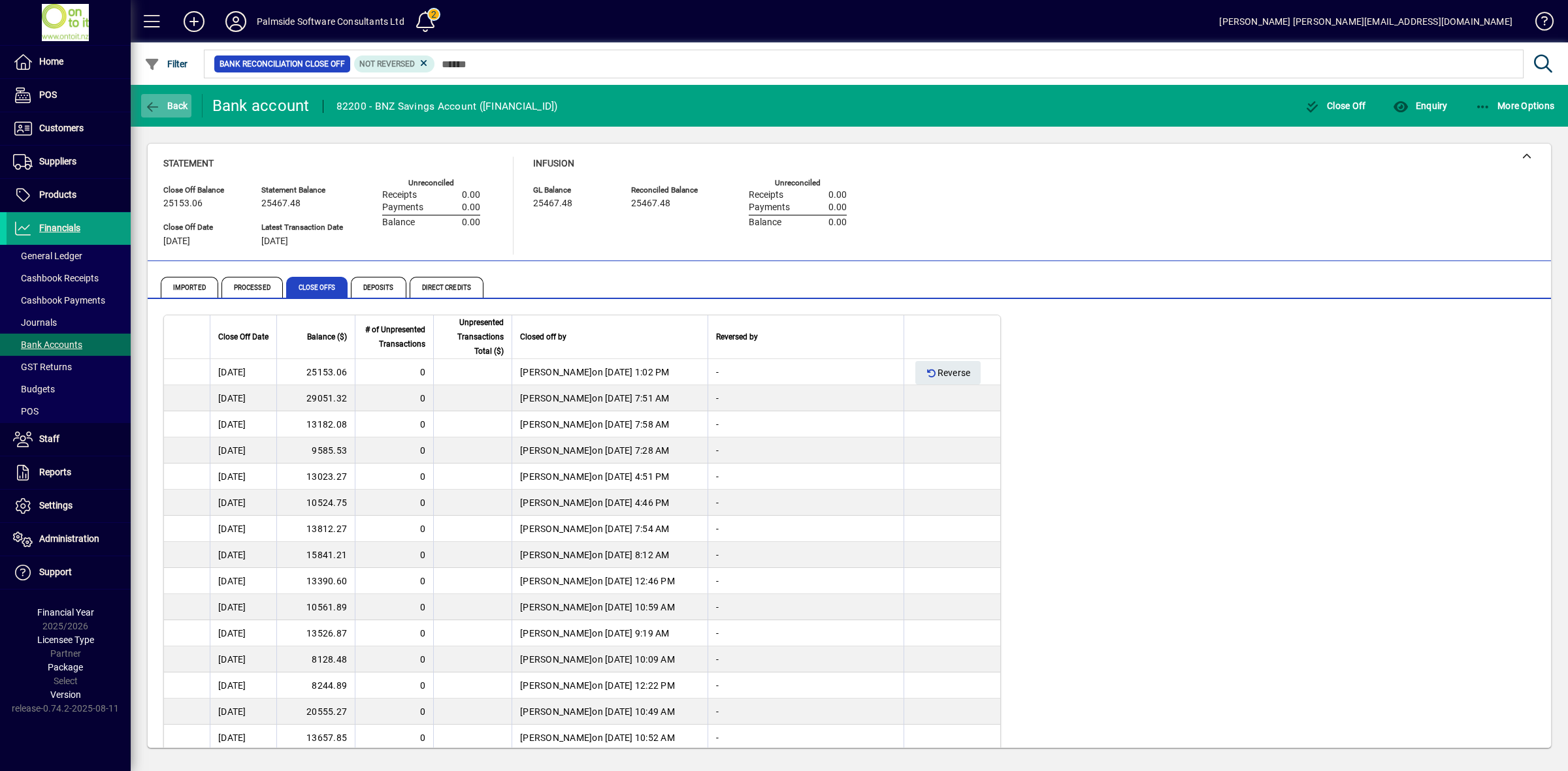
click at [171, 96] on span "button" at bounding box center [166, 105] width 50 height 32
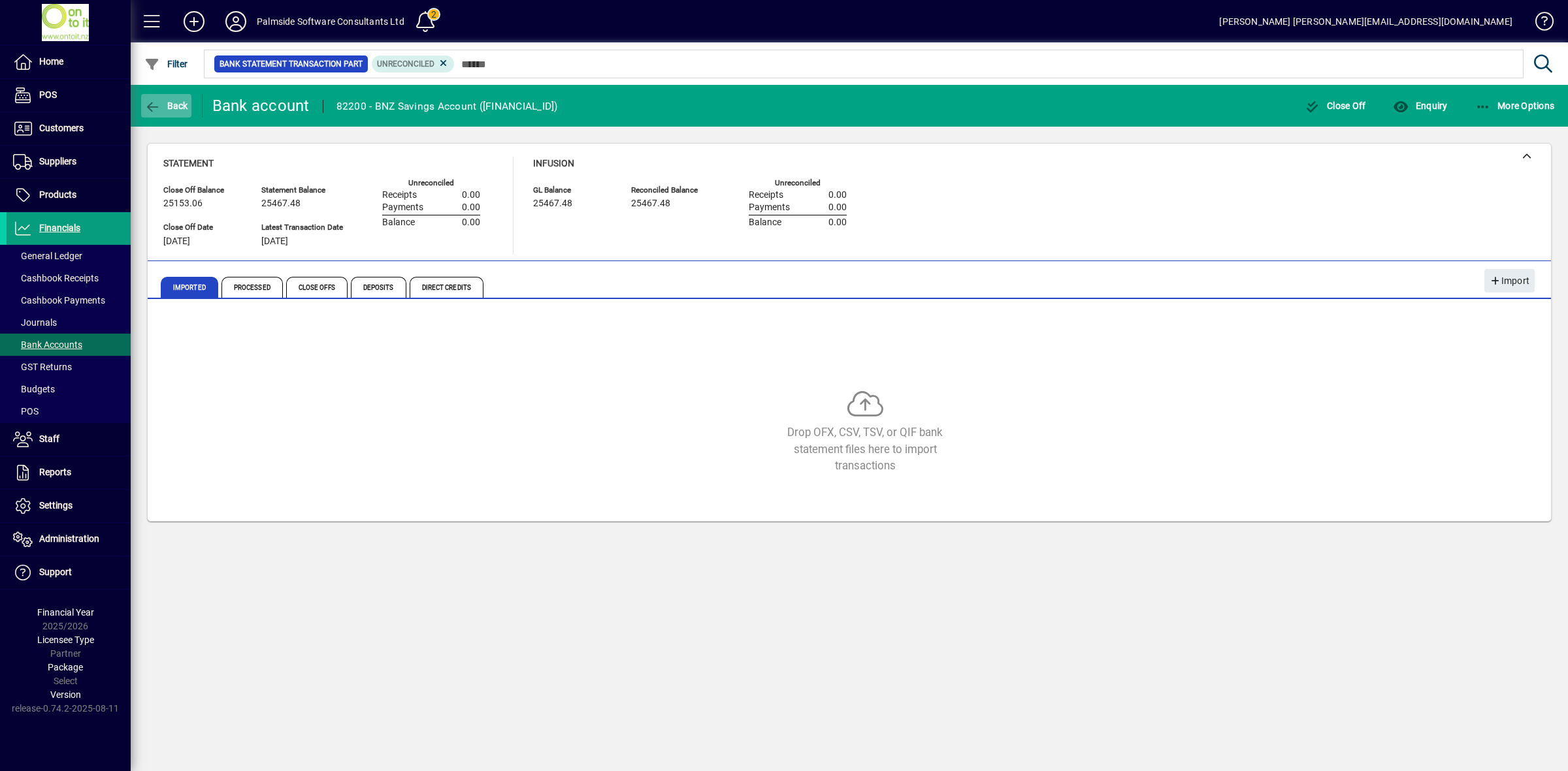
click at [172, 102] on span "Back" at bounding box center [166, 106] width 43 height 10
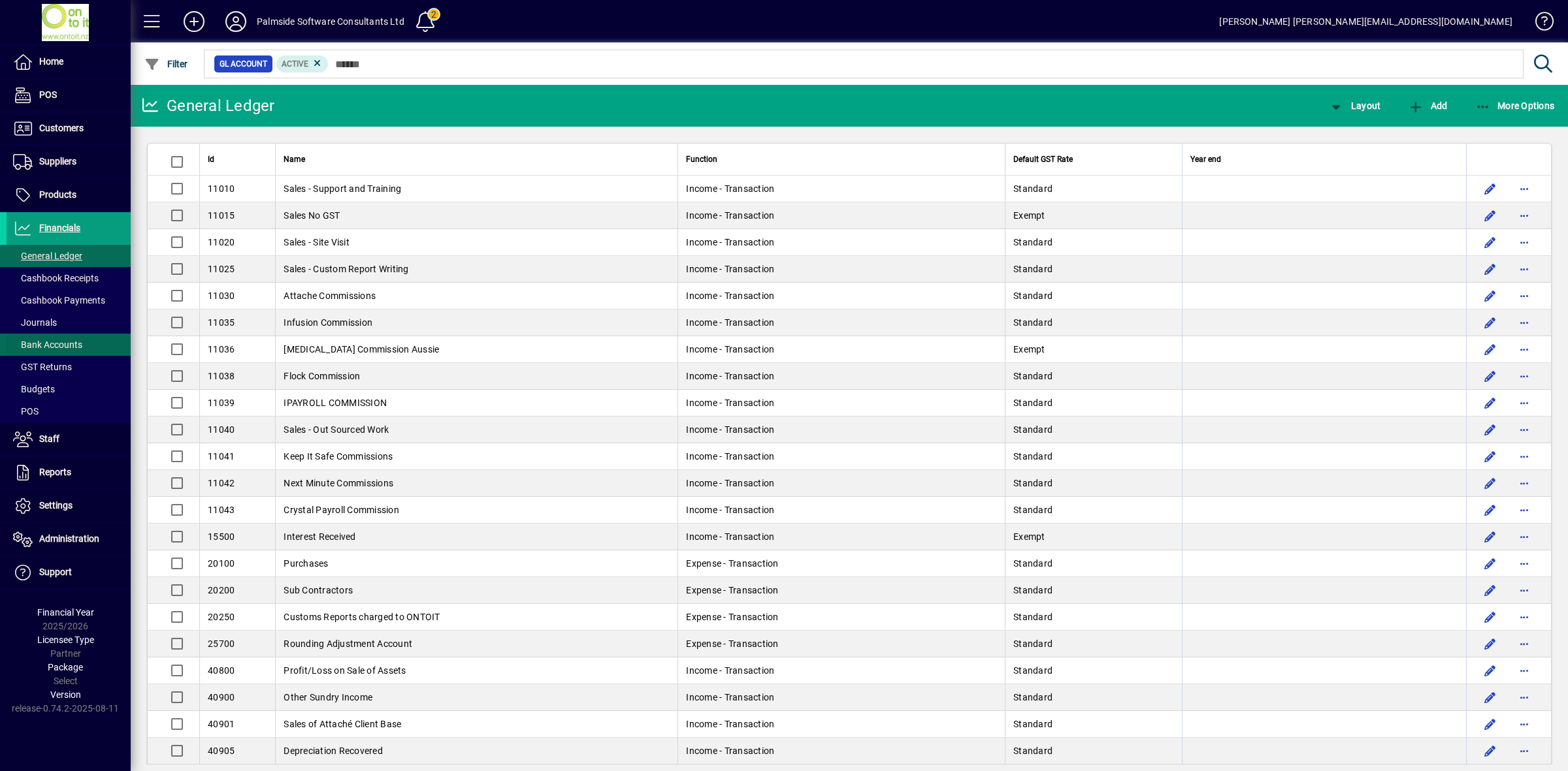
click at [55, 348] on span "Bank Accounts" at bounding box center [48, 345] width 69 height 10
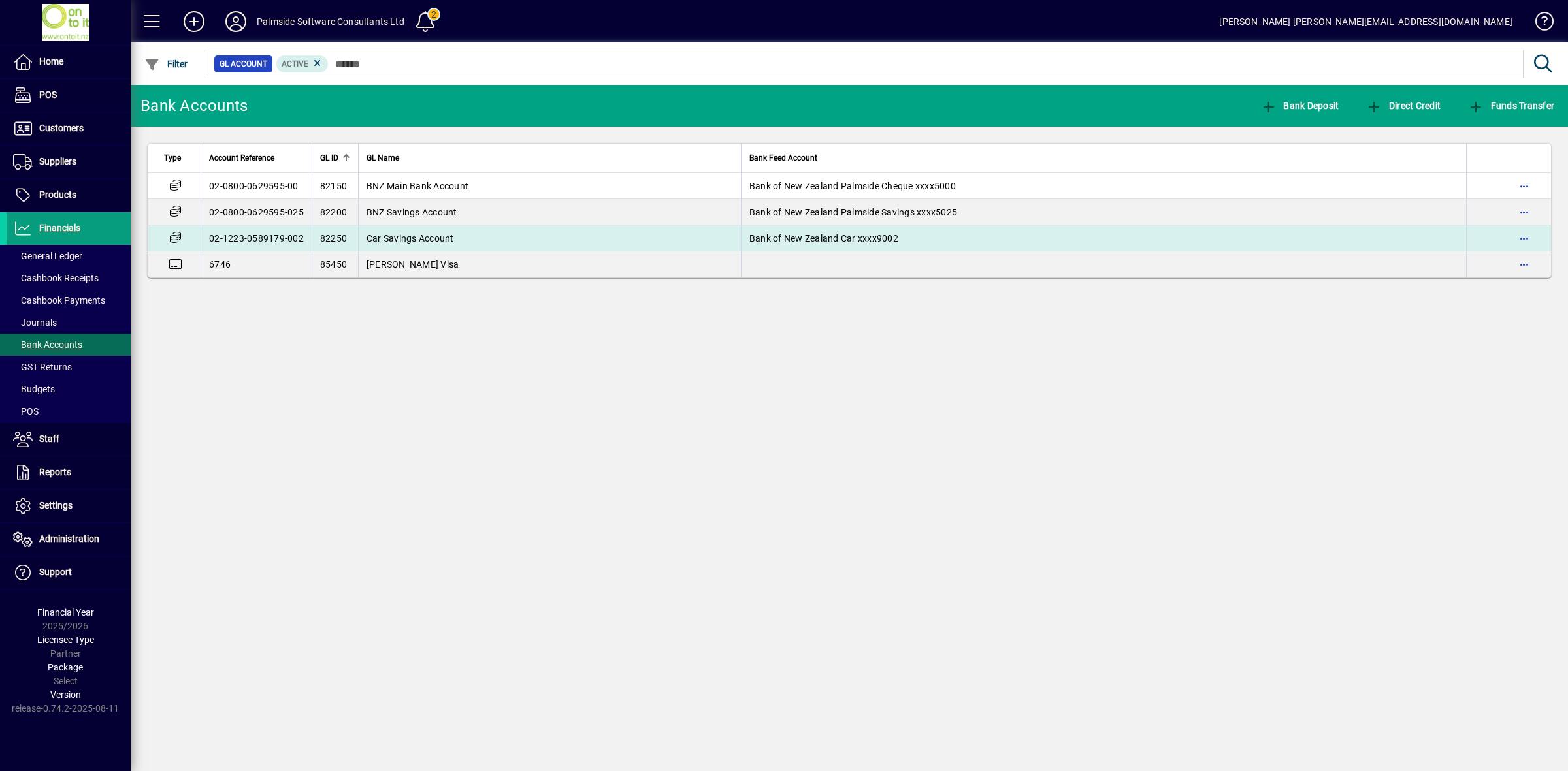
click at [272, 233] on td "02-1223-0589179-002" at bounding box center [255, 238] width 111 height 26
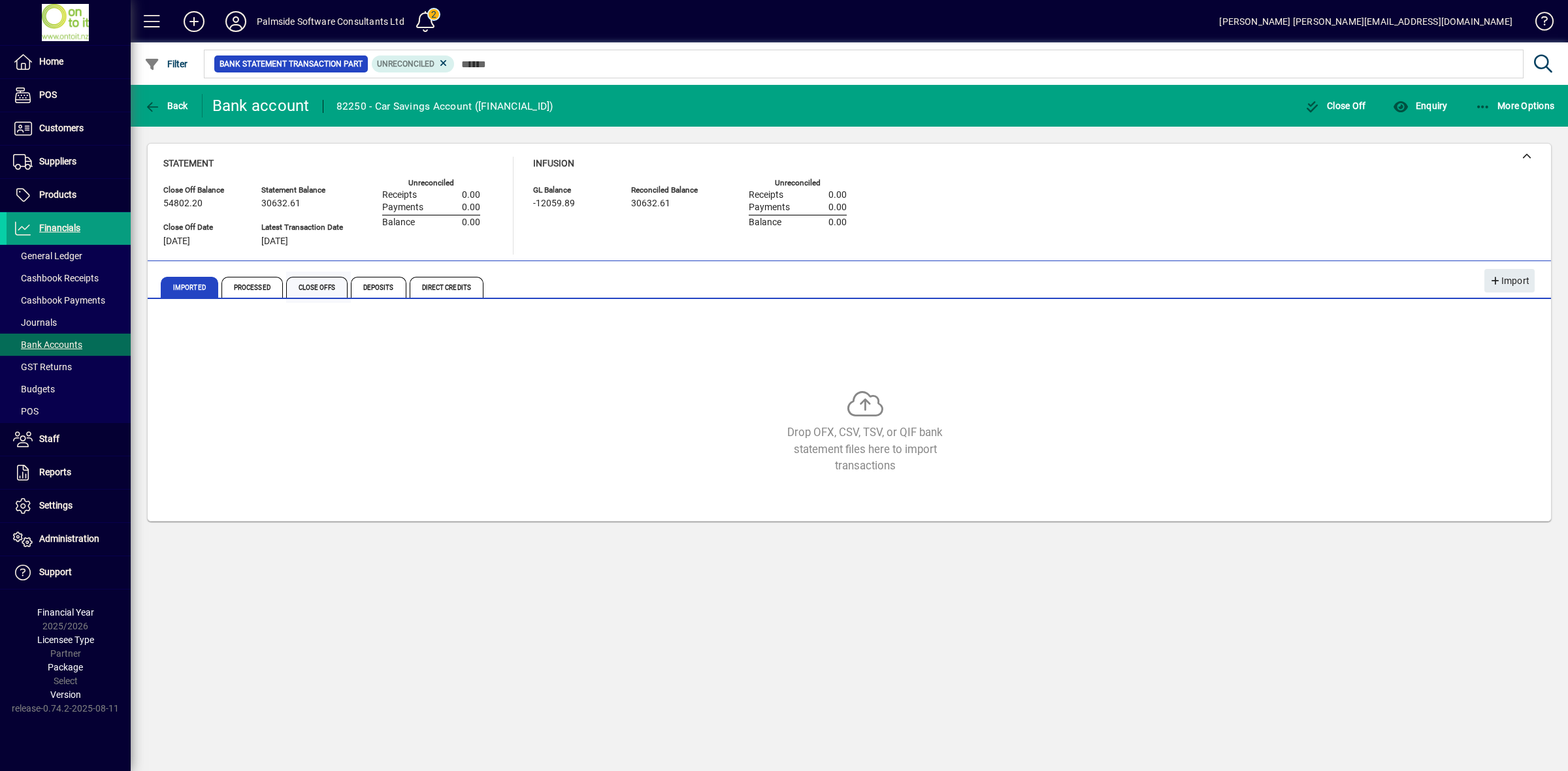
click at [308, 288] on span "Close Offs" at bounding box center [317, 287] width 61 height 21
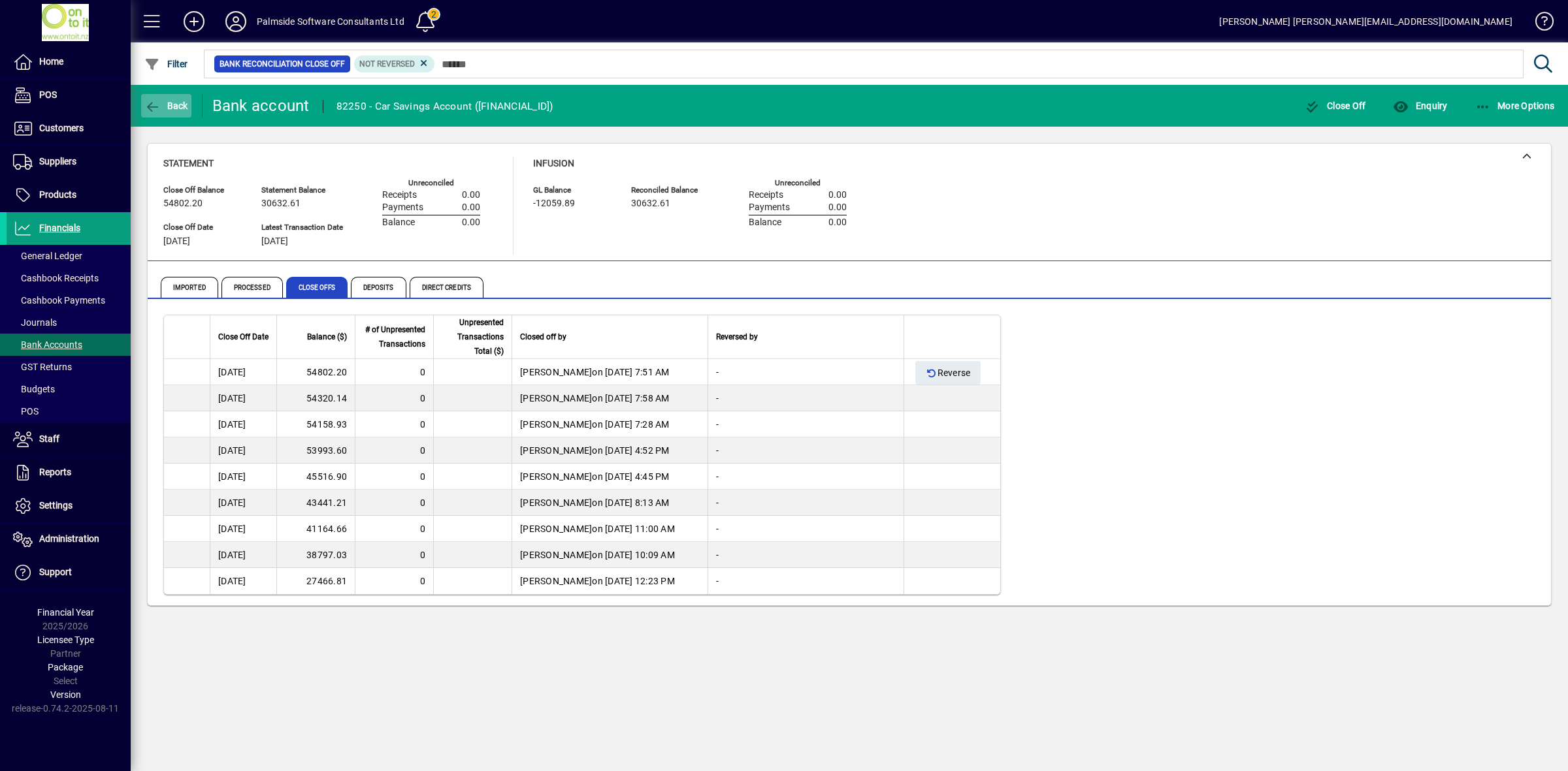
click at [175, 108] on span "Back" at bounding box center [166, 106] width 43 height 10
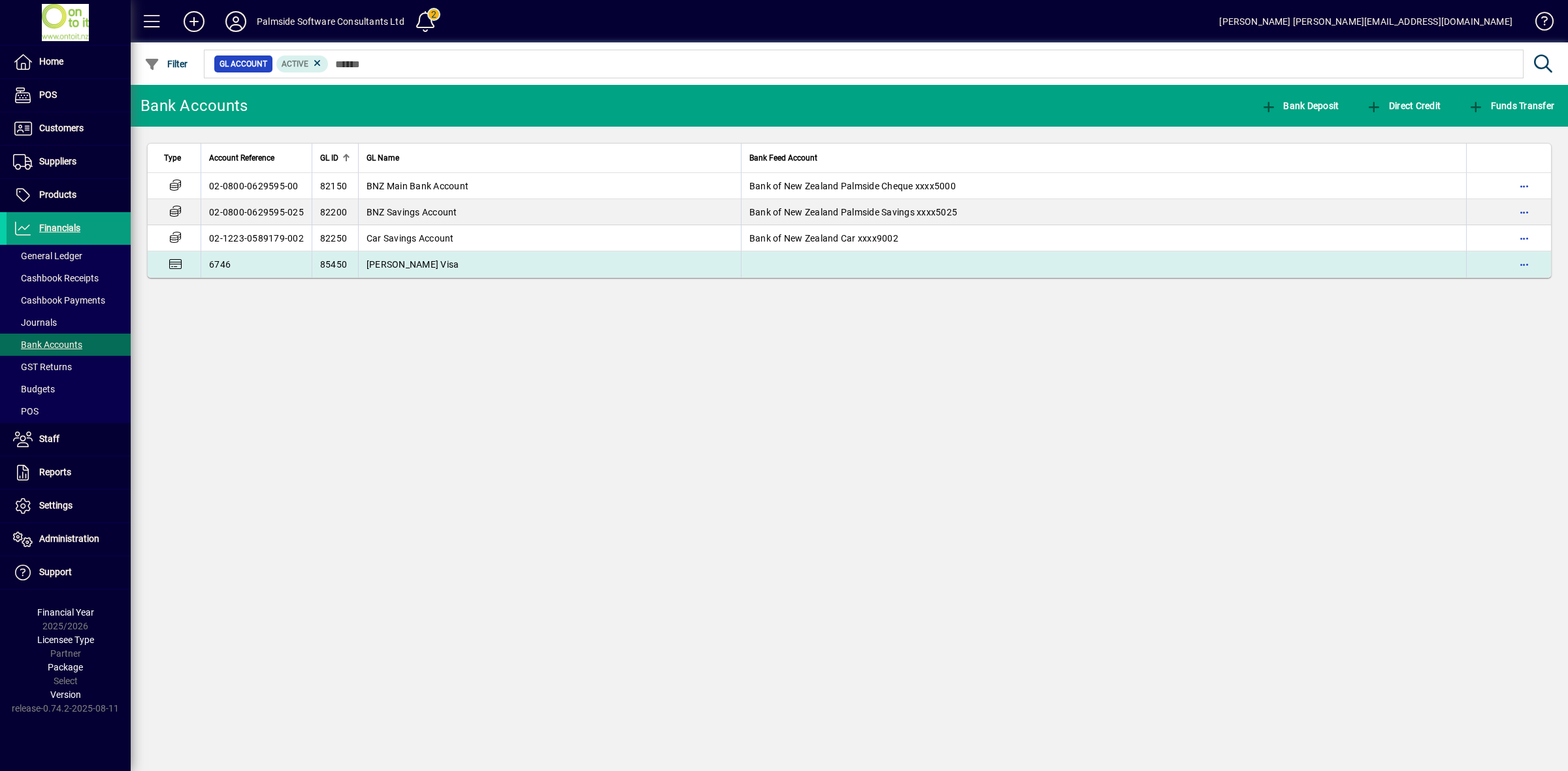
click at [375, 265] on span "Kellie Visa" at bounding box center [413, 264] width 93 height 10
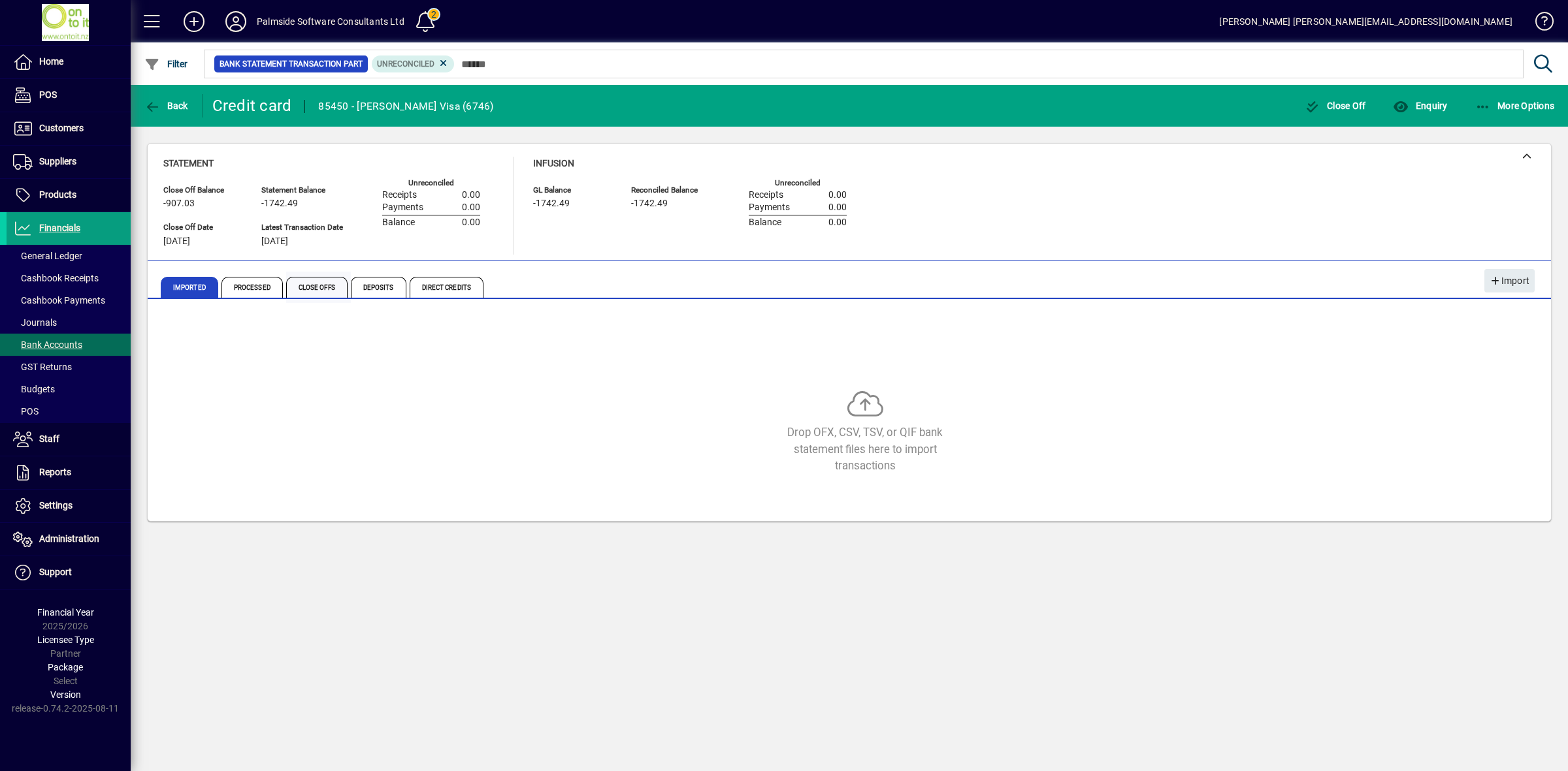
click at [328, 285] on span "Close Offs" at bounding box center [317, 287] width 61 height 21
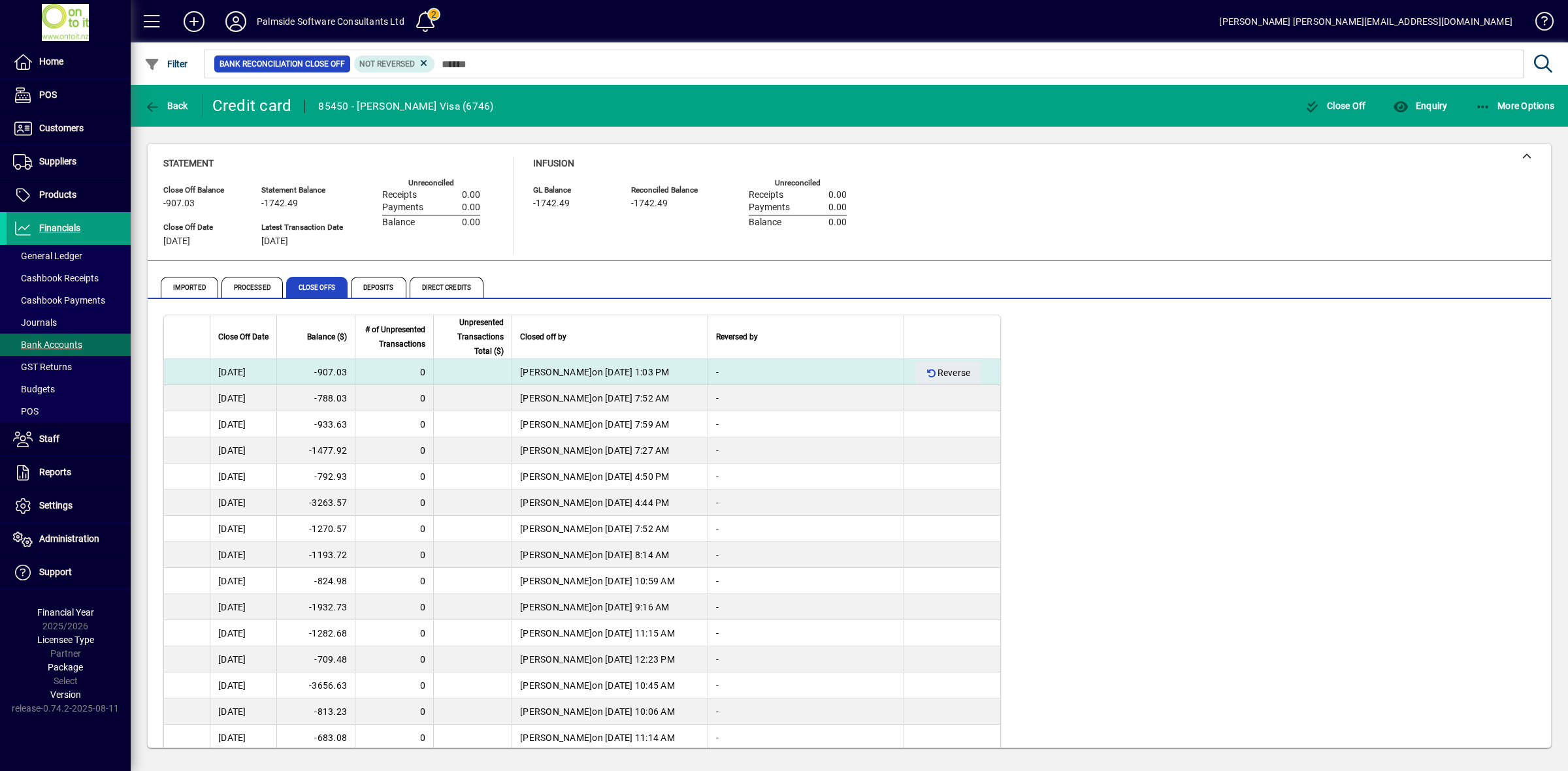
click at [258, 372] on td "31/03/2025" at bounding box center [243, 372] width 67 height 26
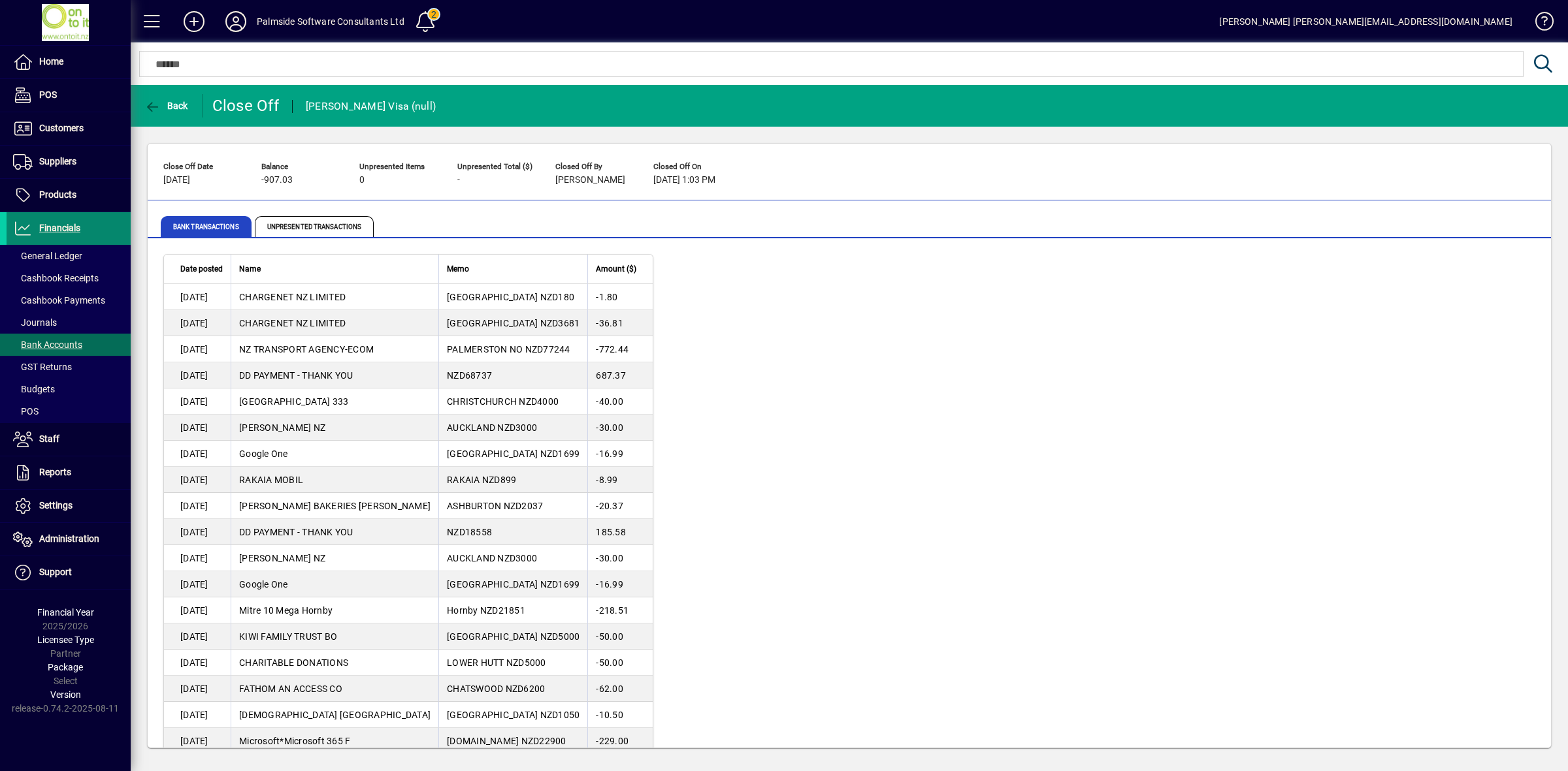
click at [57, 220] on span at bounding box center [68, 228] width 124 height 32
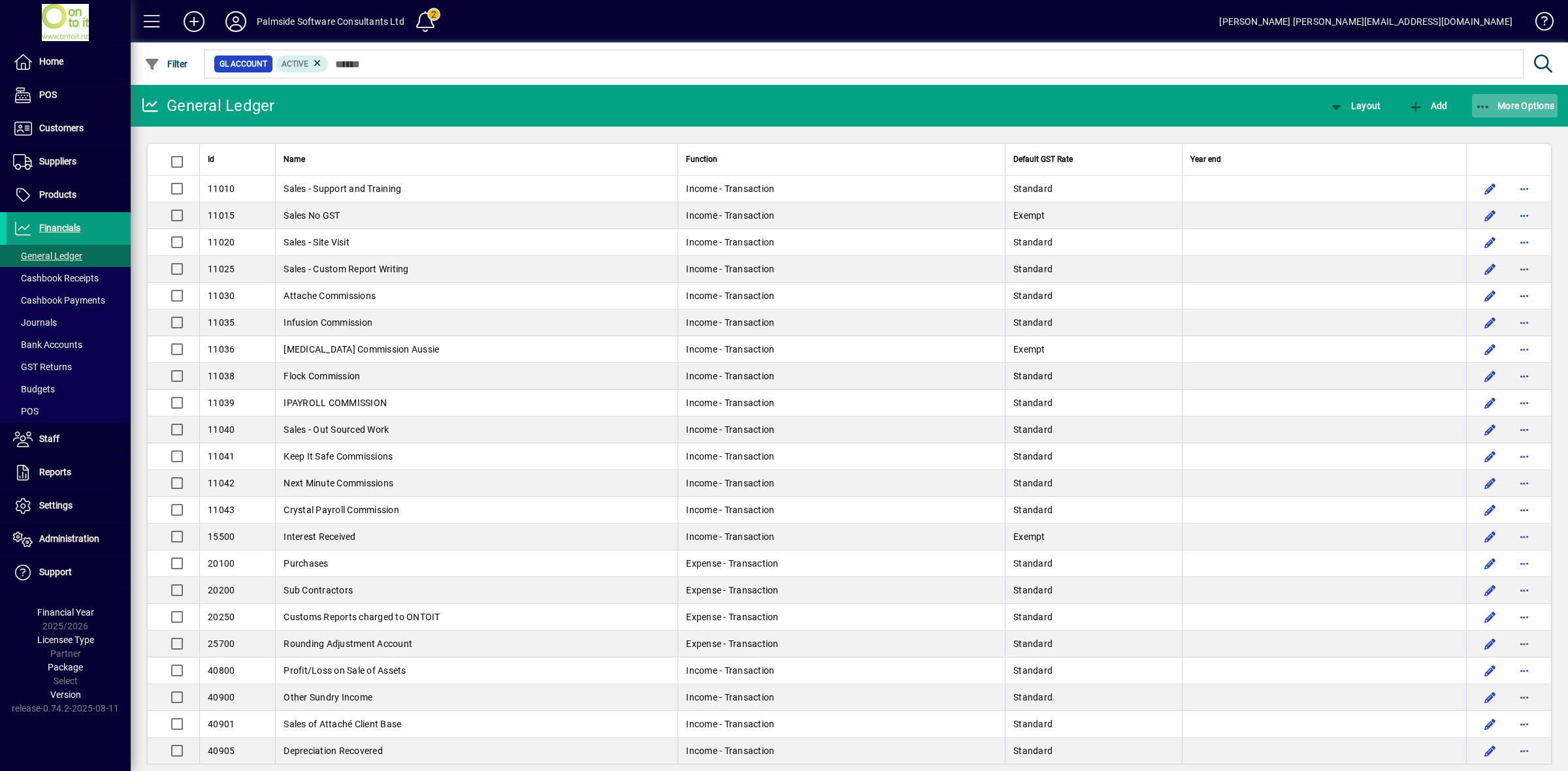
click at [1519, 104] on span "More Options" at bounding box center [1515, 106] width 80 height 10
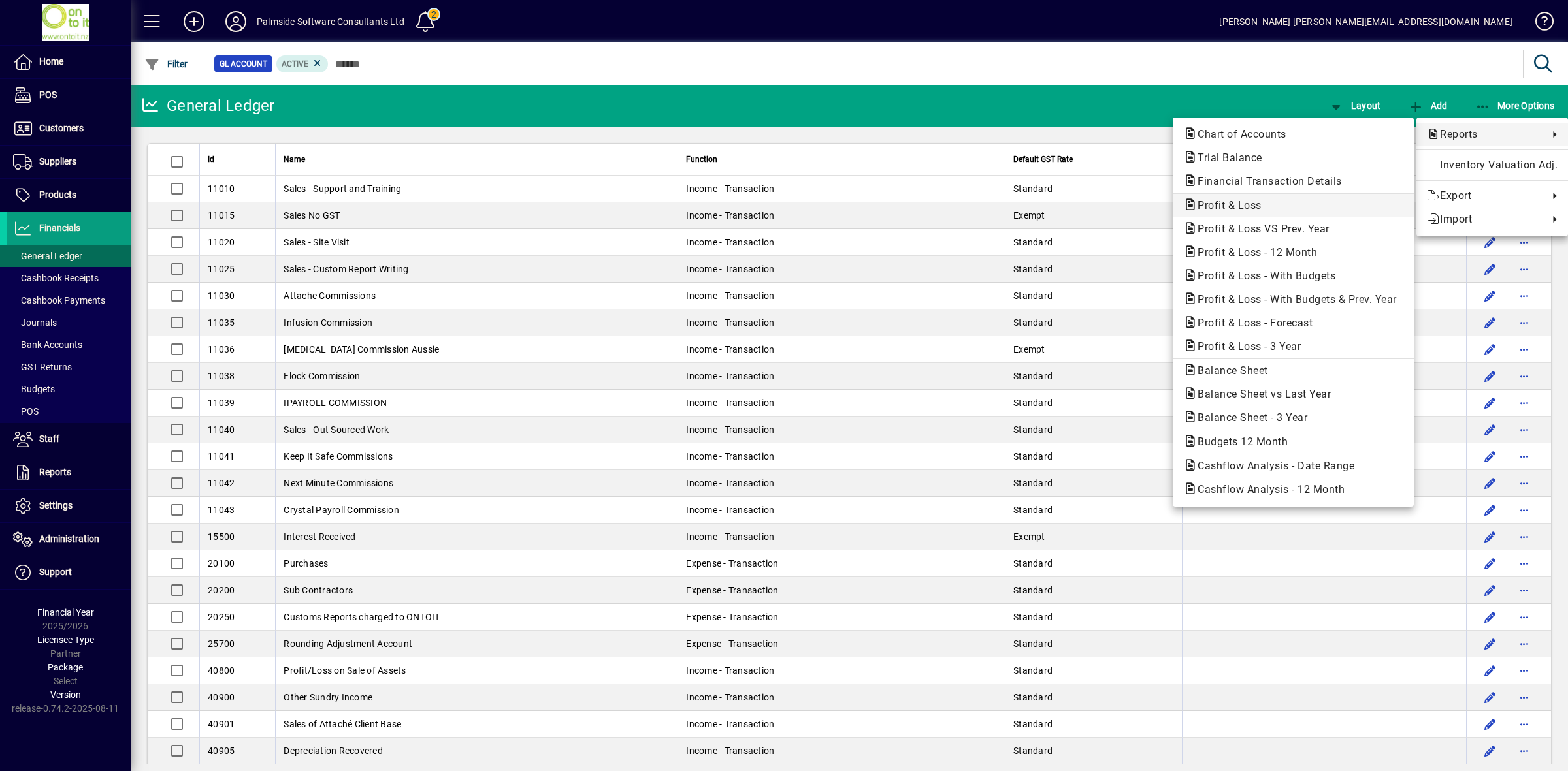
click at [1249, 200] on span "Profit & Loss" at bounding box center [1225, 205] width 85 height 13
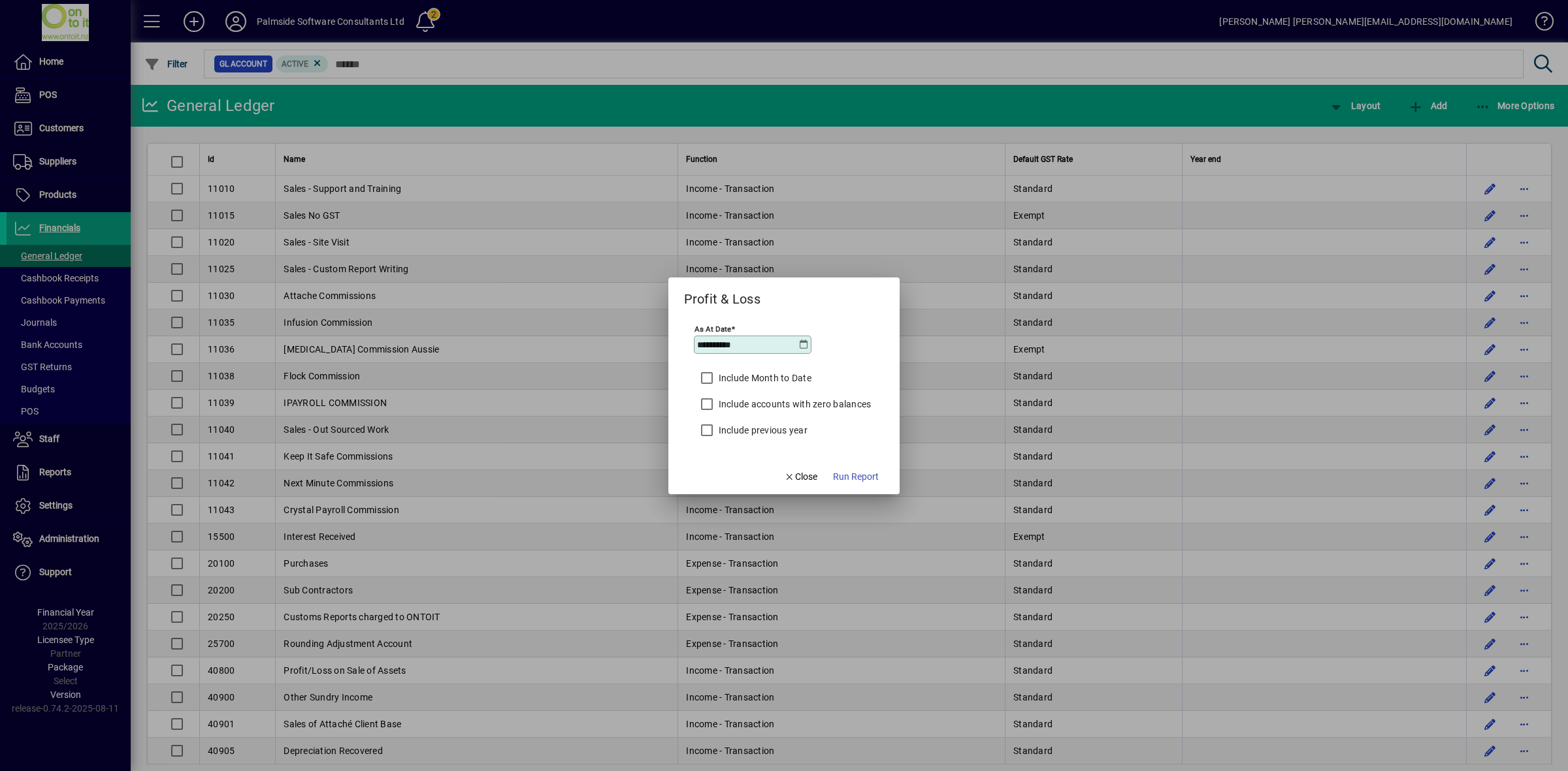
drag, startPoint x: 763, startPoint y: 347, endPoint x: 649, endPoint y: 327, distance: 115.7
click at [649, 327] on div "**********" at bounding box center [784, 386] width 1568 height 771
type input "**********"
click at [866, 478] on span "Run Report" at bounding box center [856, 477] width 46 height 14
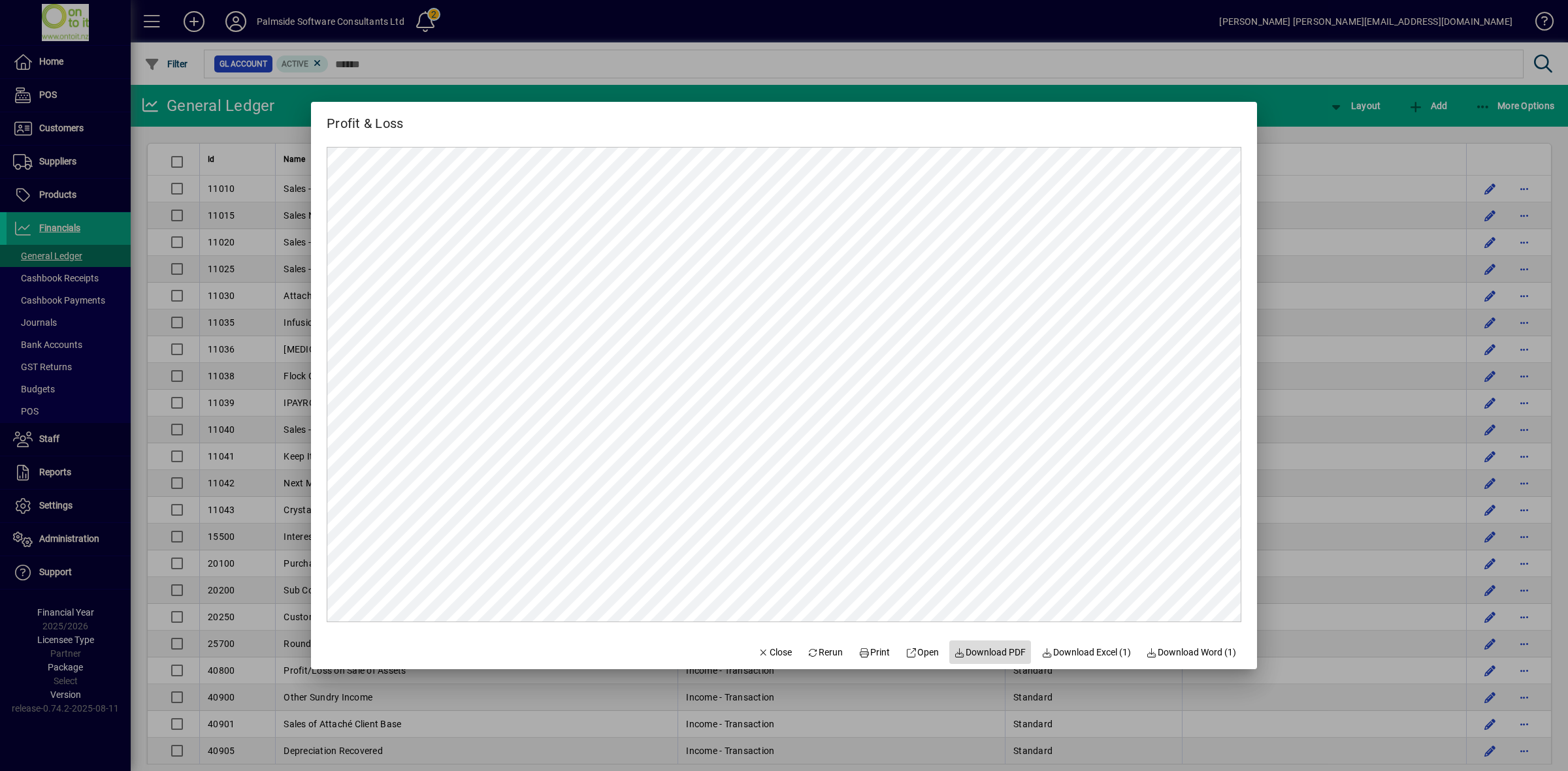
click at [975, 653] on span "Download PDF" at bounding box center [991, 653] width 72 height 14
click at [771, 650] on span "Close" at bounding box center [775, 653] width 34 height 14
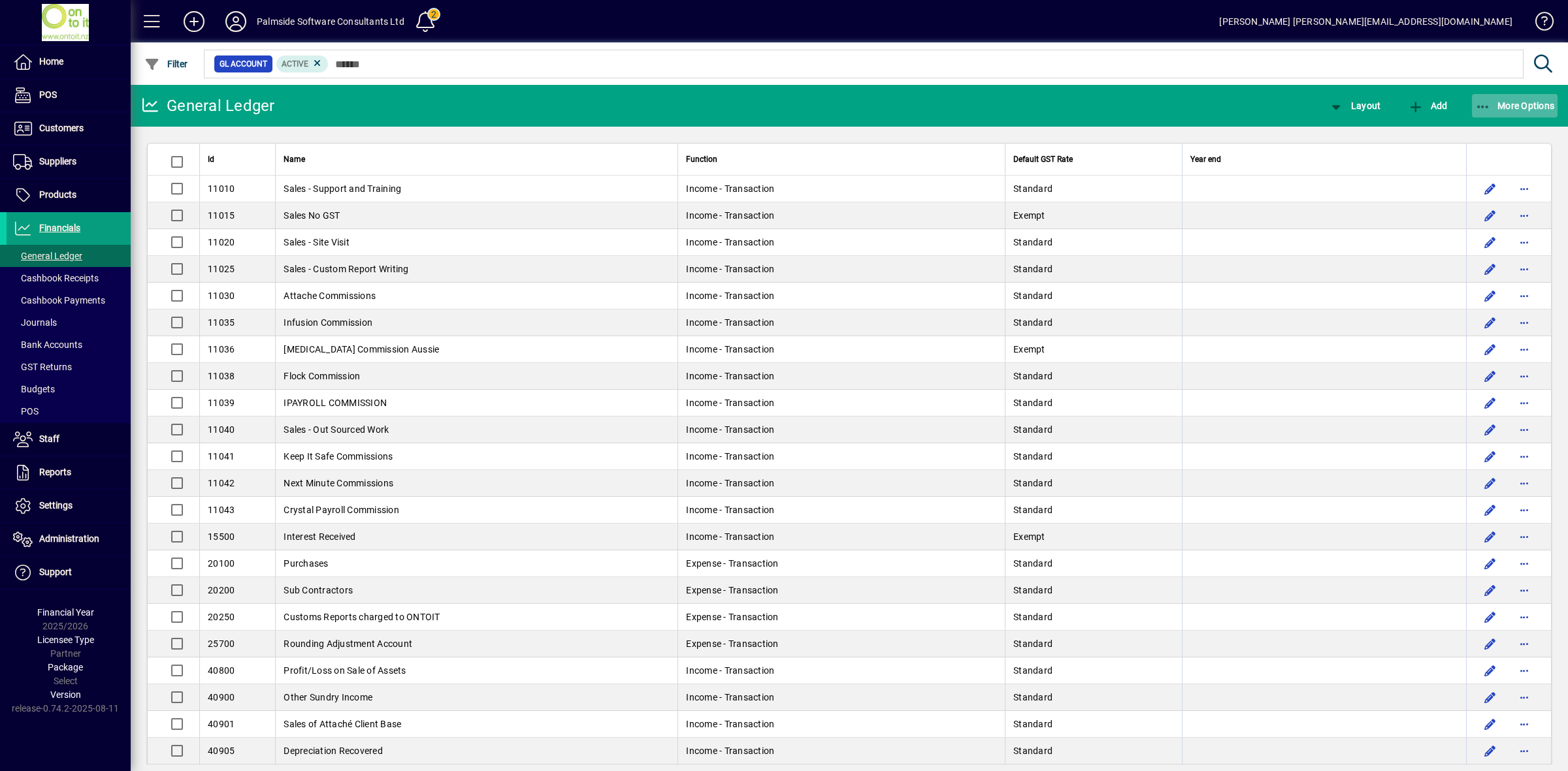
click at [1514, 107] on span "More Options" at bounding box center [1515, 106] width 80 height 10
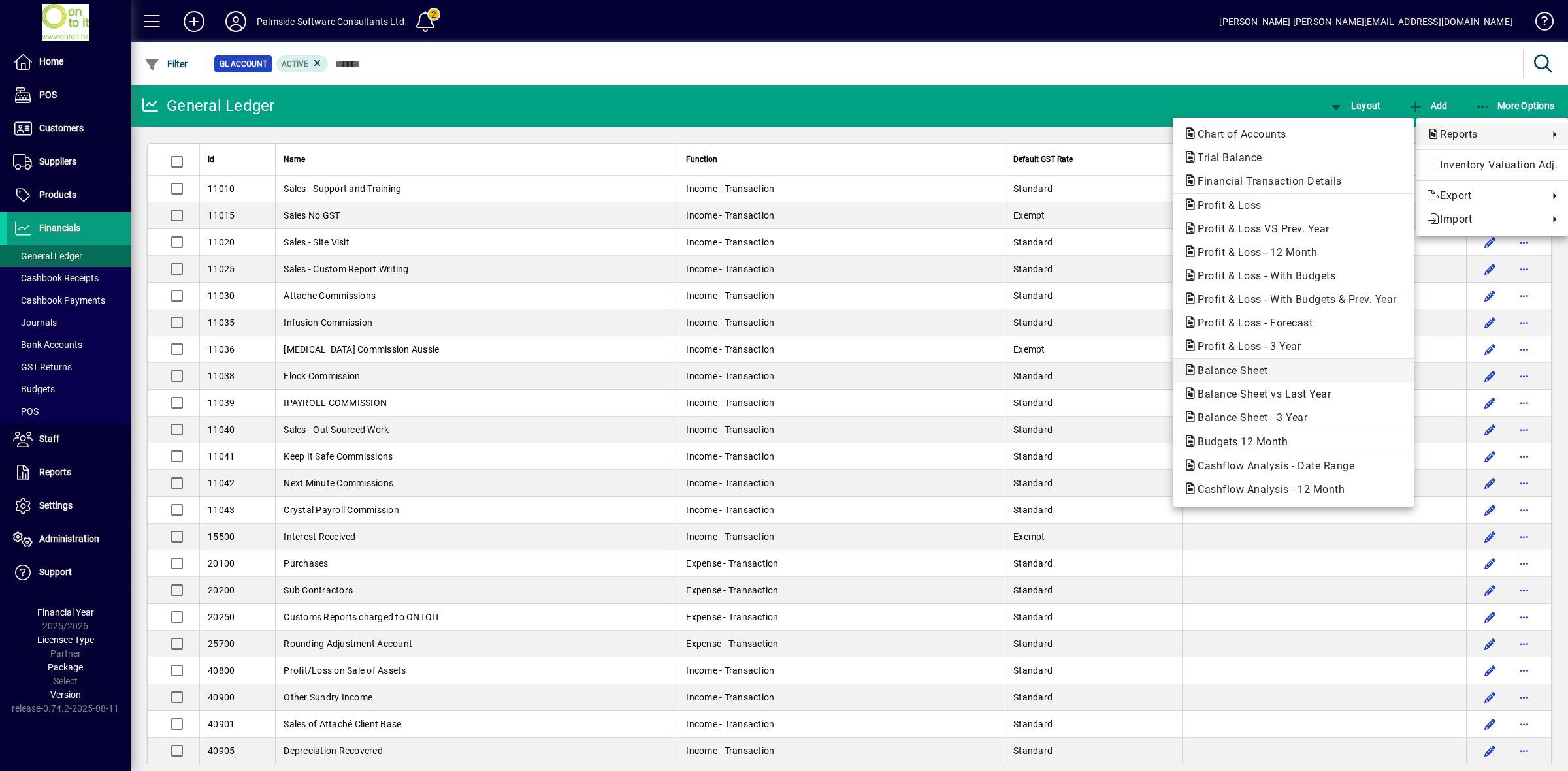
click at [1239, 370] on span "Balance Sheet" at bounding box center [1229, 370] width 91 height 13
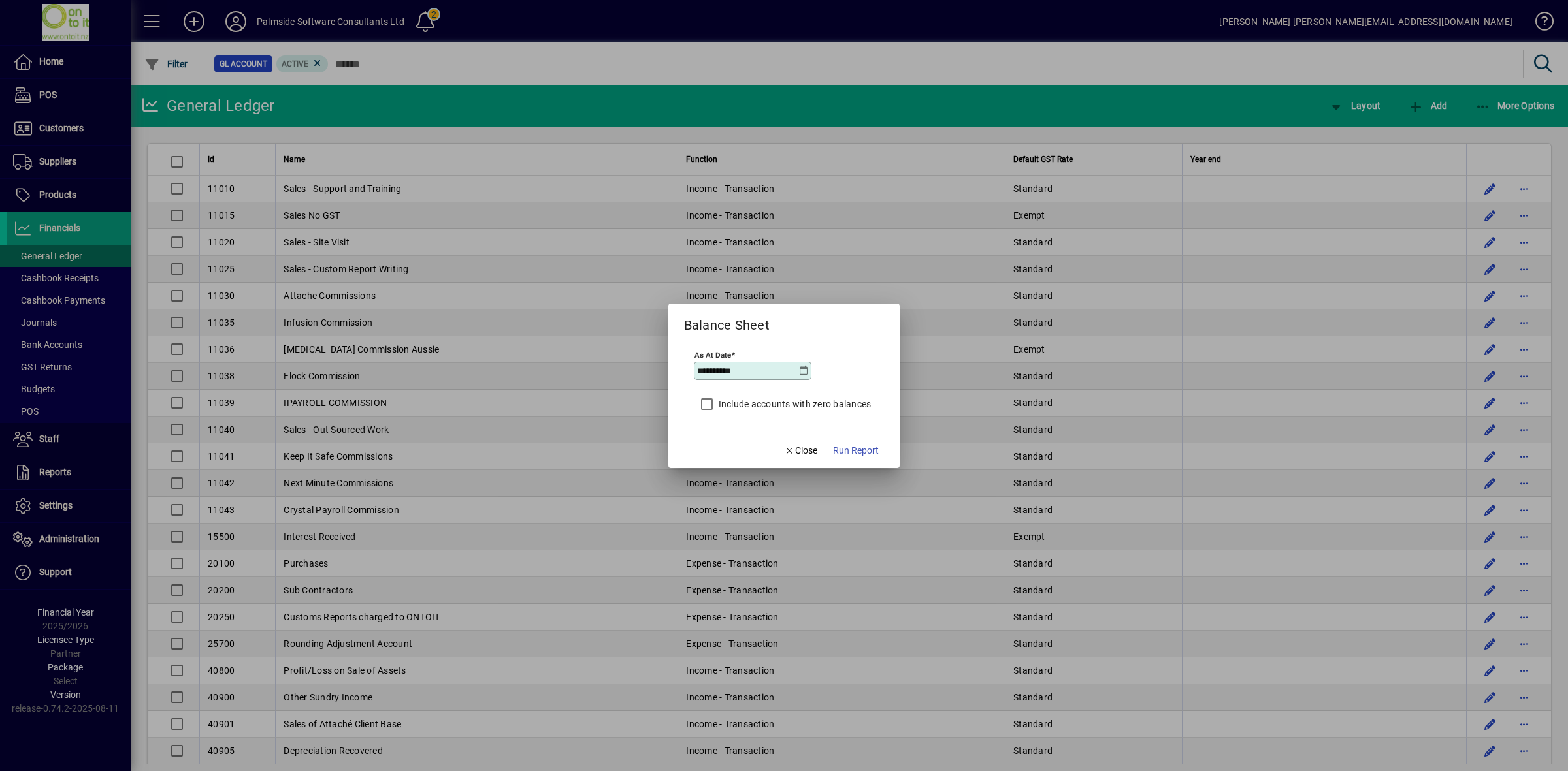
drag, startPoint x: 775, startPoint y: 372, endPoint x: 635, endPoint y: 344, distance: 142.8
click at [635, 344] on div "**********" at bounding box center [784, 386] width 1568 height 771
type input "**********"
click at [863, 452] on span "Run Report" at bounding box center [856, 451] width 46 height 14
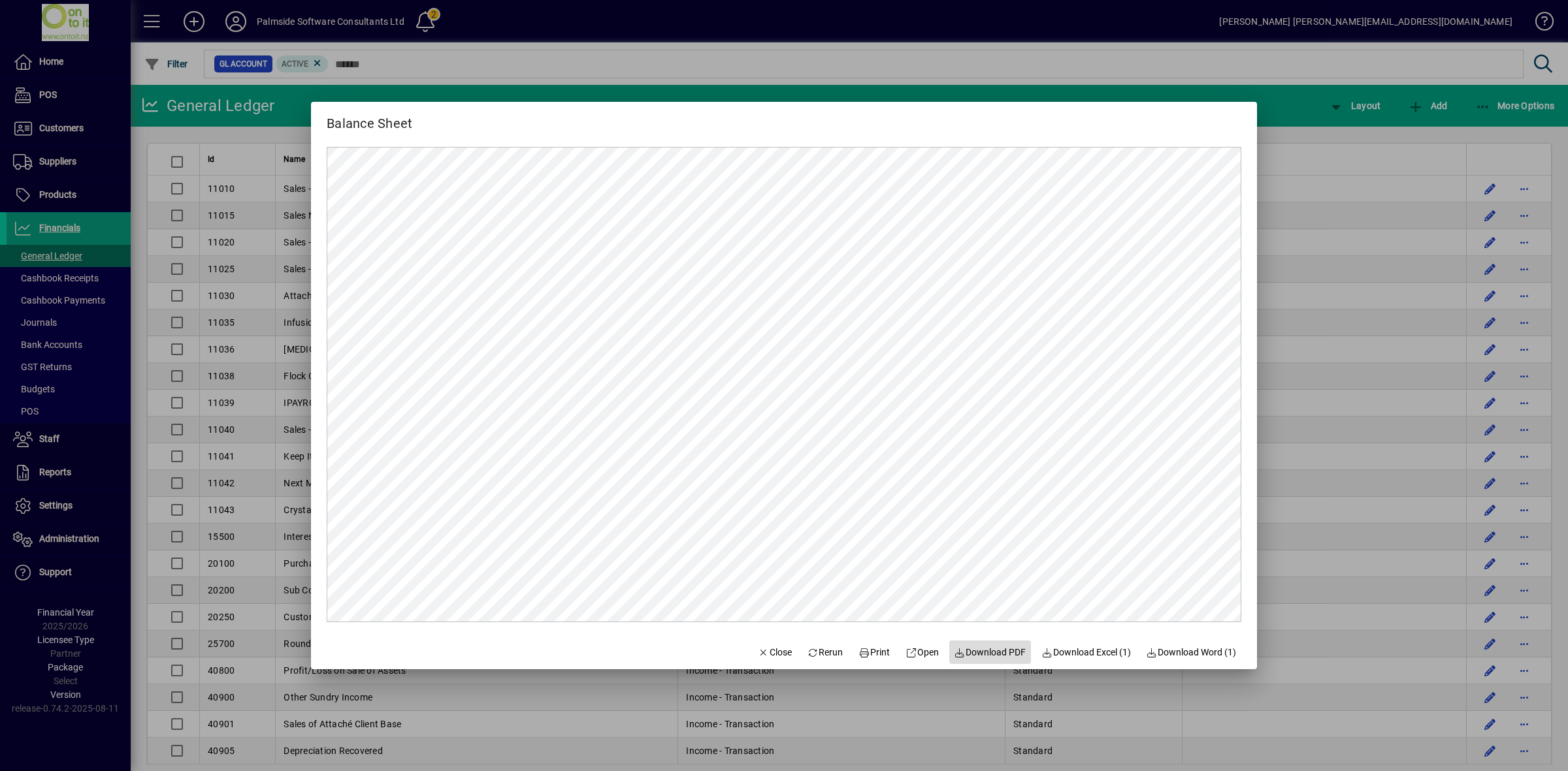
click at [1004, 647] on span "Download PDF" at bounding box center [991, 653] width 72 height 14
click at [775, 650] on span "Close" at bounding box center [775, 653] width 34 height 14
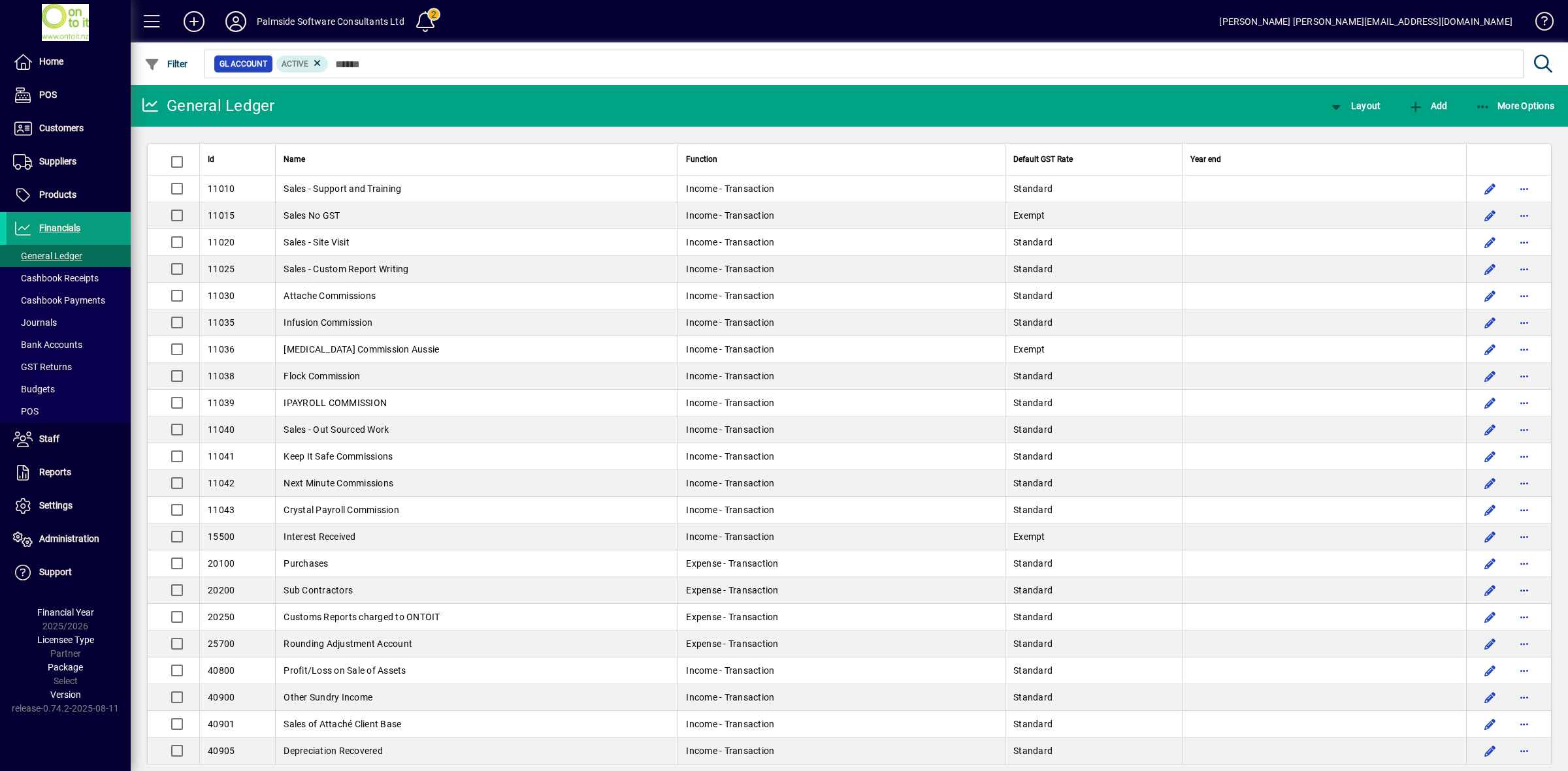
click at [54, 373] on span "GST Returns" at bounding box center [39, 367] width 66 height 14
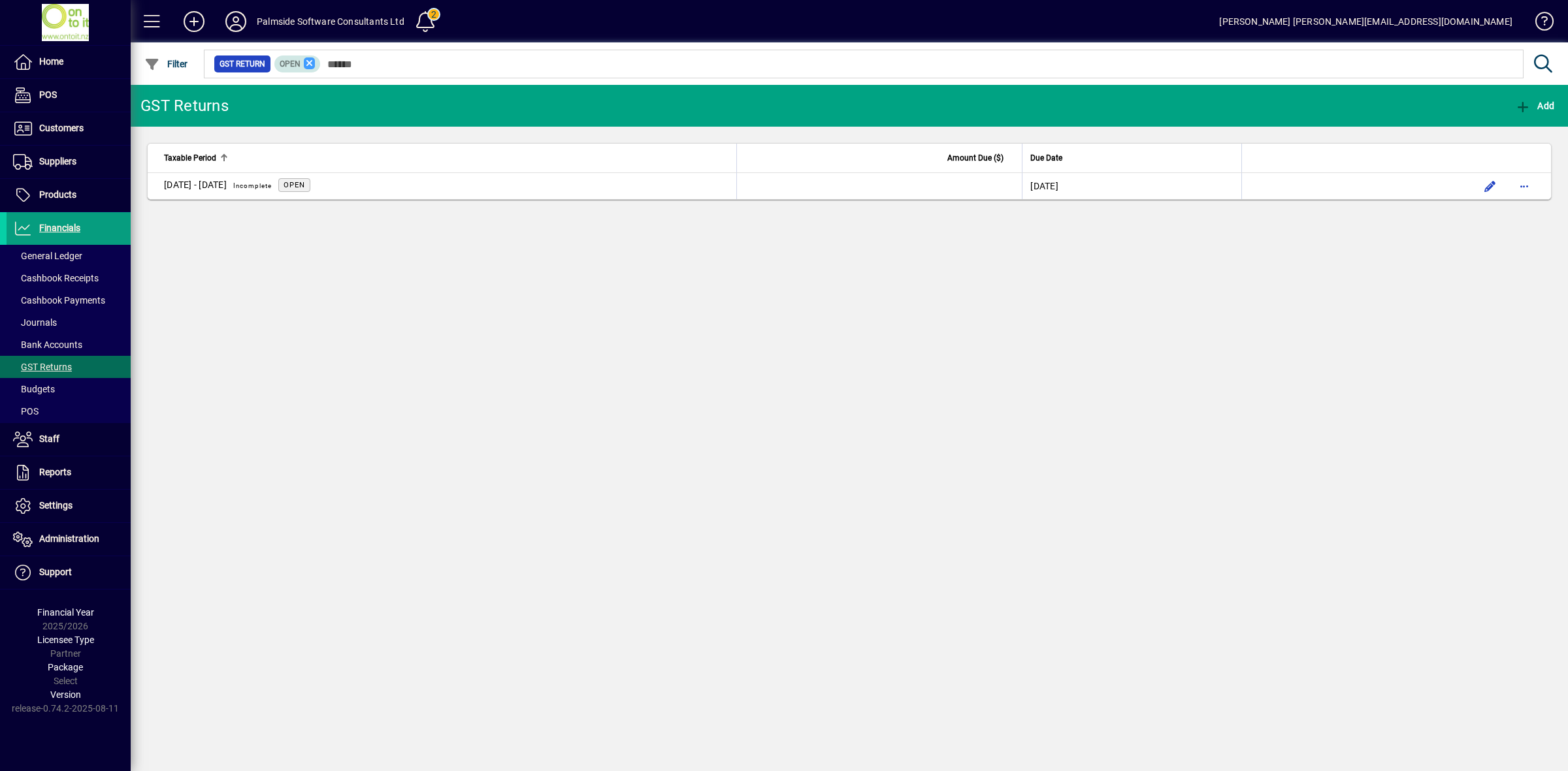
click at [305, 64] on icon at bounding box center [310, 63] width 12 height 12
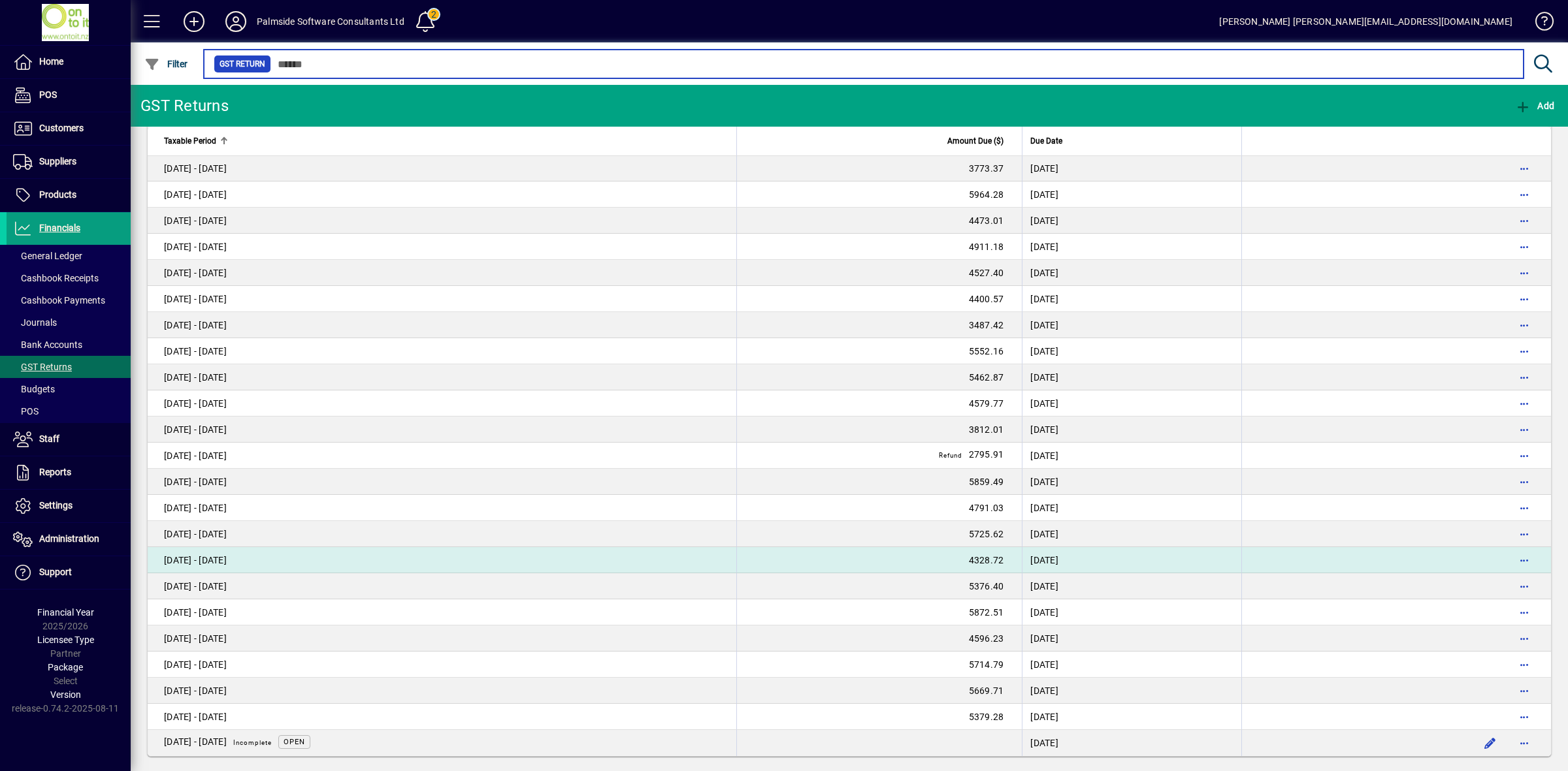
scroll to position [627, 0]
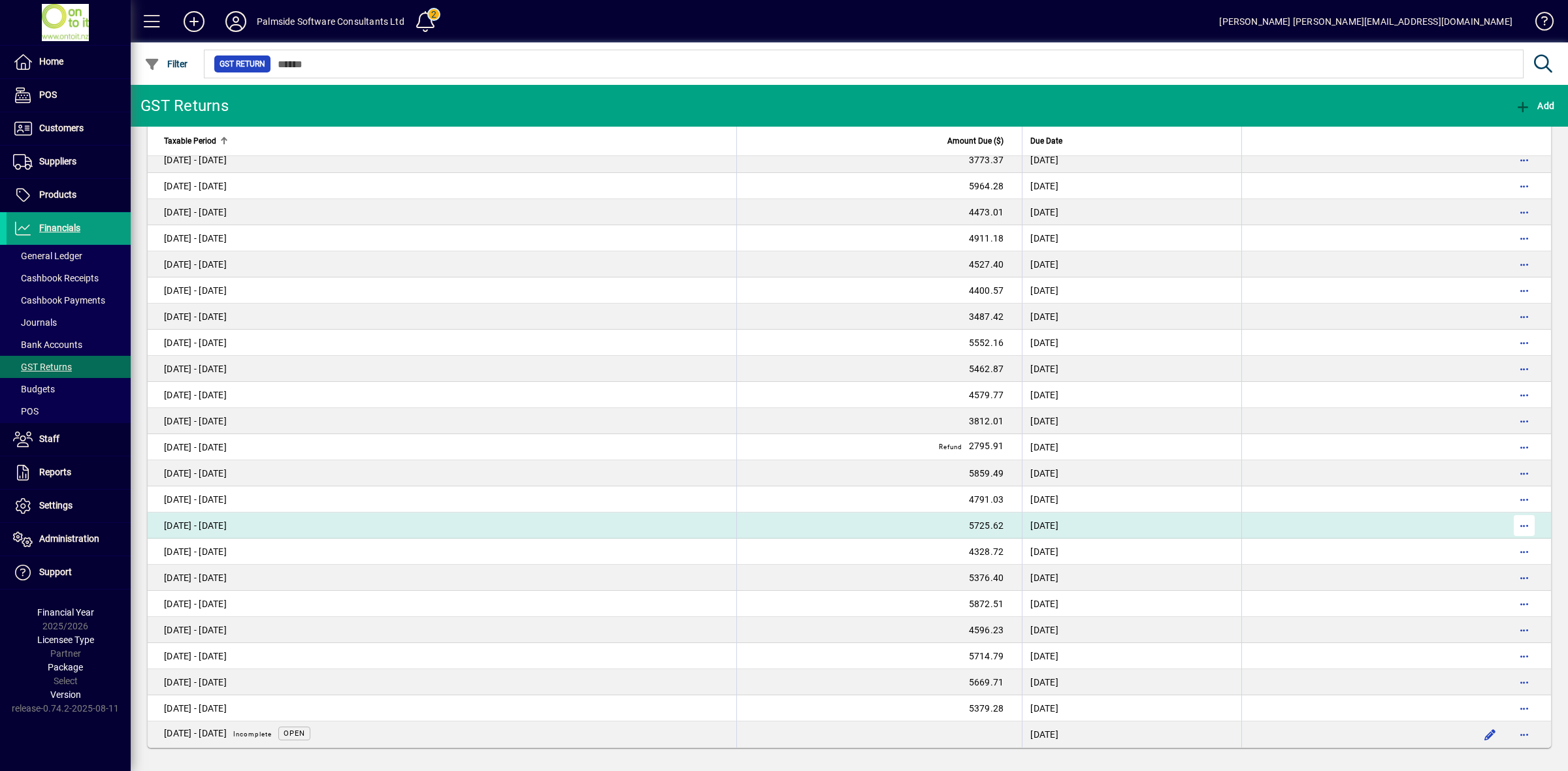
click at [1520, 527] on span "button" at bounding box center [1524, 525] width 32 height 32
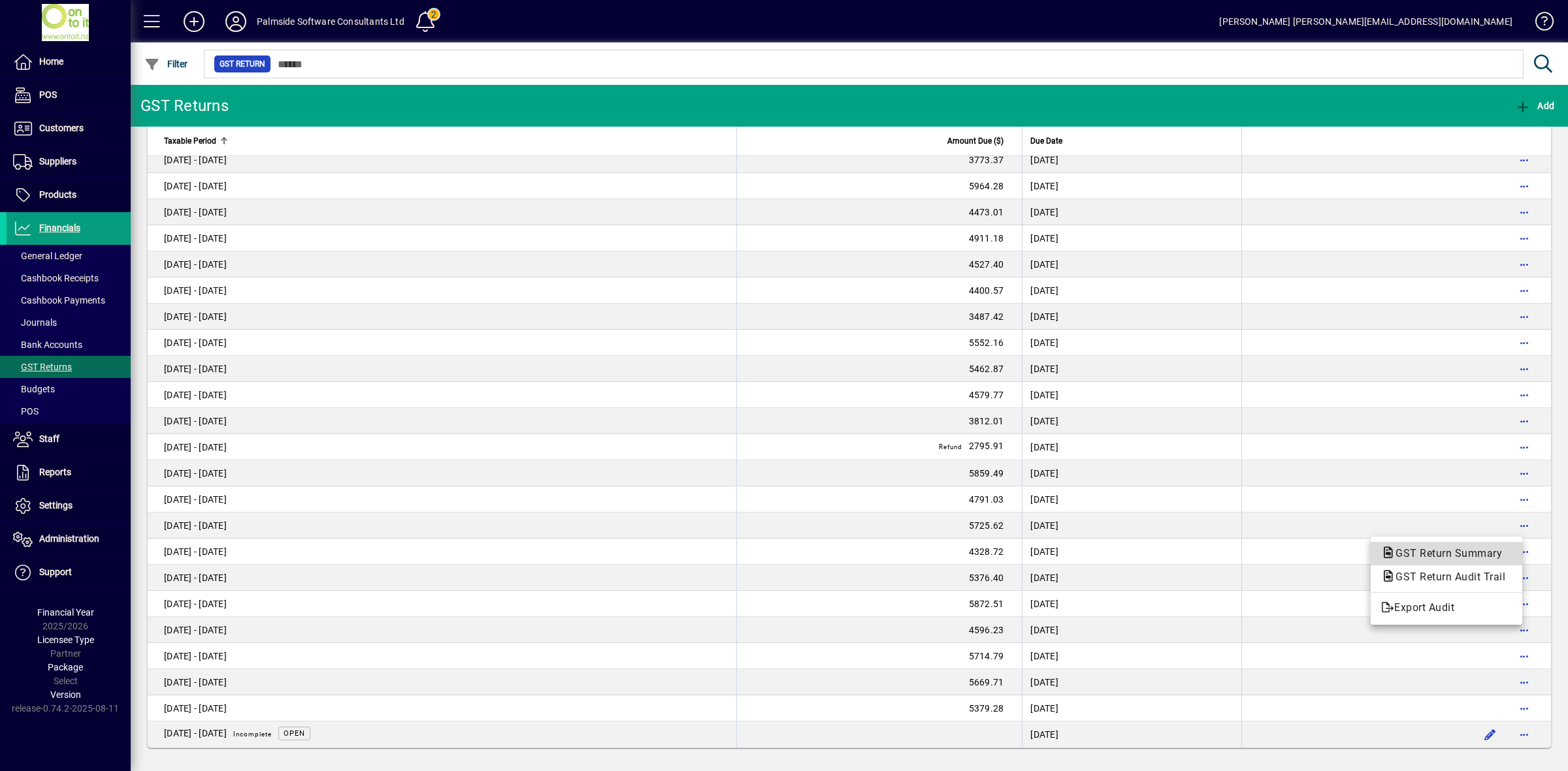
click at [1484, 550] on span "GST Return Summary" at bounding box center [1444, 553] width 127 height 13
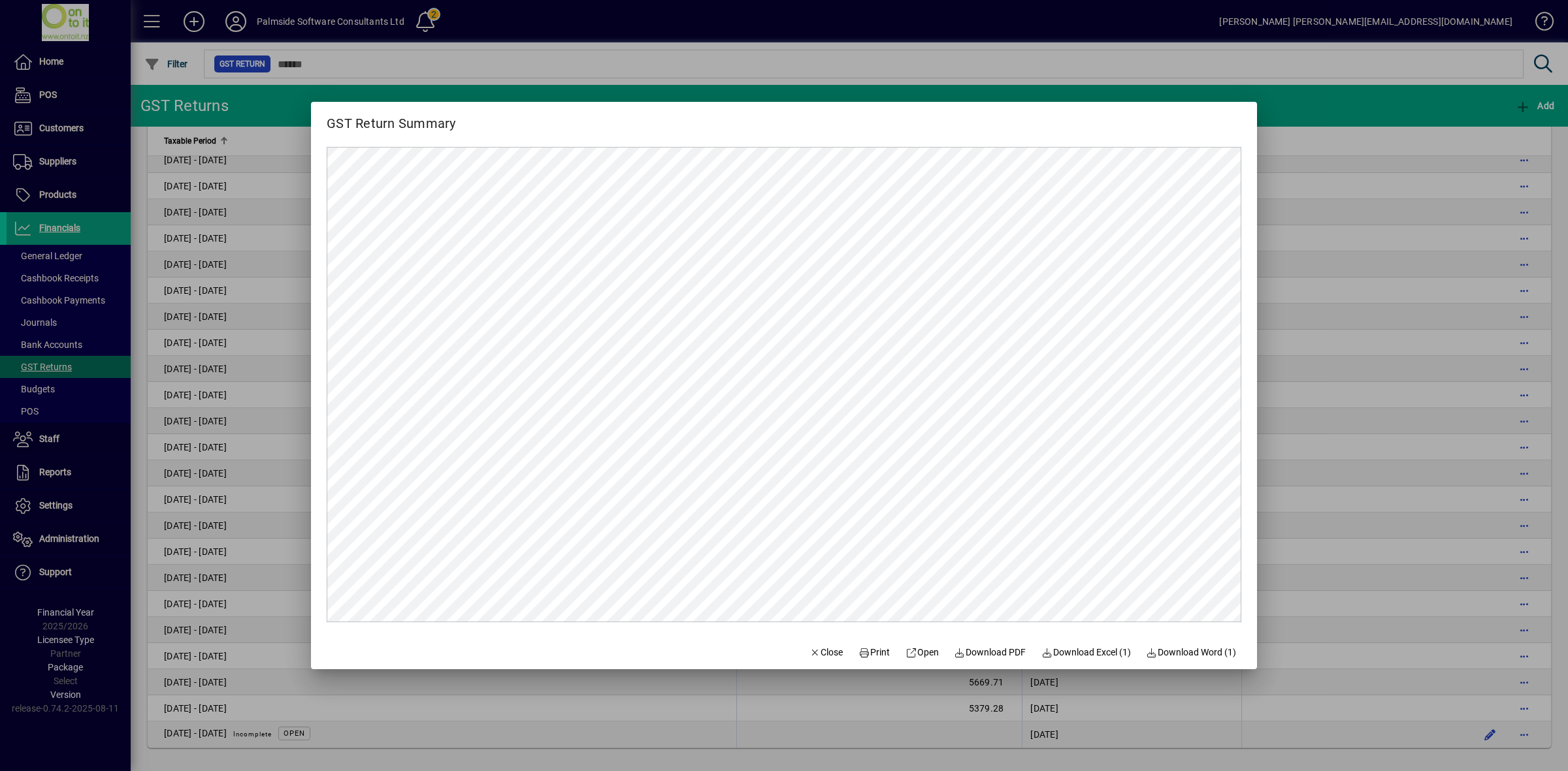
scroll to position [0, 0]
click at [991, 650] on span "Download PDF" at bounding box center [991, 653] width 72 height 14
click at [821, 650] on span "Close" at bounding box center [827, 653] width 34 height 14
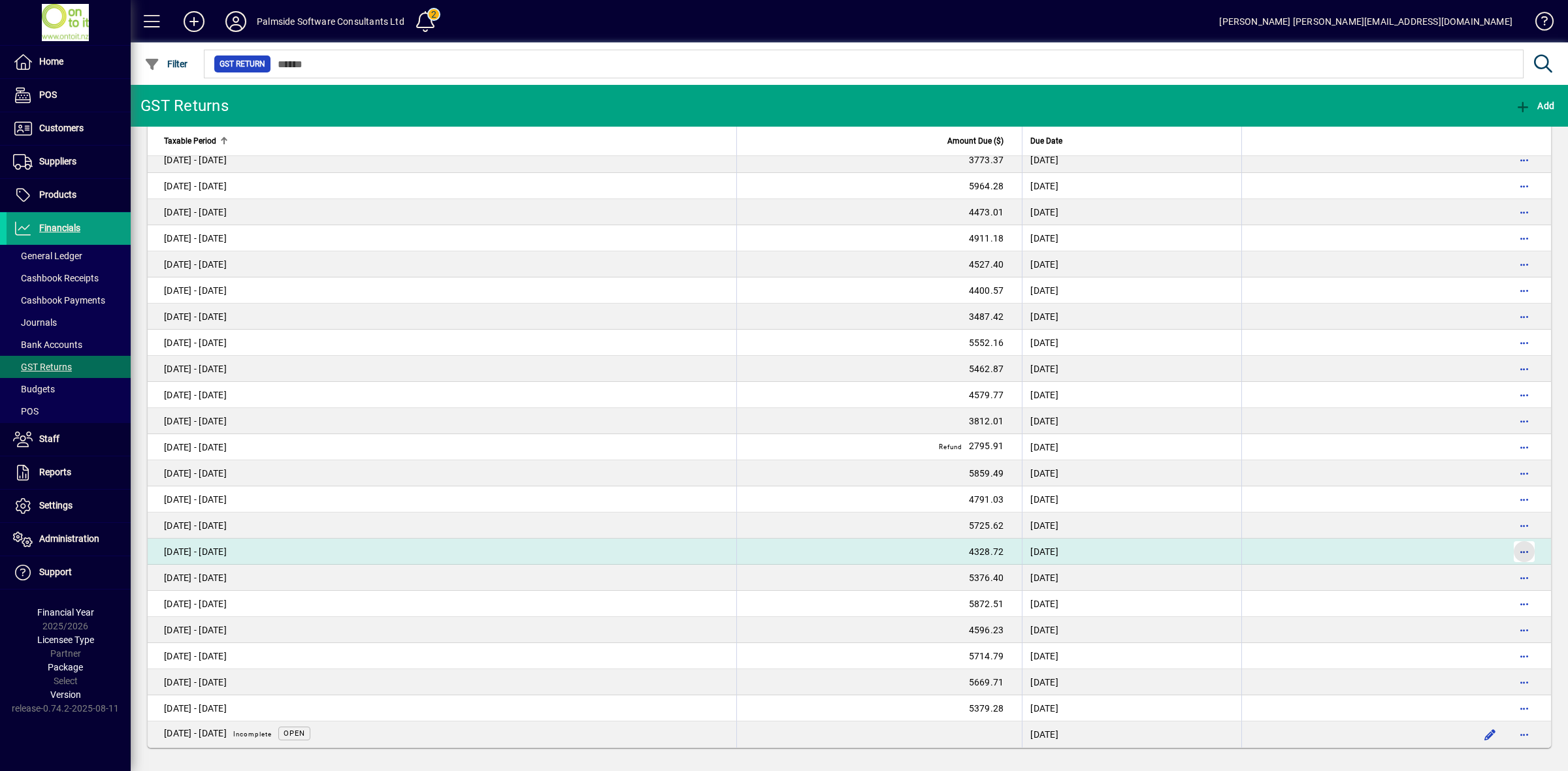
click at [1516, 553] on span "button" at bounding box center [1524, 552] width 32 height 32
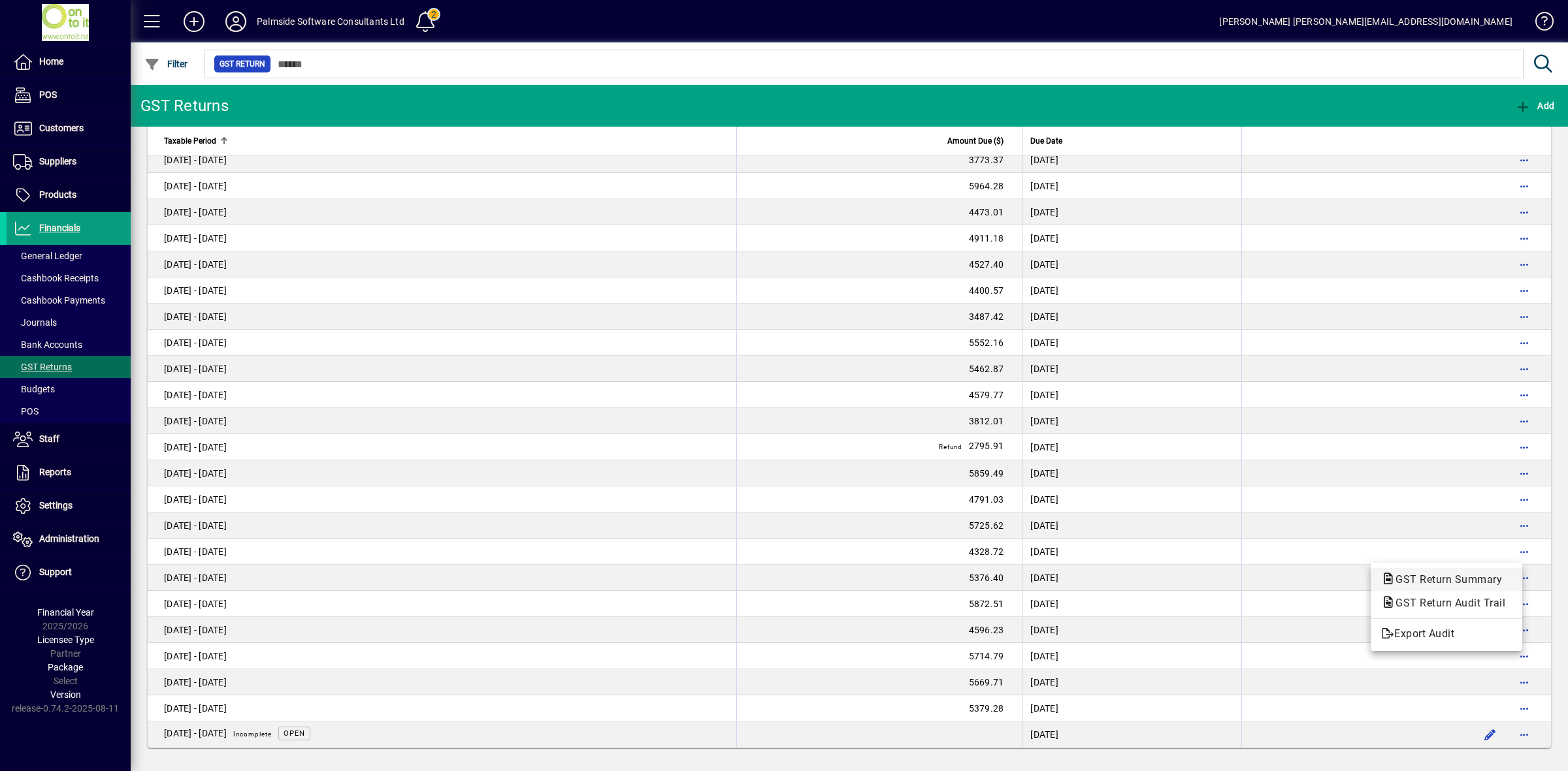
click at [1458, 583] on span "GST Return Summary" at bounding box center [1444, 579] width 127 height 13
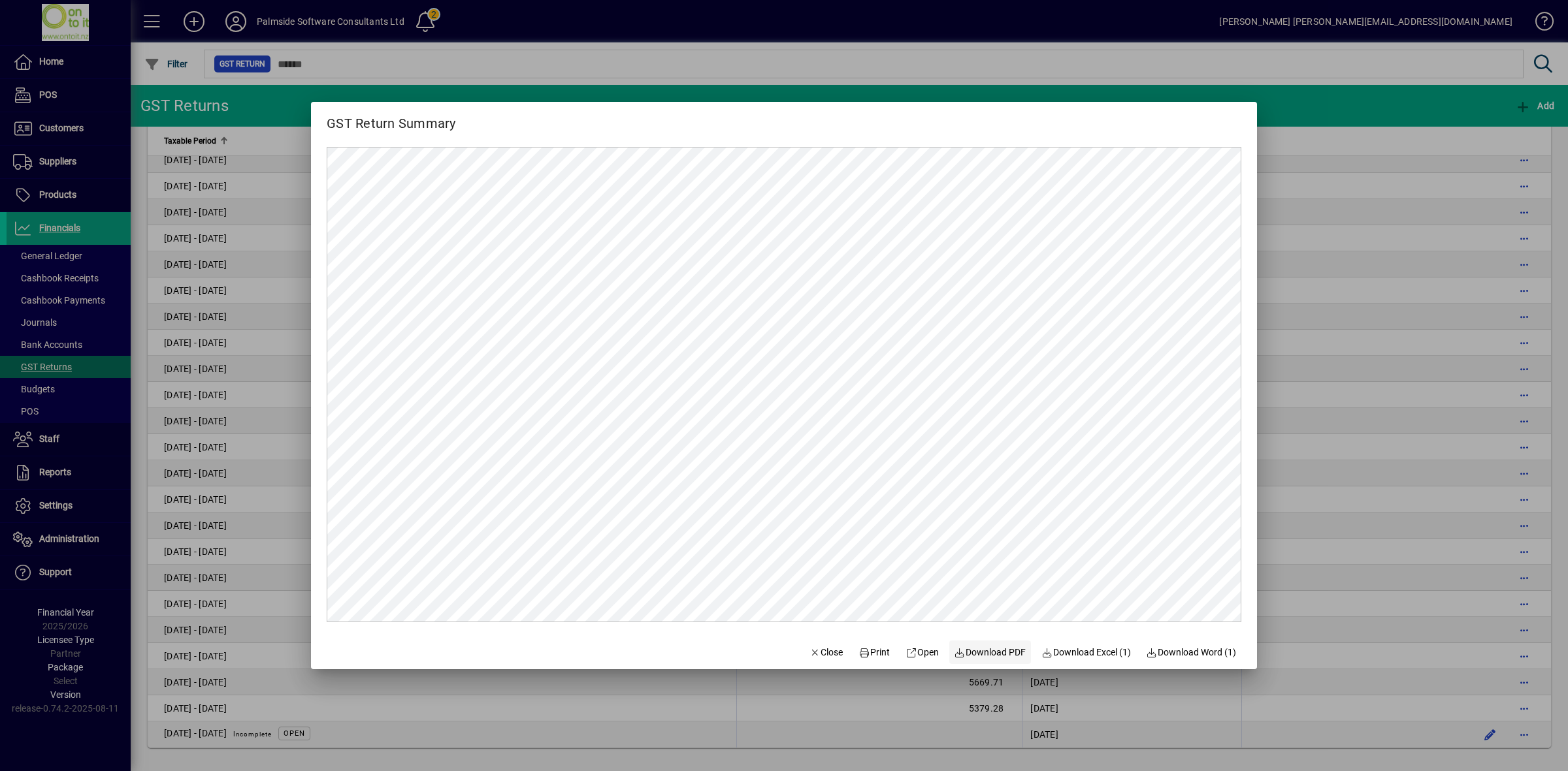
click at [969, 655] on span "Download PDF" at bounding box center [991, 653] width 72 height 14
click at [810, 652] on icon "button" at bounding box center [816, 653] width 12 height 9
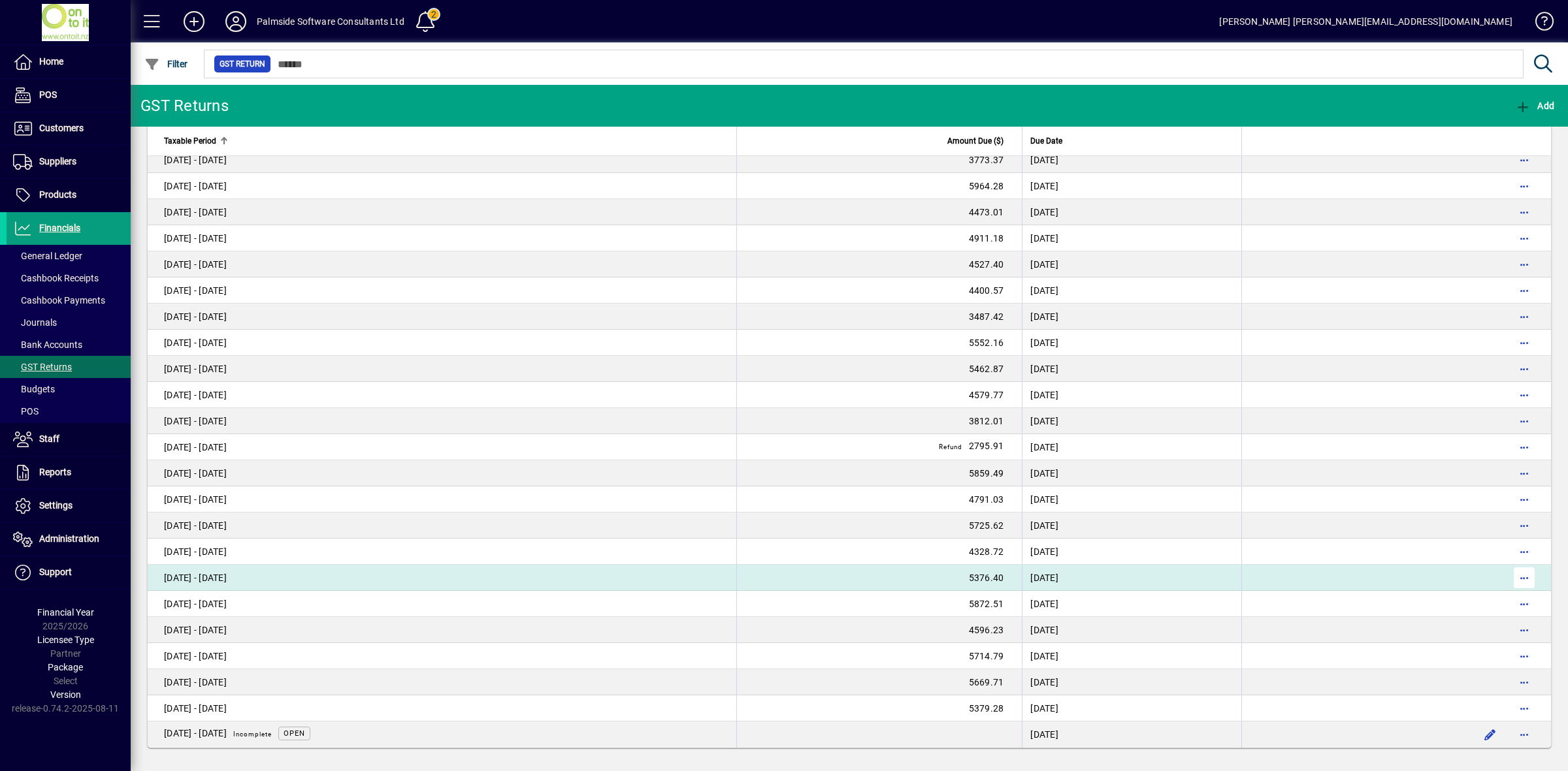
click at [1513, 576] on span "button" at bounding box center [1524, 578] width 32 height 32
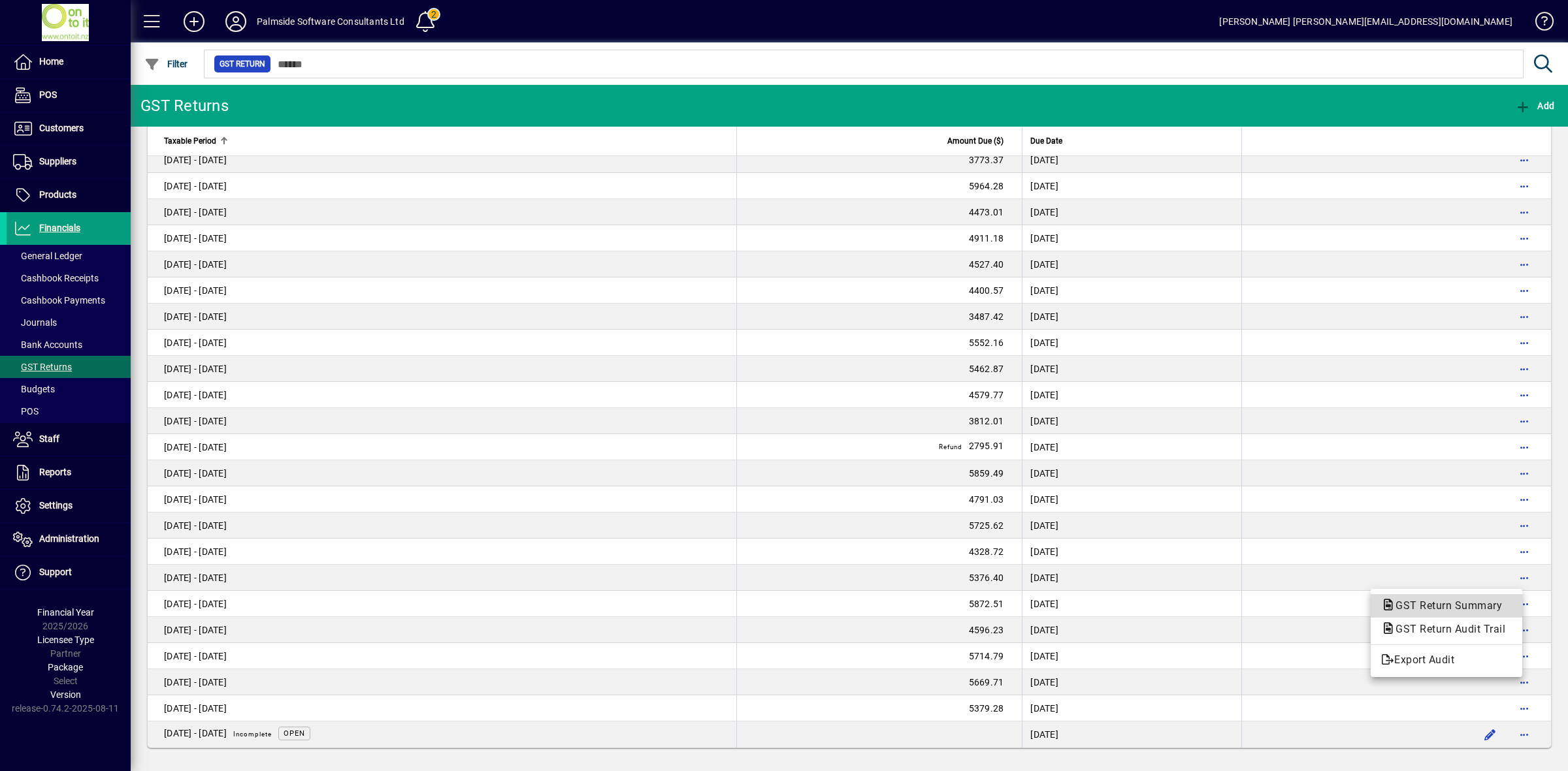
click at [1461, 605] on span "GST Return Summary" at bounding box center [1444, 605] width 127 height 13
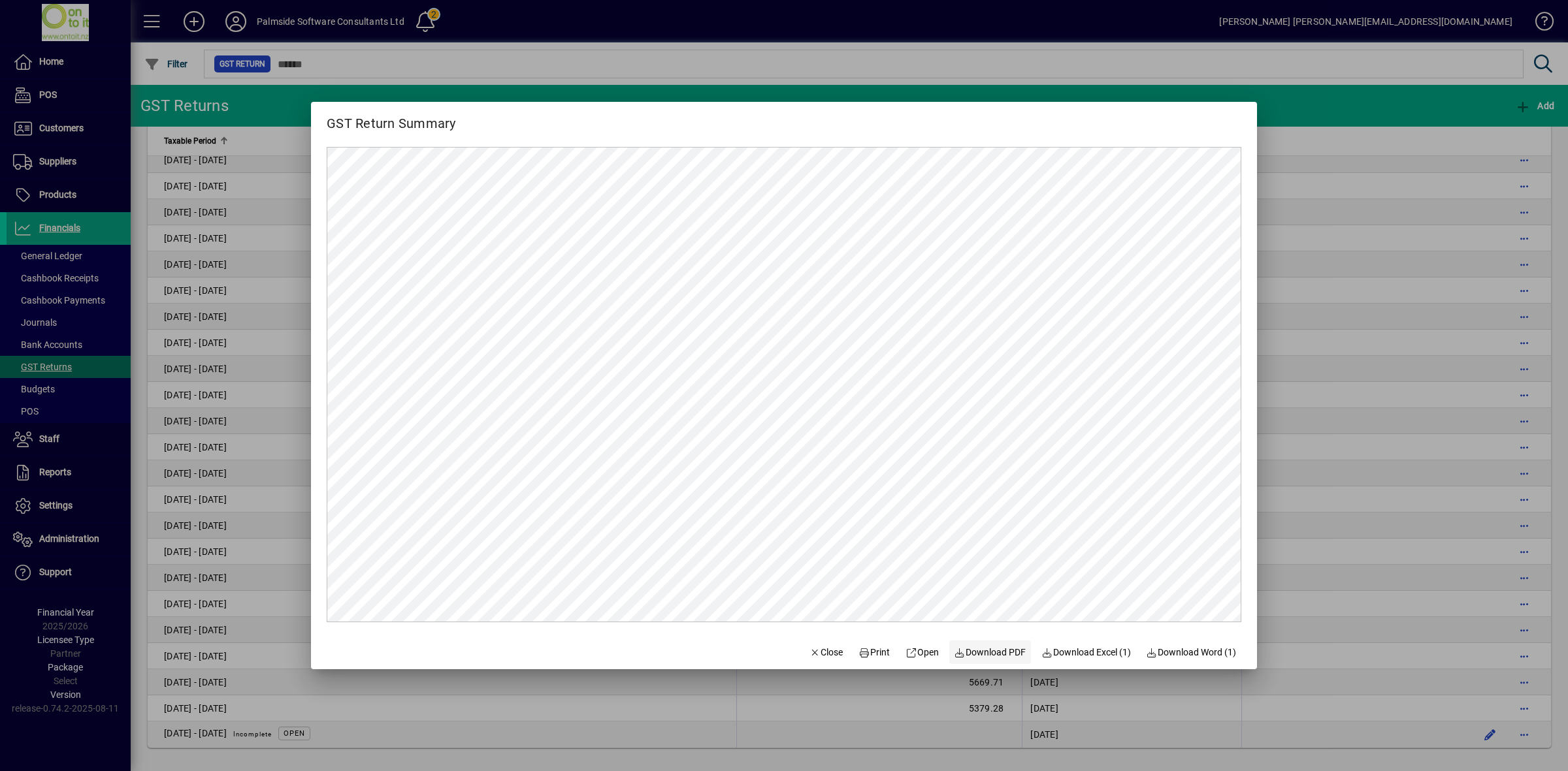
click at [980, 650] on span "Download PDF" at bounding box center [991, 653] width 72 height 14
click at [812, 652] on span "Close" at bounding box center [827, 653] width 34 height 14
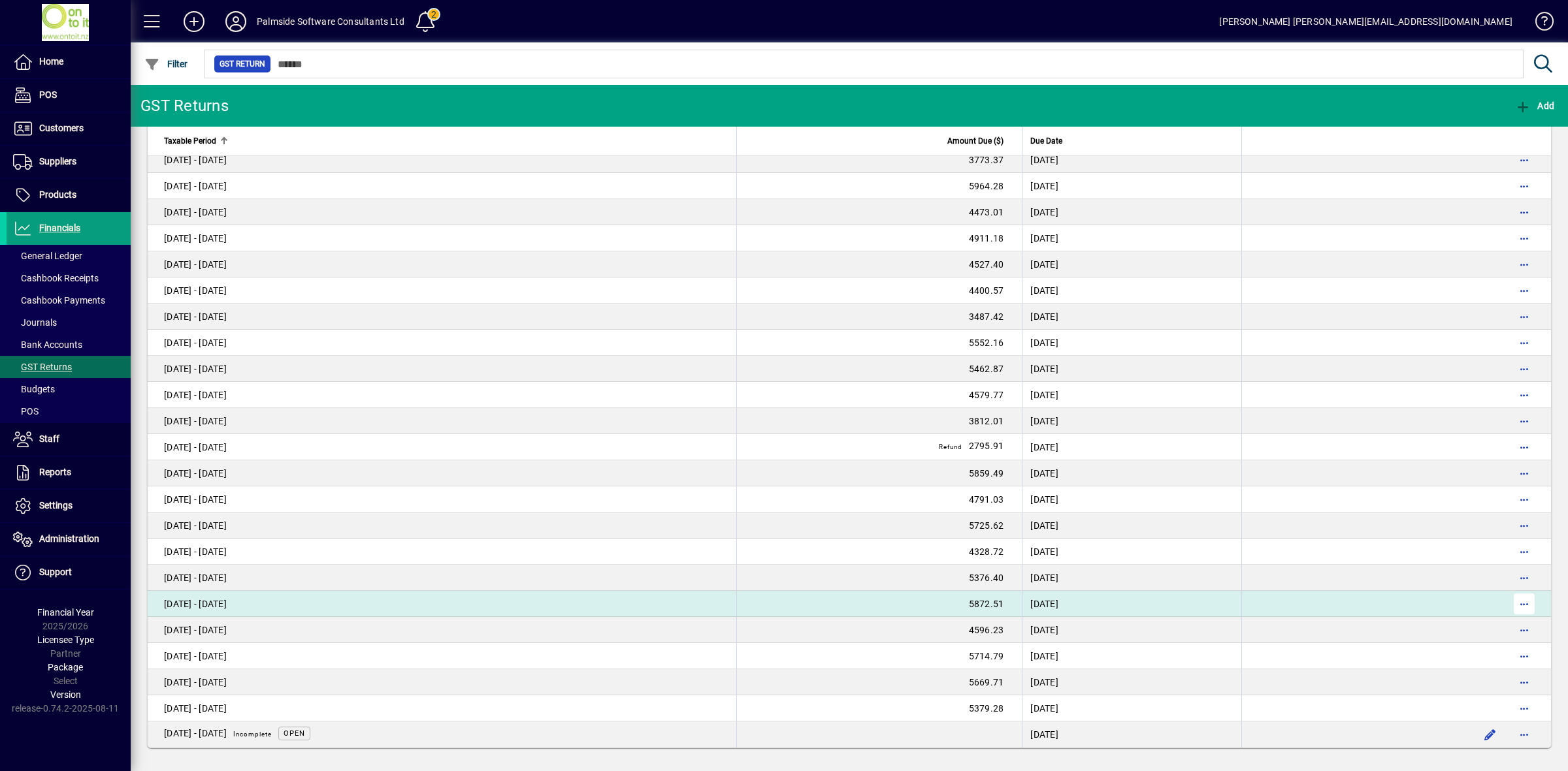
click at [1510, 604] on span "button" at bounding box center [1524, 604] width 32 height 32
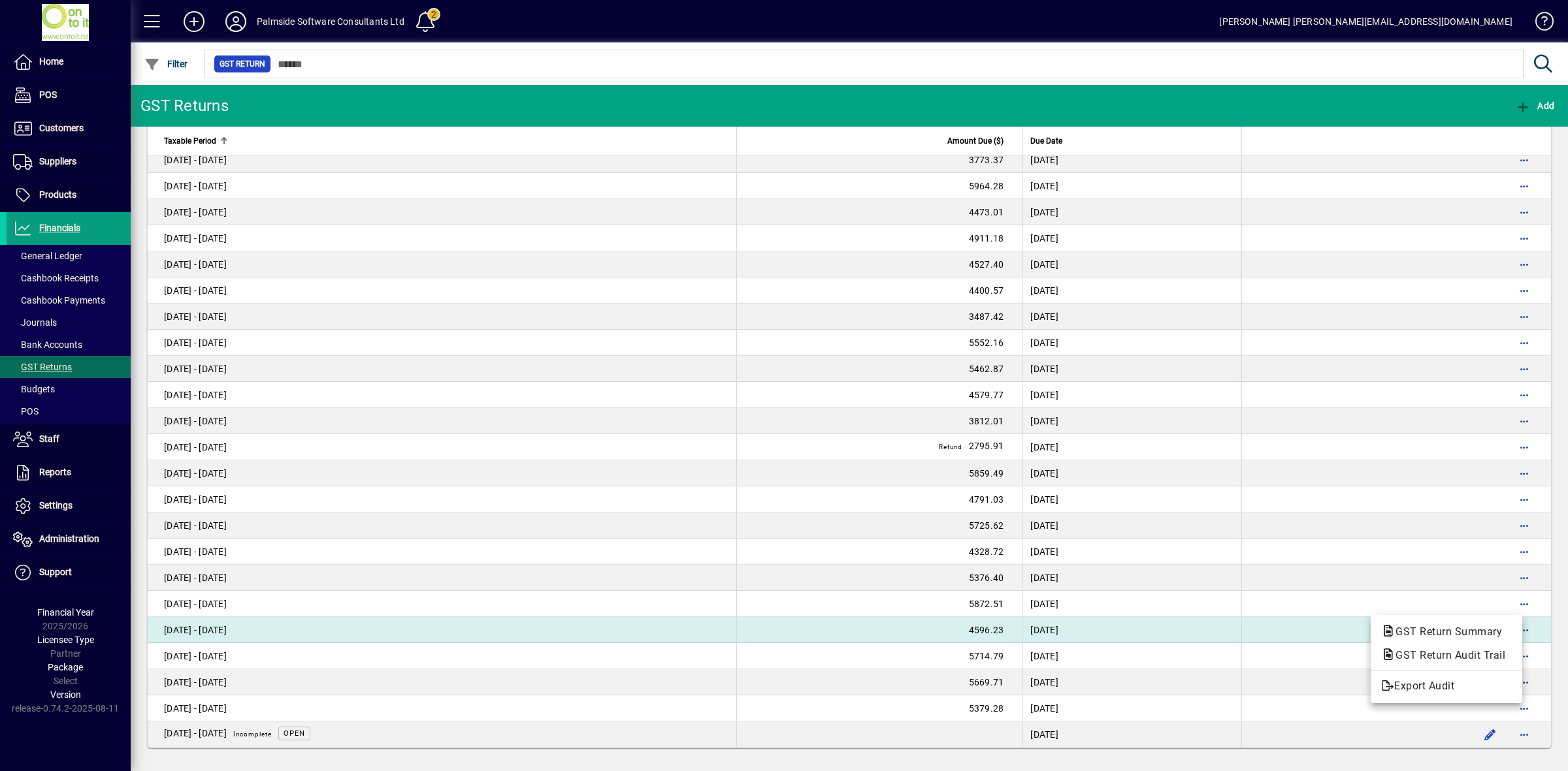
click at [1430, 639] on span "GST Return Summary" at bounding box center [1447, 631] width 131 height 15
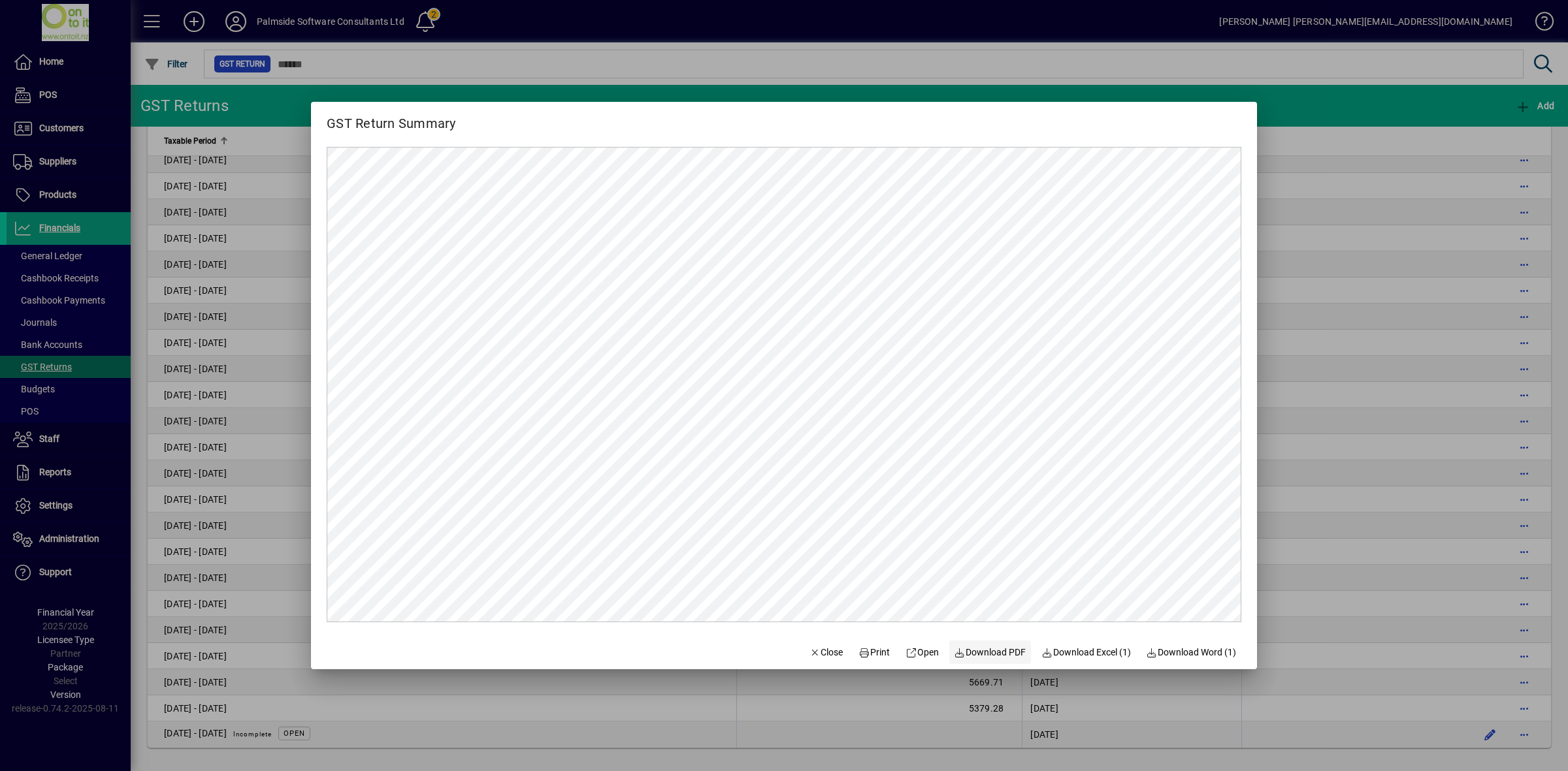
click at [978, 653] on span "Download PDF" at bounding box center [991, 653] width 72 height 14
click at [821, 651] on span "Close" at bounding box center [827, 653] width 34 height 14
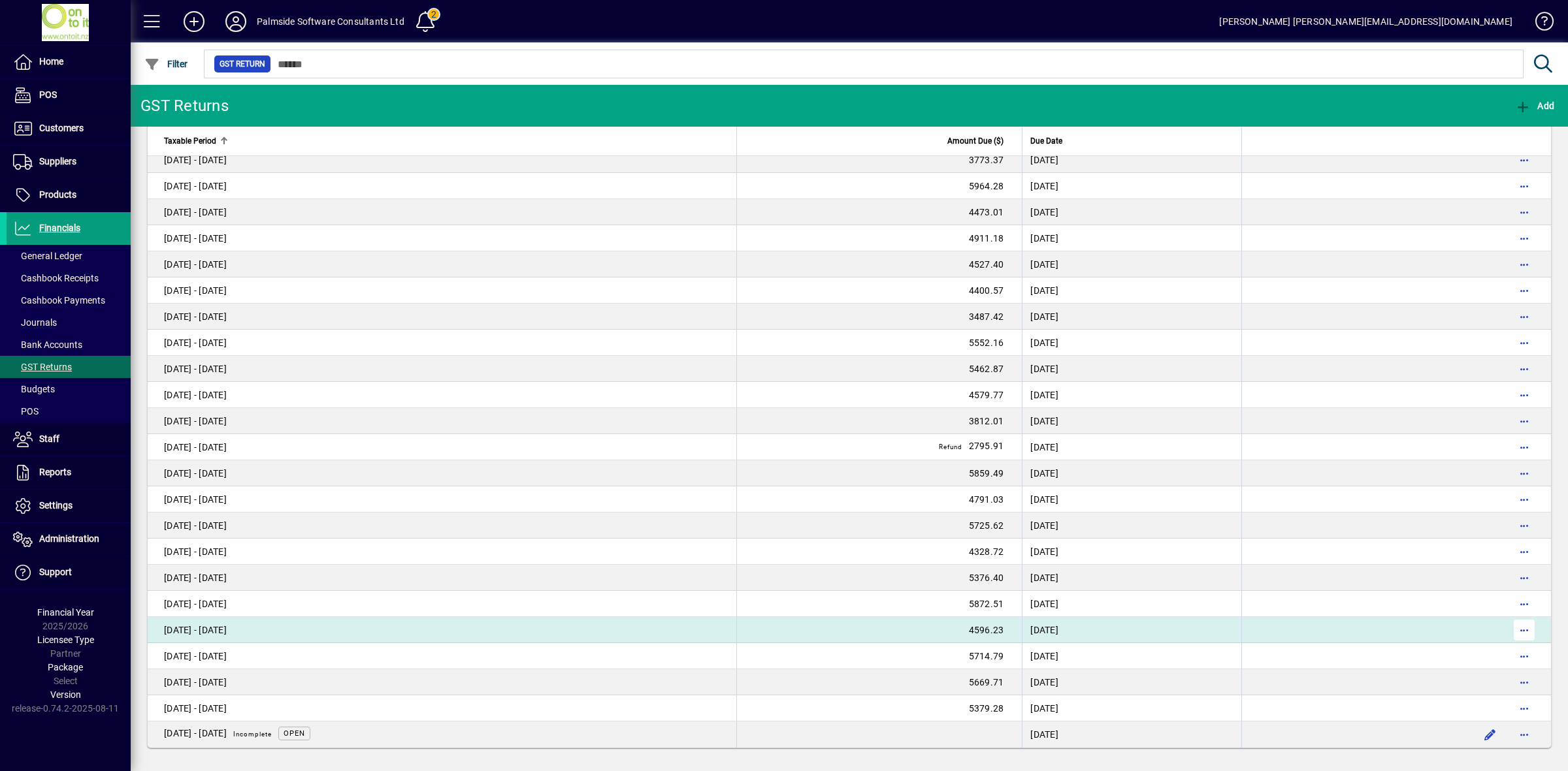
click at [1509, 627] on span "button" at bounding box center [1524, 630] width 32 height 32
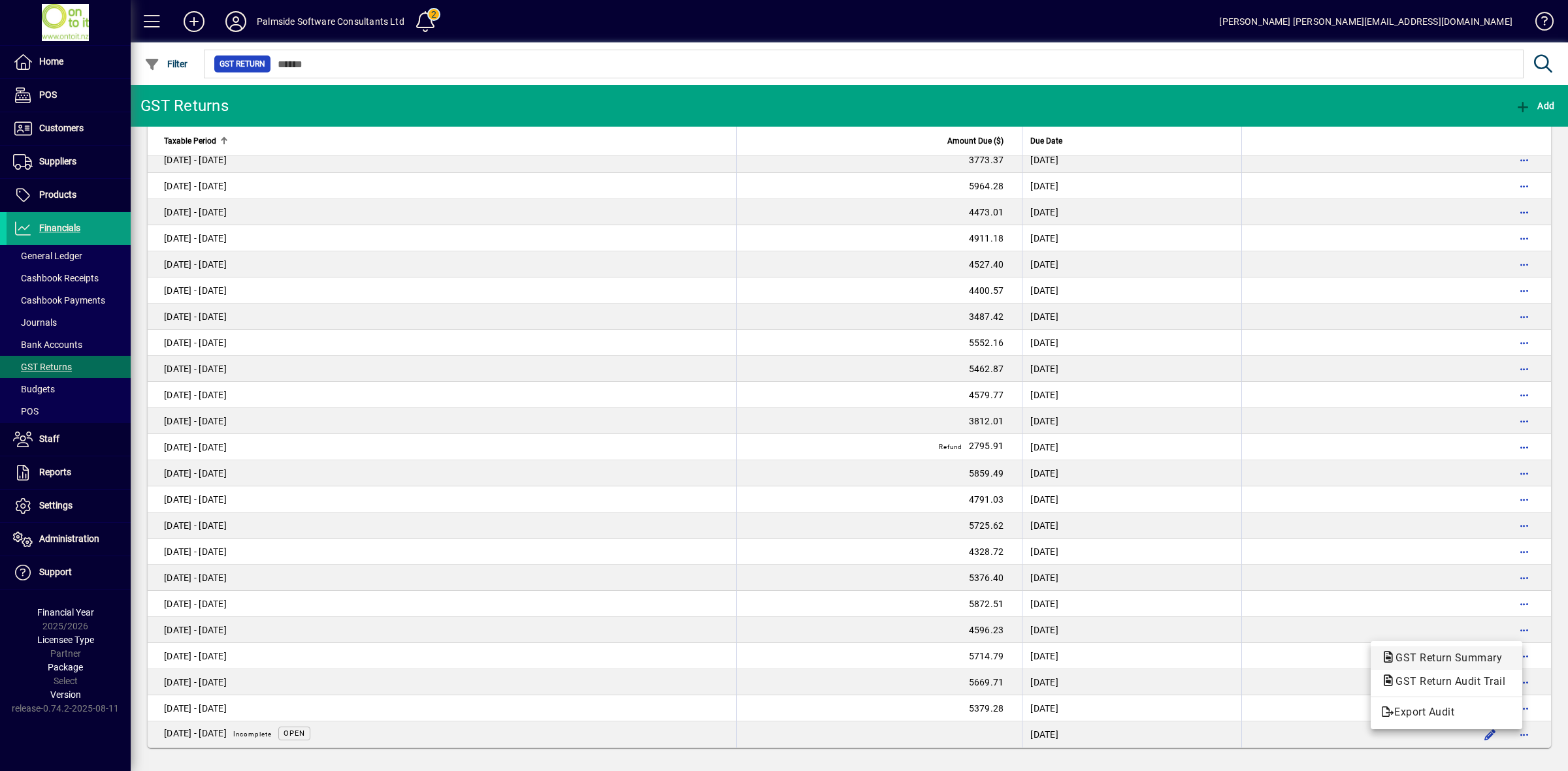
click at [1425, 660] on span "GST Return Summary" at bounding box center [1444, 658] width 127 height 13
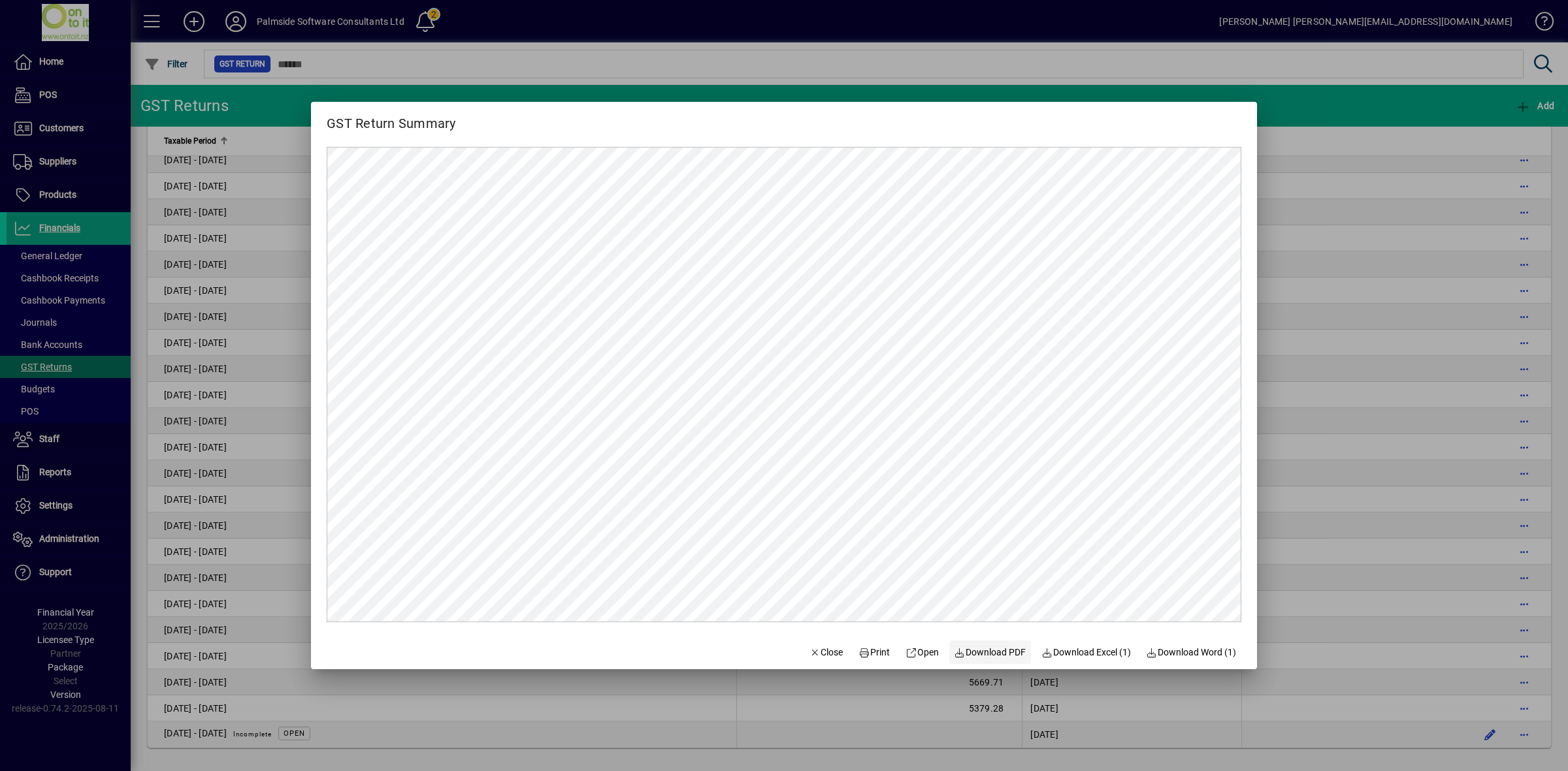
click at [987, 654] on span "Download PDF" at bounding box center [991, 653] width 72 height 14
click at [819, 653] on span "Close" at bounding box center [827, 653] width 34 height 14
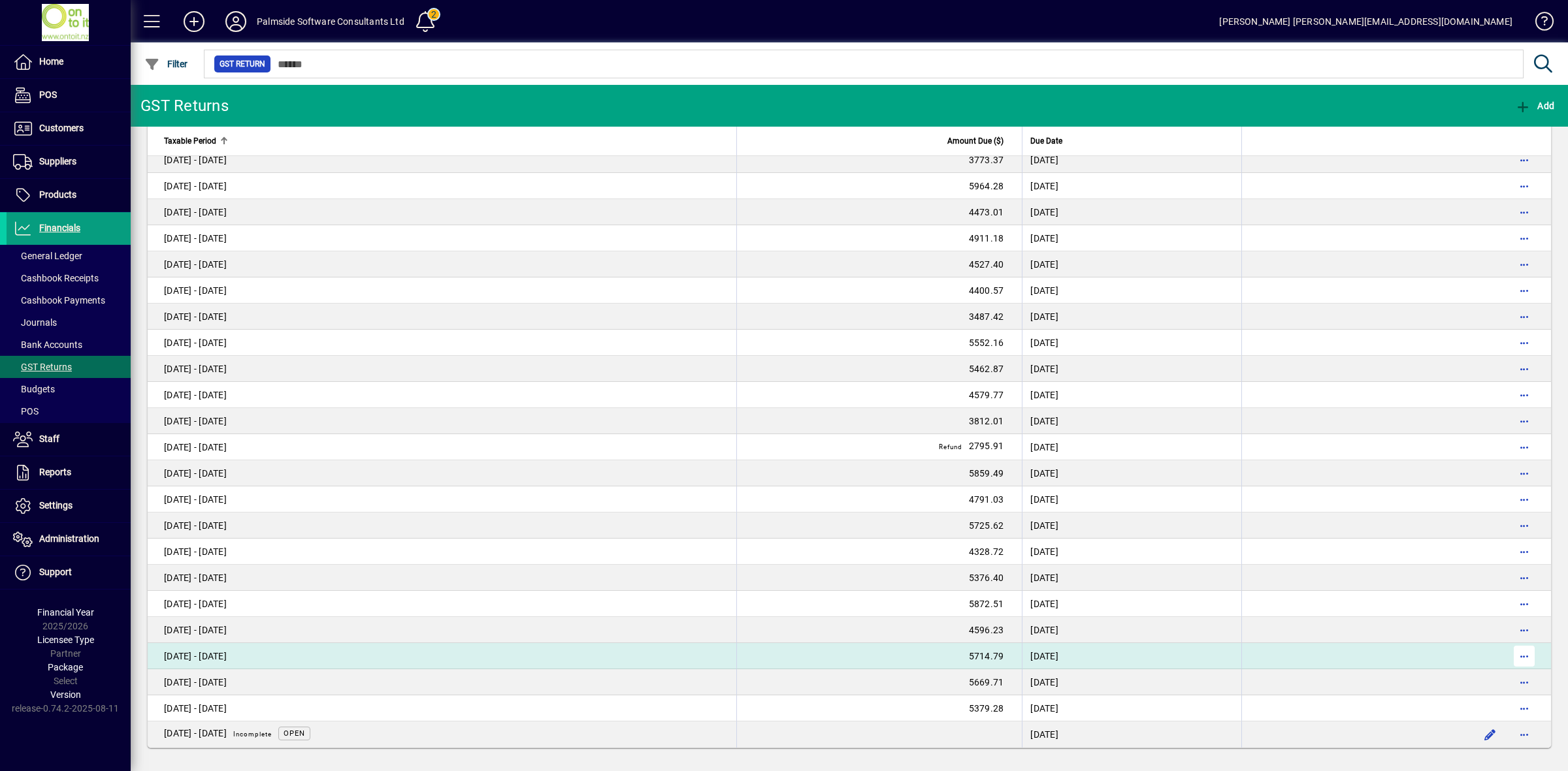
click at [1518, 653] on span "button" at bounding box center [1524, 656] width 32 height 32
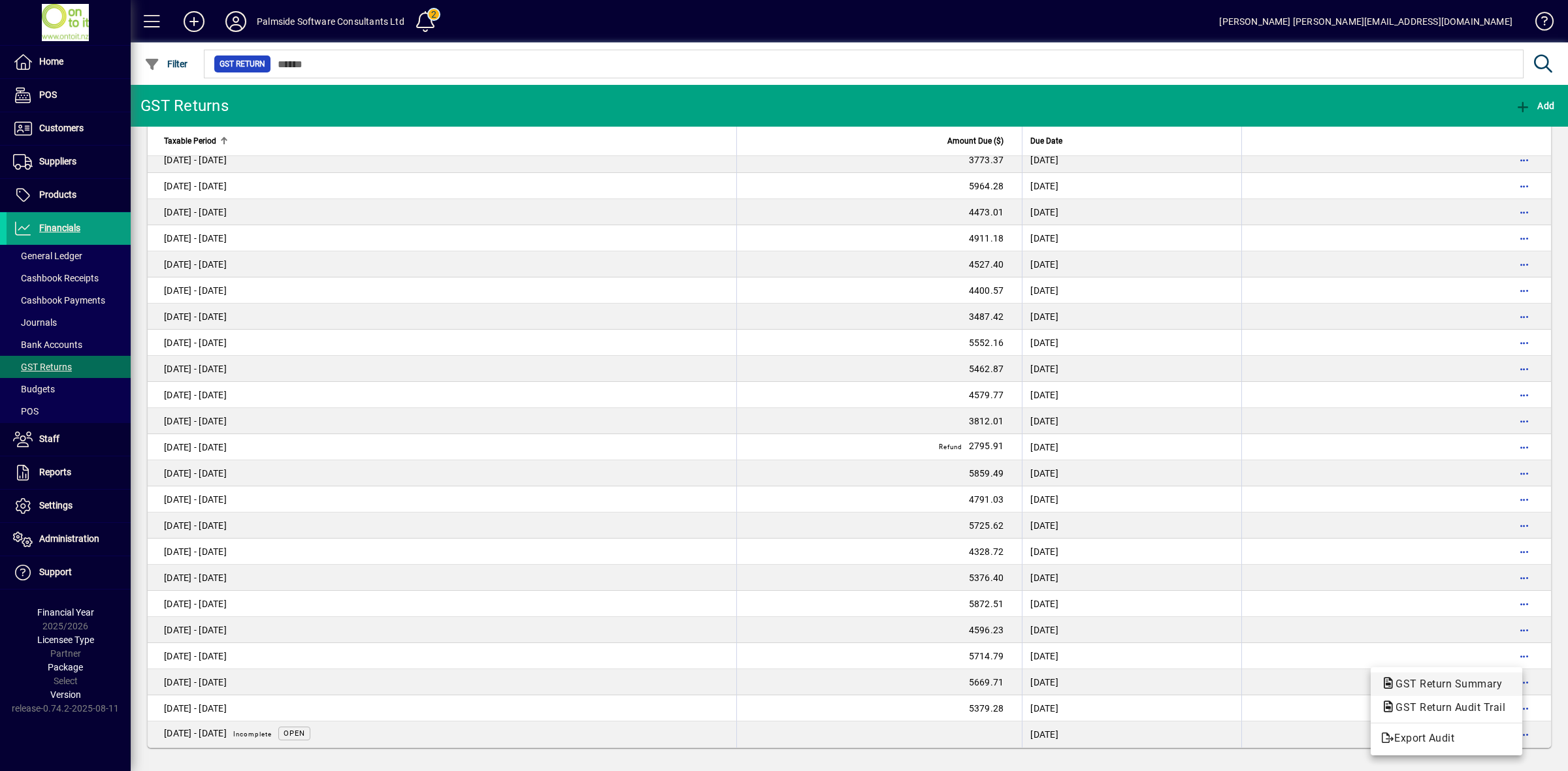
click at [1425, 678] on span "GST Return Summary" at bounding box center [1444, 683] width 127 height 13
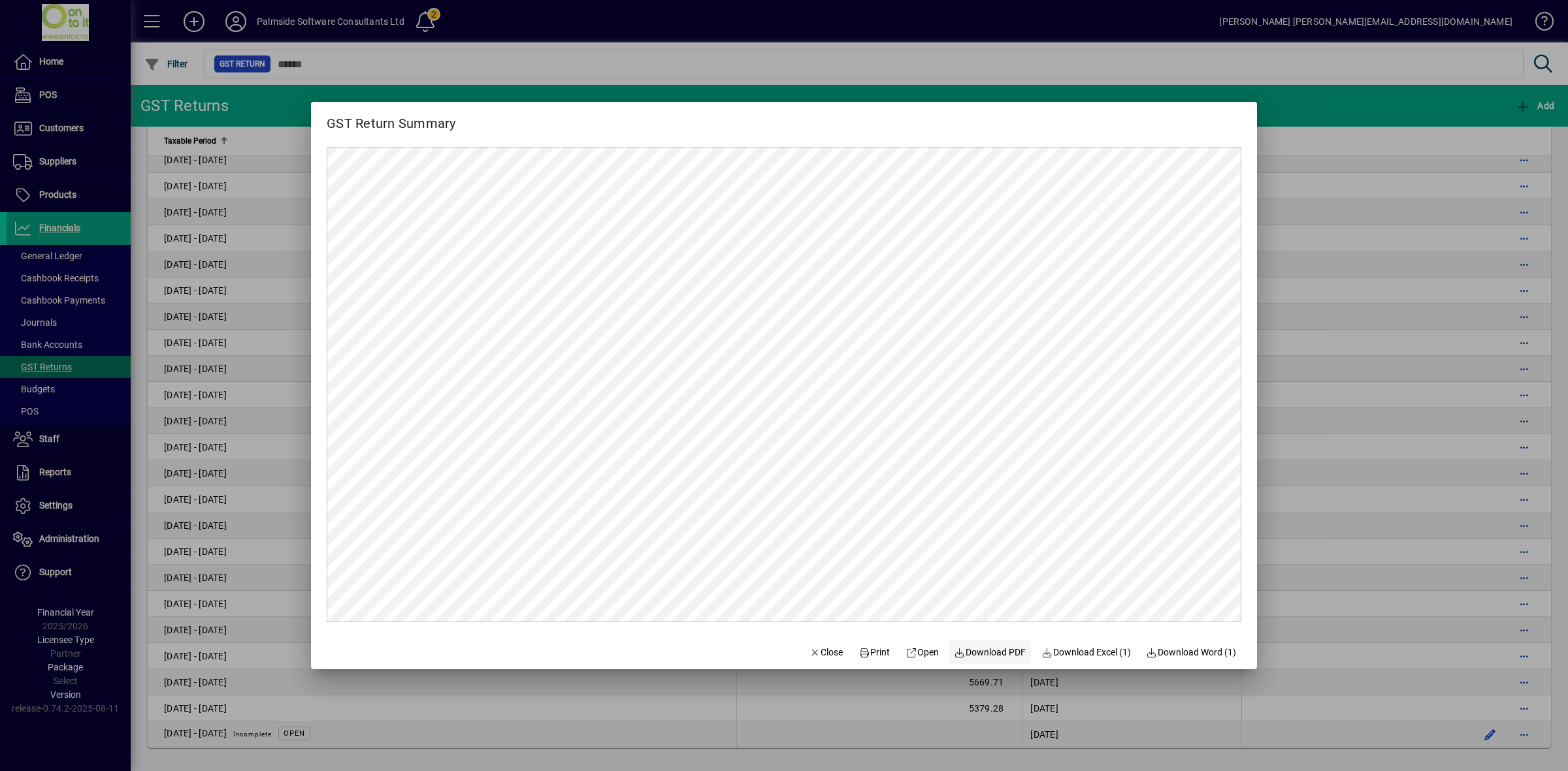
click at [967, 650] on span "Download PDF" at bounding box center [991, 653] width 72 height 14
click at [822, 654] on span "Close" at bounding box center [827, 653] width 34 height 14
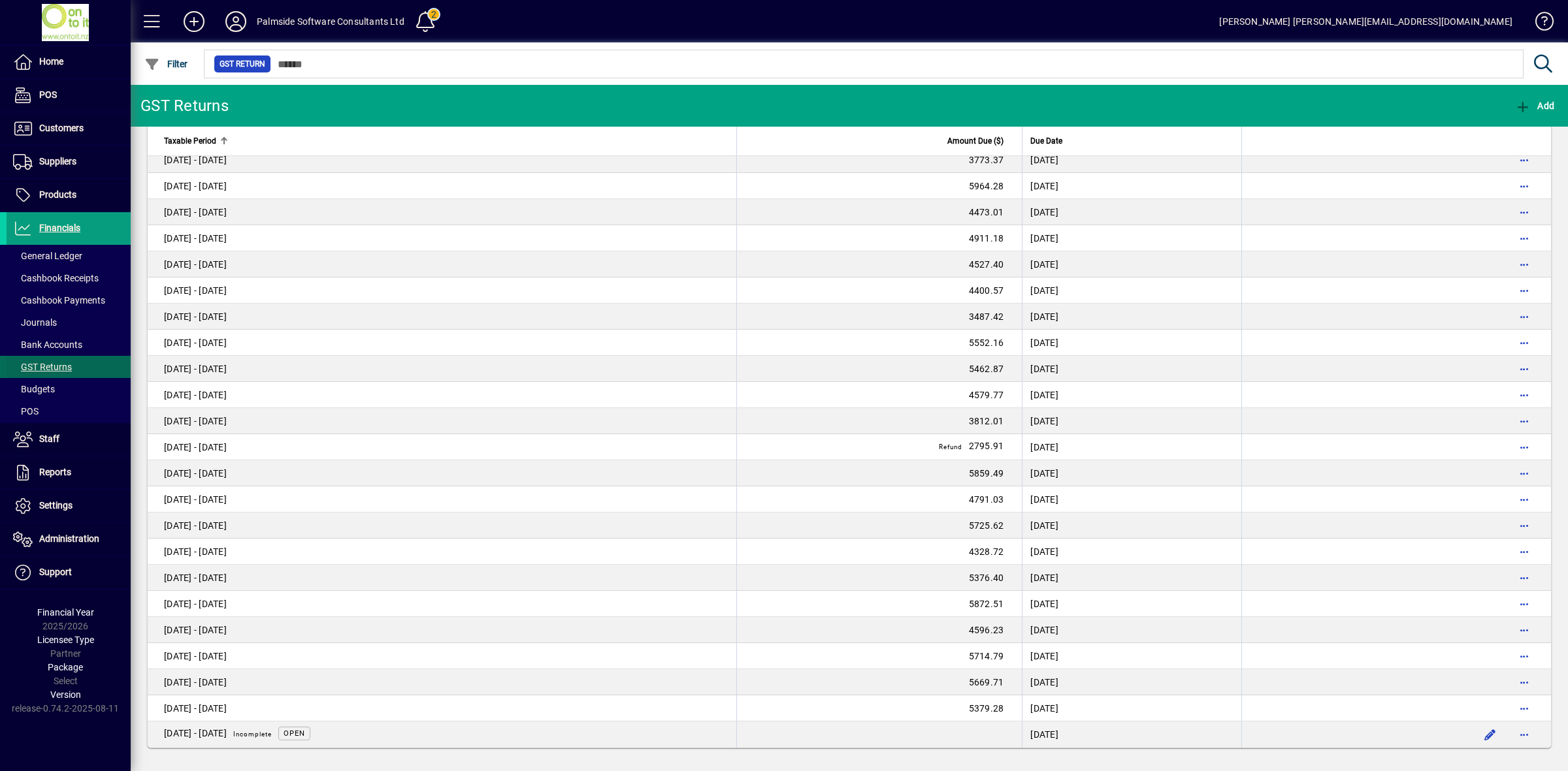
click at [50, 366] on span "GST Returns" at bounding box center [43, 367] width 59 height 10
